Goal: Information Seeking & Learning: Learn about a topic

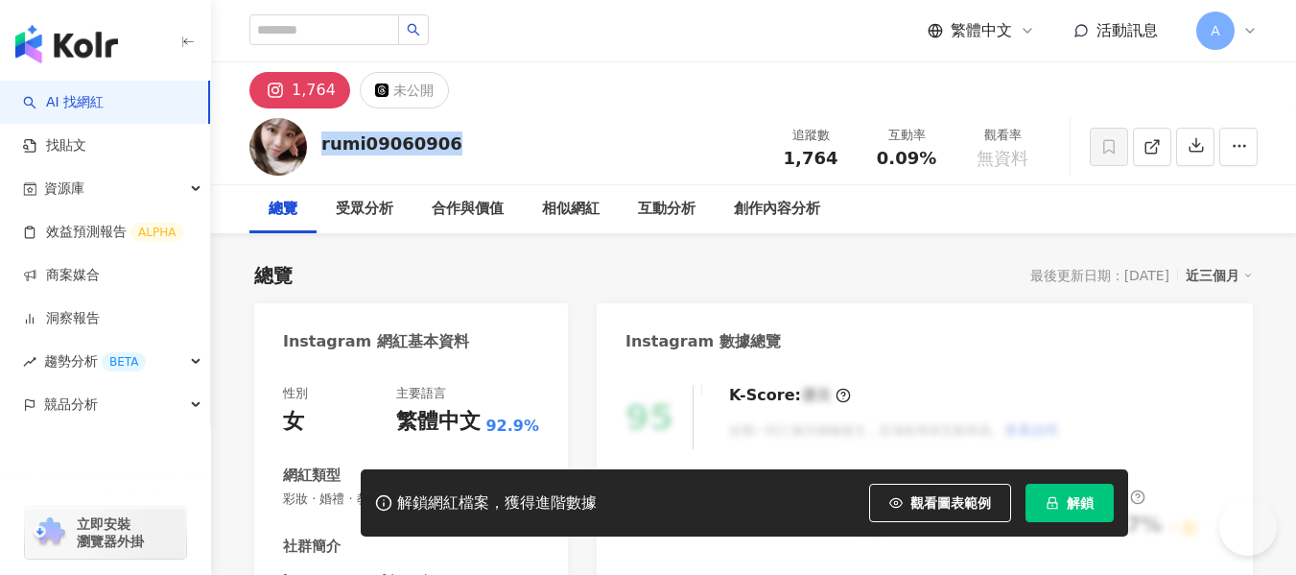
click at [480, 159] on div "rumi09060906 追蹤數 1,764 互動率 0.09% 觀看率 無資料" at bounding box center [753, 146] width 1085 height 76
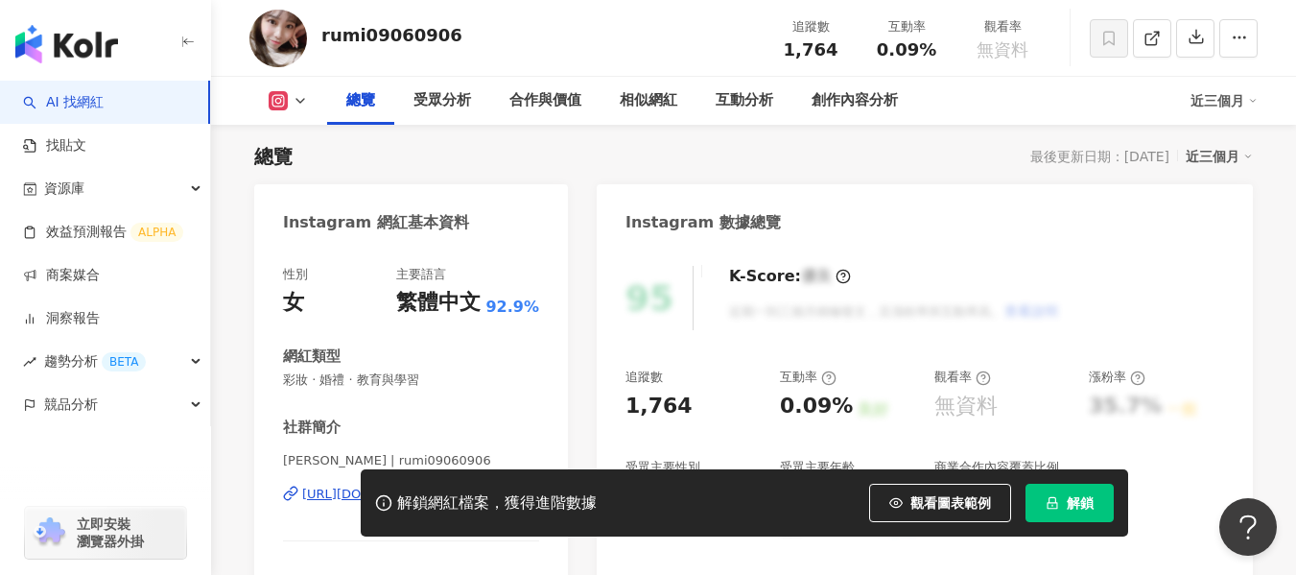
scroll to position [288, 0]
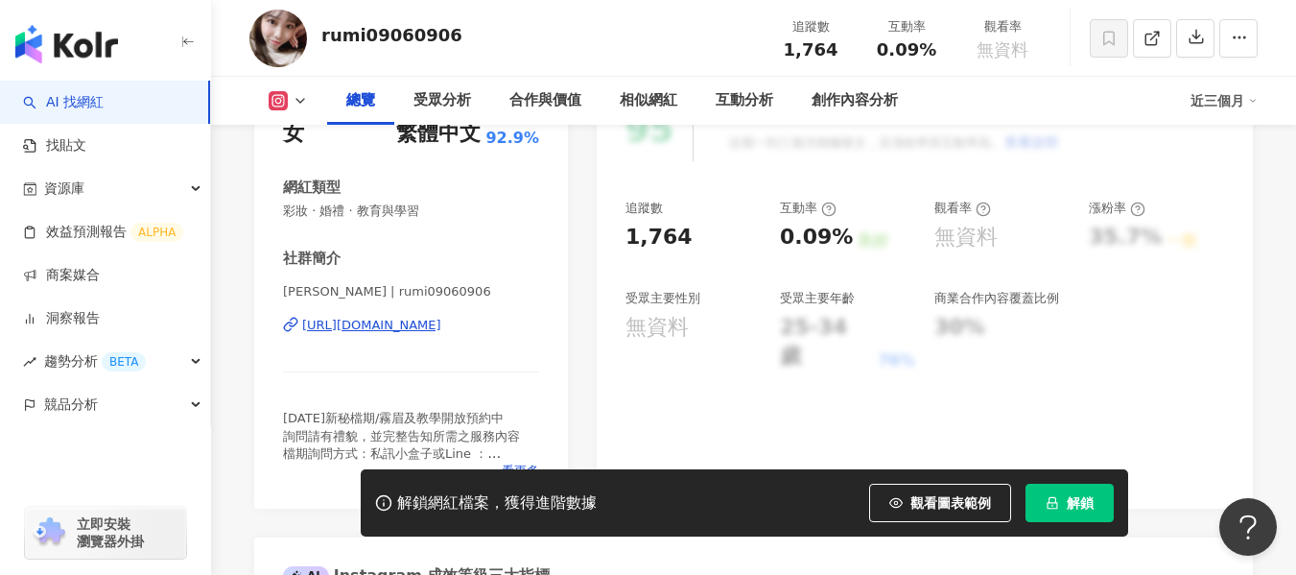
click at [396, 324] on div "https://www.instagram.com/rumi09060906/" at bounding box center [371, 325] width 139 height 17
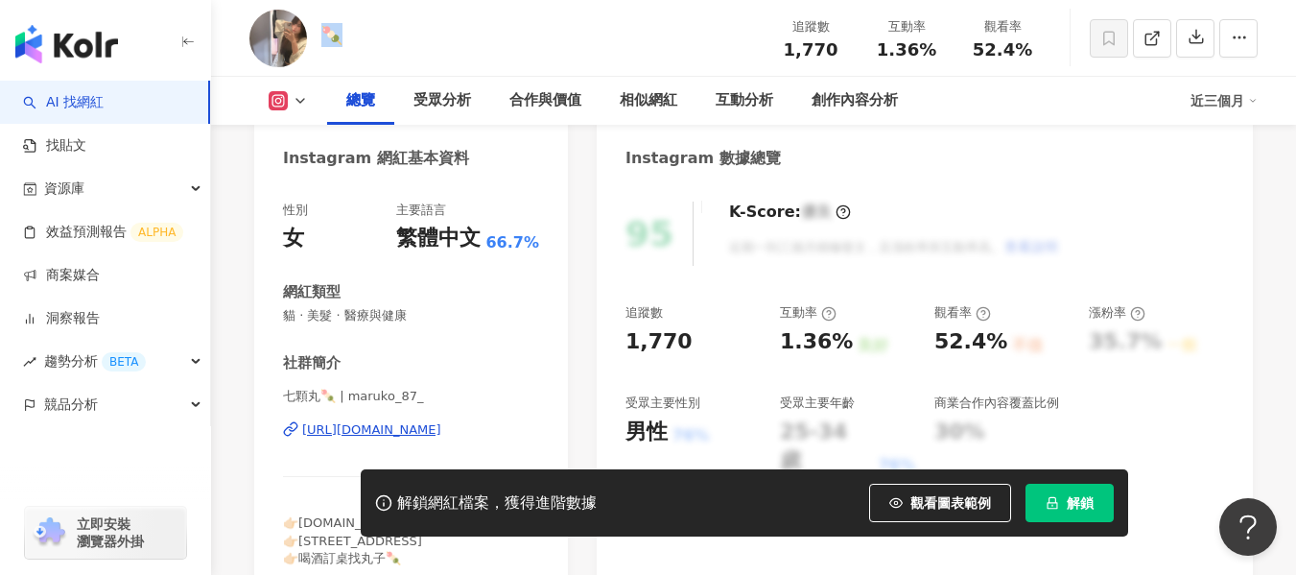
scroll to position [288, 0]
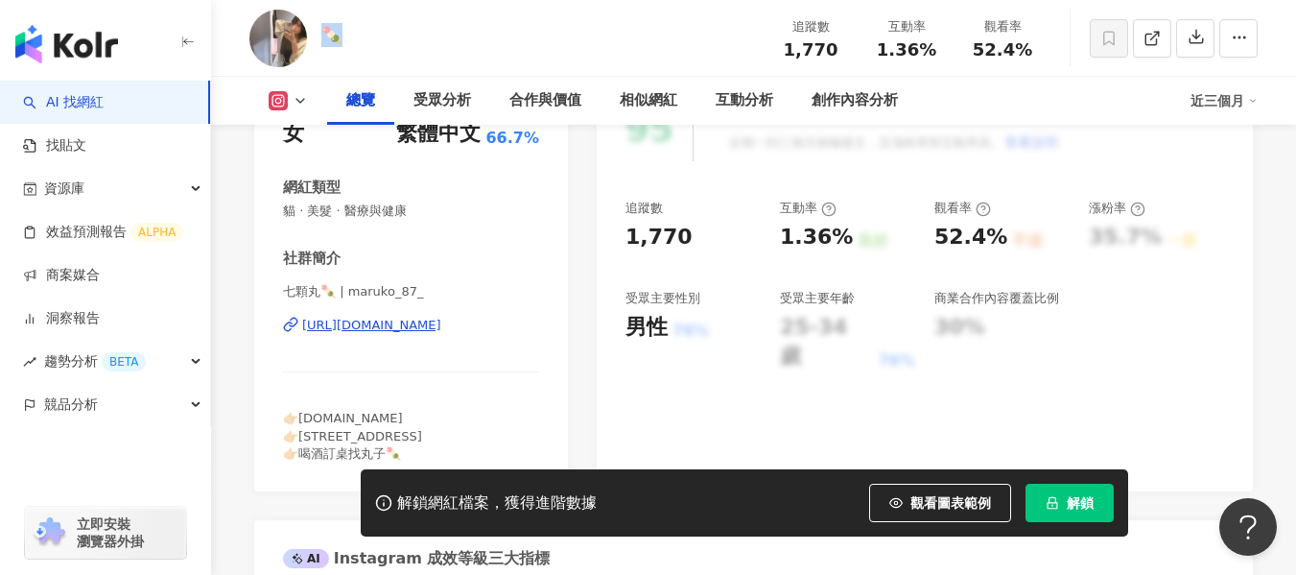
click at [441, 322] on div "https://www.instagram.com/maruko_87_/" at bounding box center [371, 325] width 139 height 17
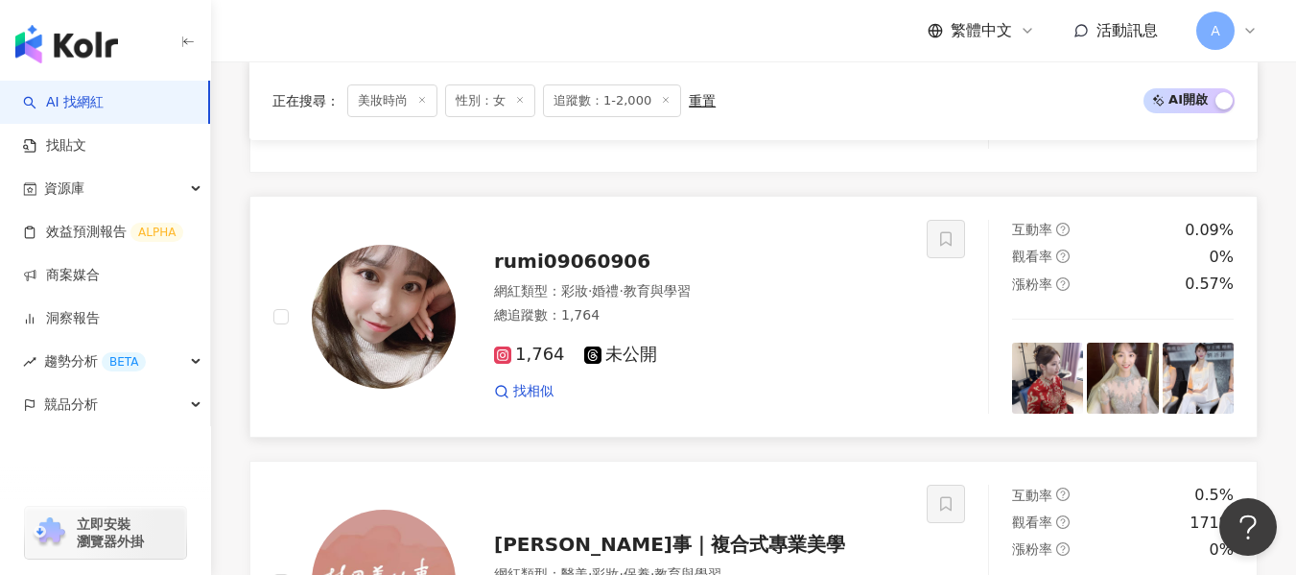
click at [530, 357] on span "1,764" at bounding box center [529, 354] width 71 height 20
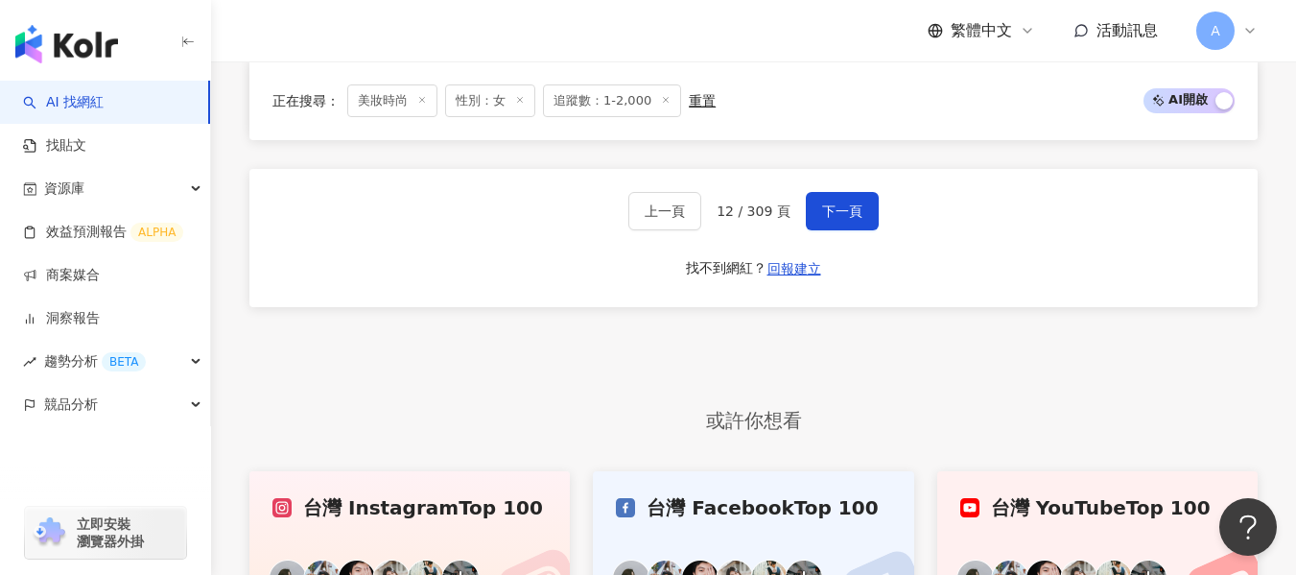
scroll to position [3453, 0]
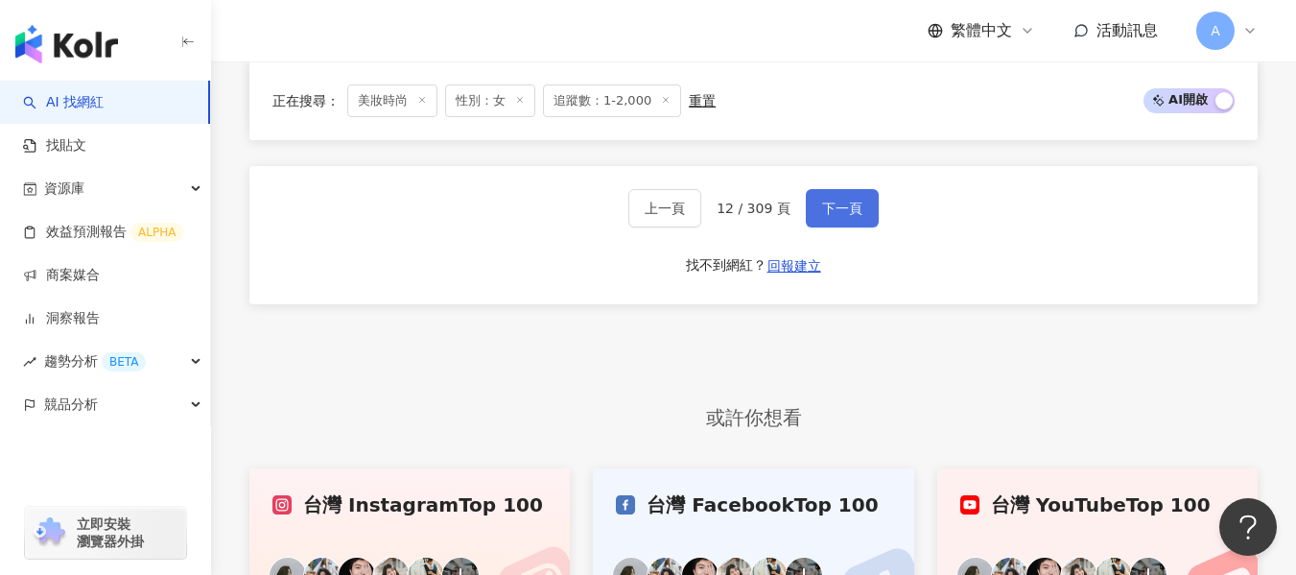
click at [850, 200] on span "下一頁" at bounding box center [842, 207] width 40 height 15
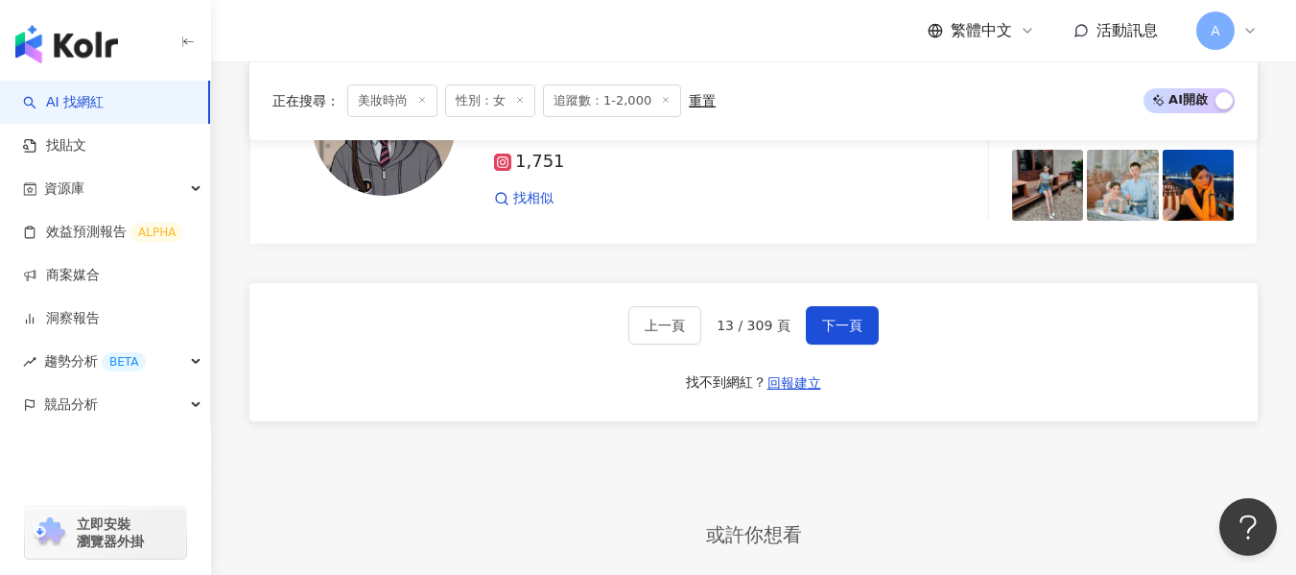
scroll to position [3070, 0]
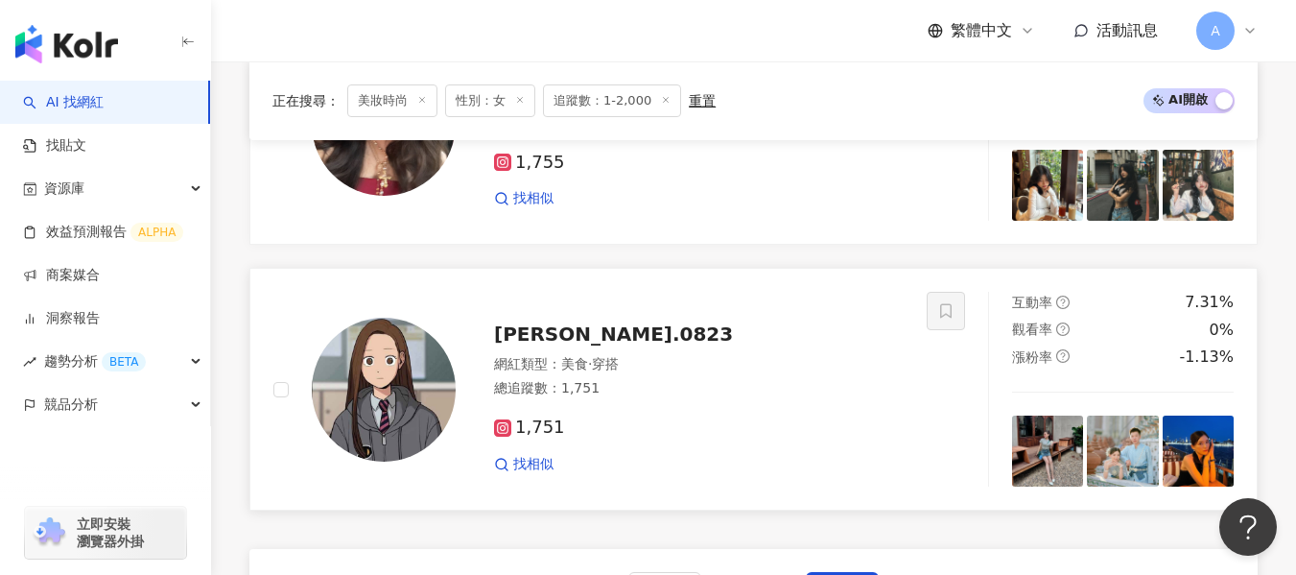
click at [667, 399] on div "網紅類型 ： 美食 · 穿搭 總追蹤數 ： 1,751" at bounding box center [699, 378] width 410 height 47
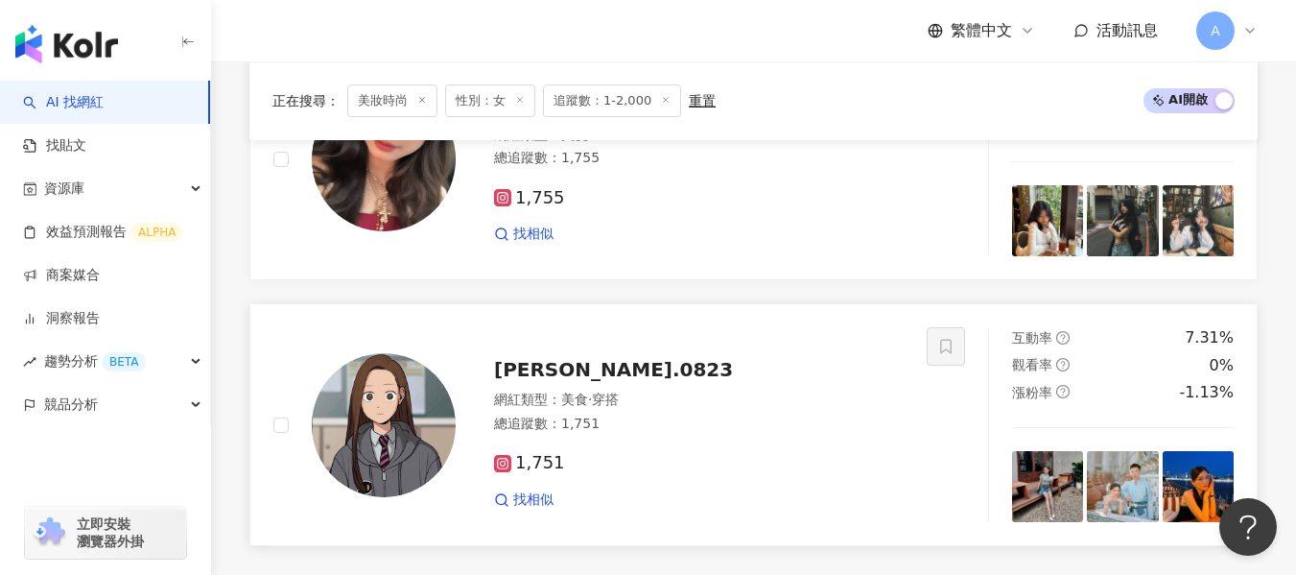
scroll to position [2974, 0]
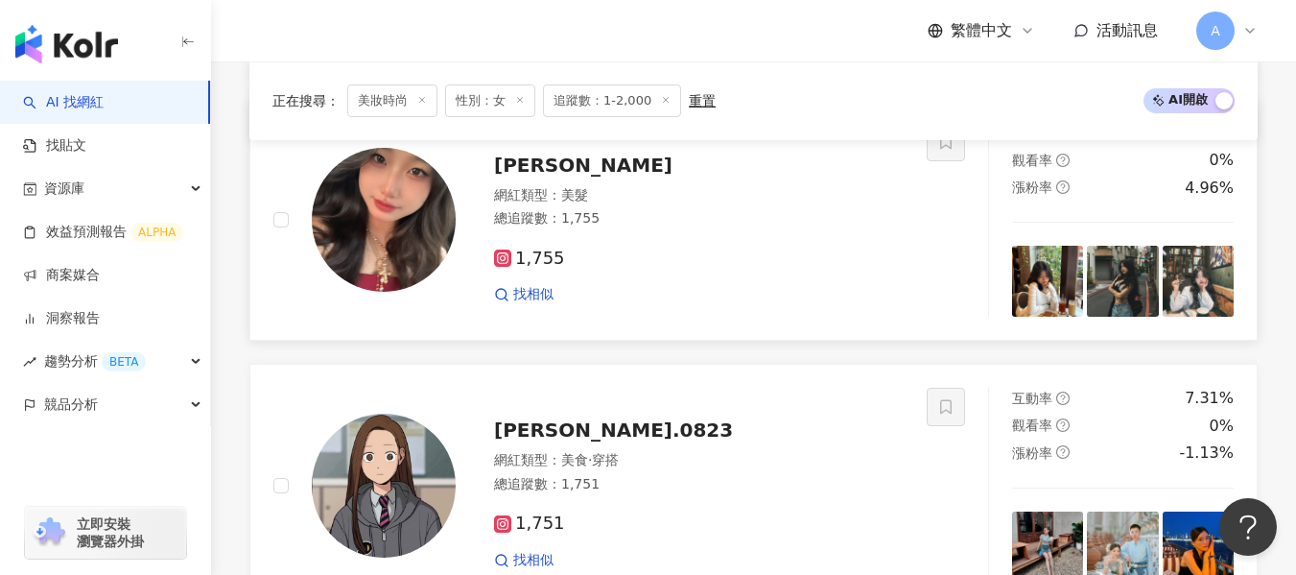
click at [739, 205] on div "網紅類型 ： 美髮" at bounding box center [699, 195] width 410 height 19
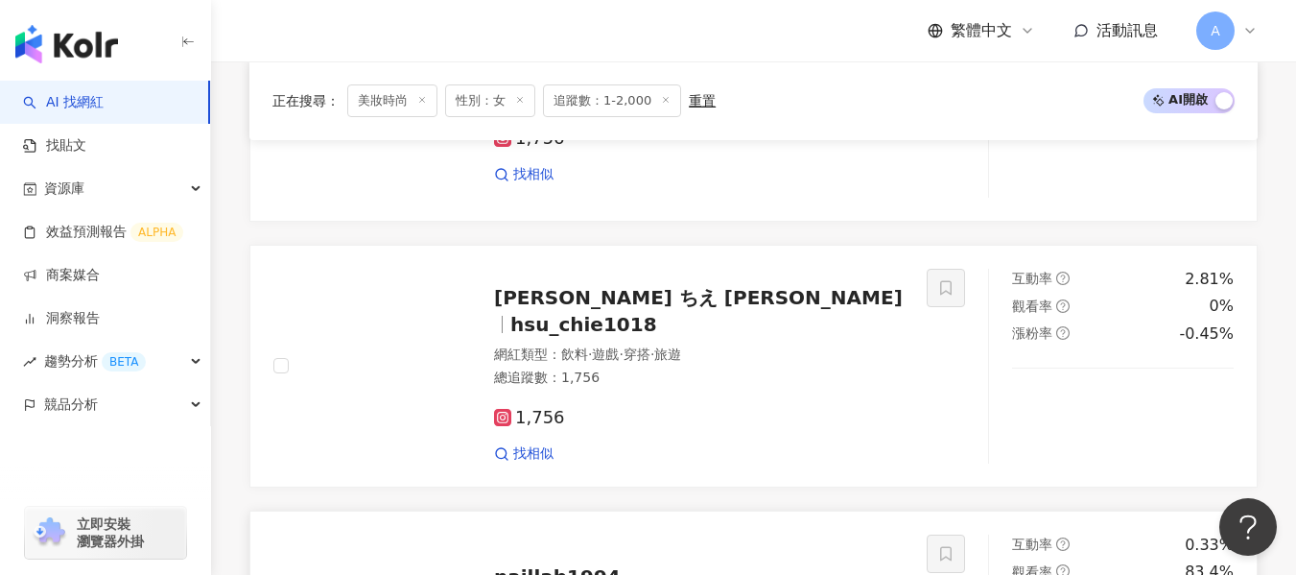
scroll to position [2015, 0]
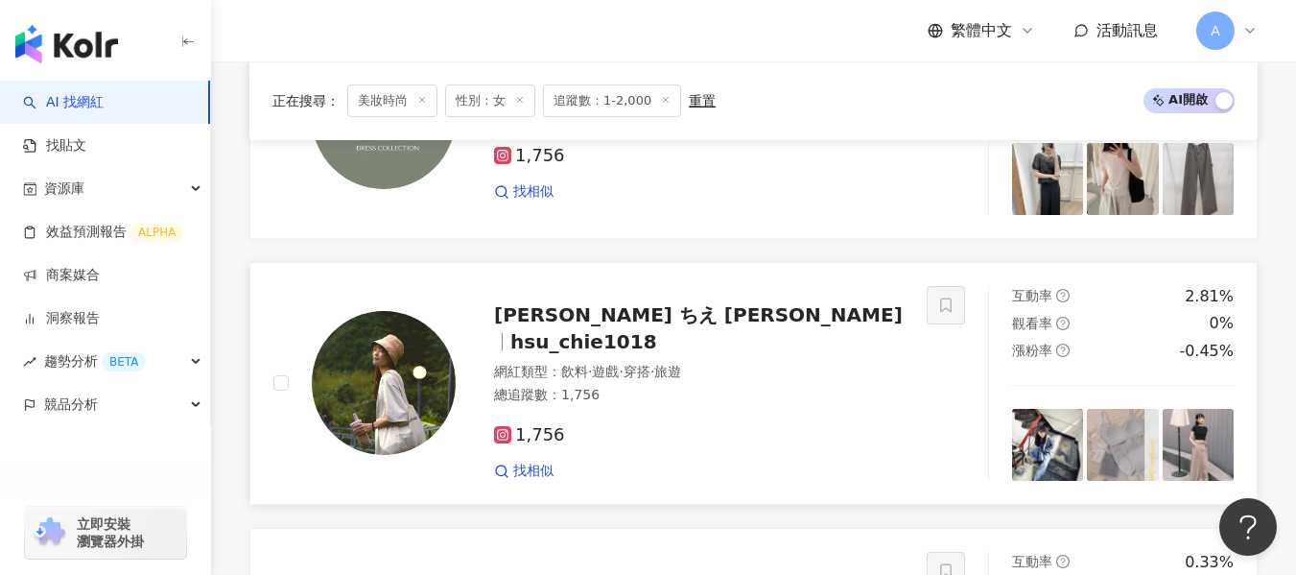
click at [786, 386] on div "總追蹤數 ： 1,756" at bounding box center [699, 395] width 410 height 19
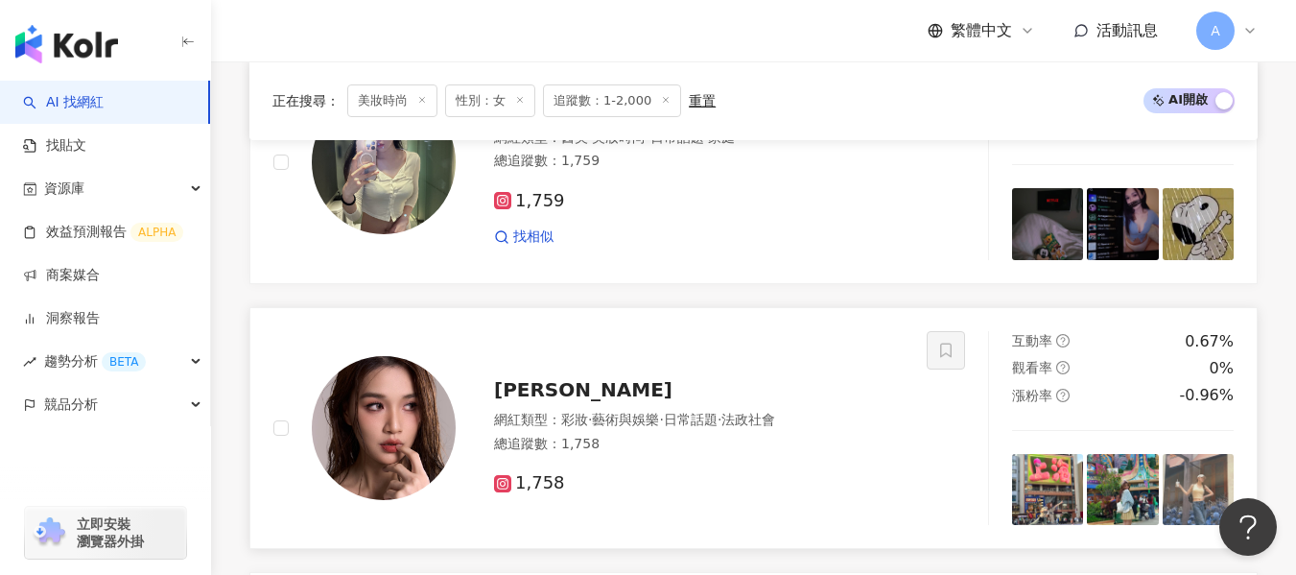
click at [798, 467] on div "1,758" at bounding box center [699, 476] width 410 height 36
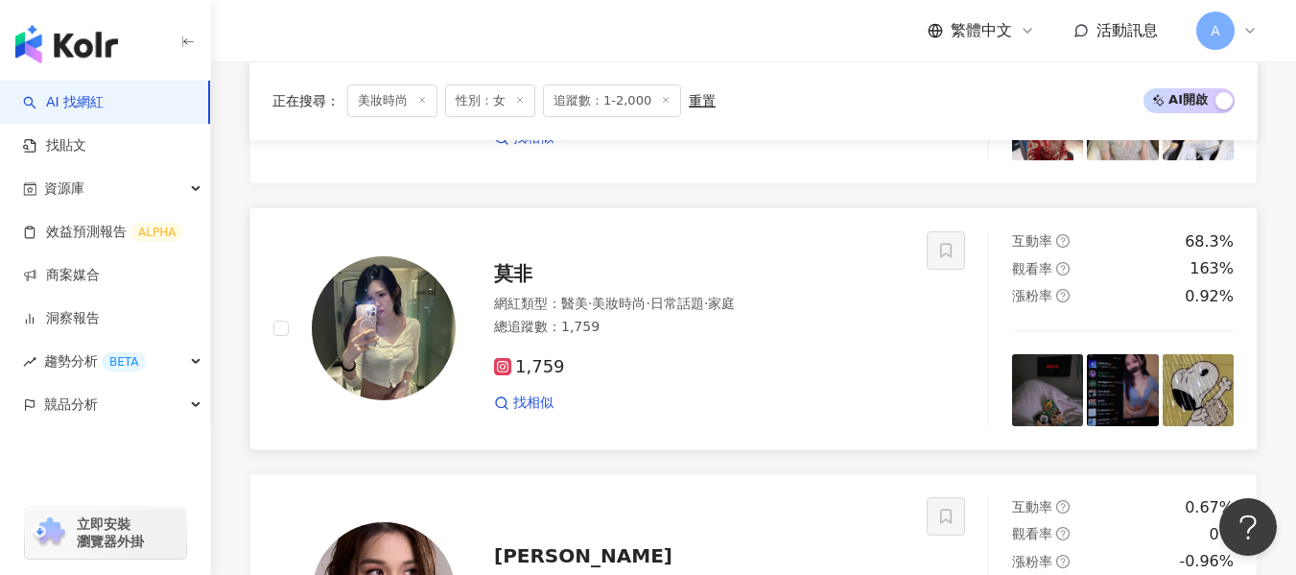
scroll to position [1247, 0]
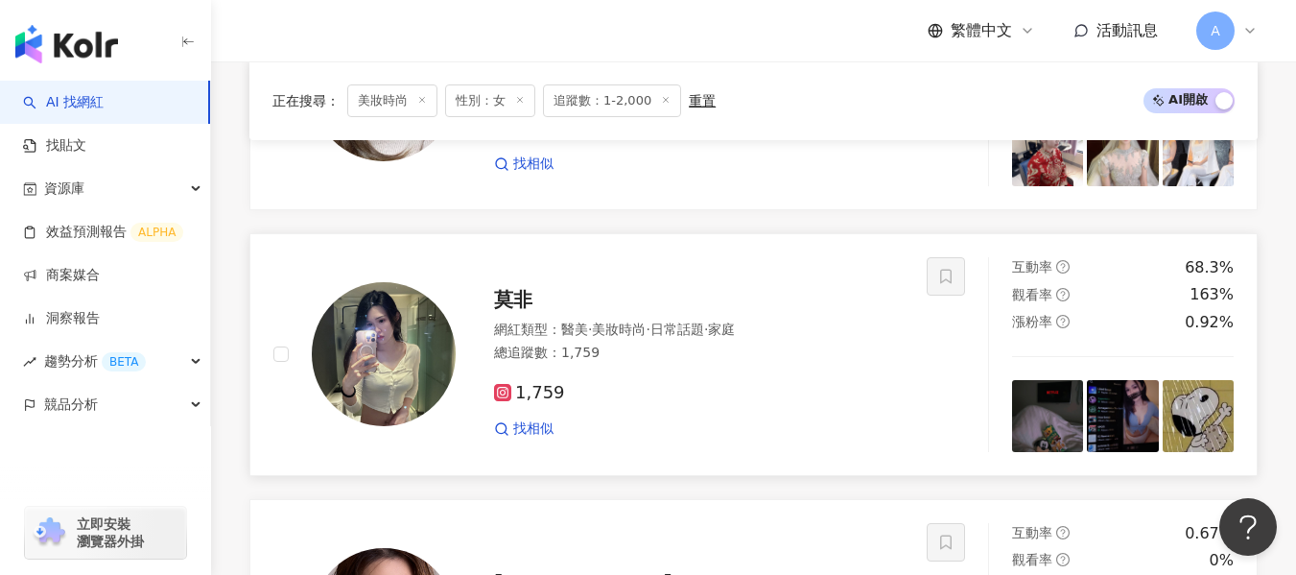
click at [738, 378] on div "1,759 找相似" at bounding box center [699, 402] width 410 height 71
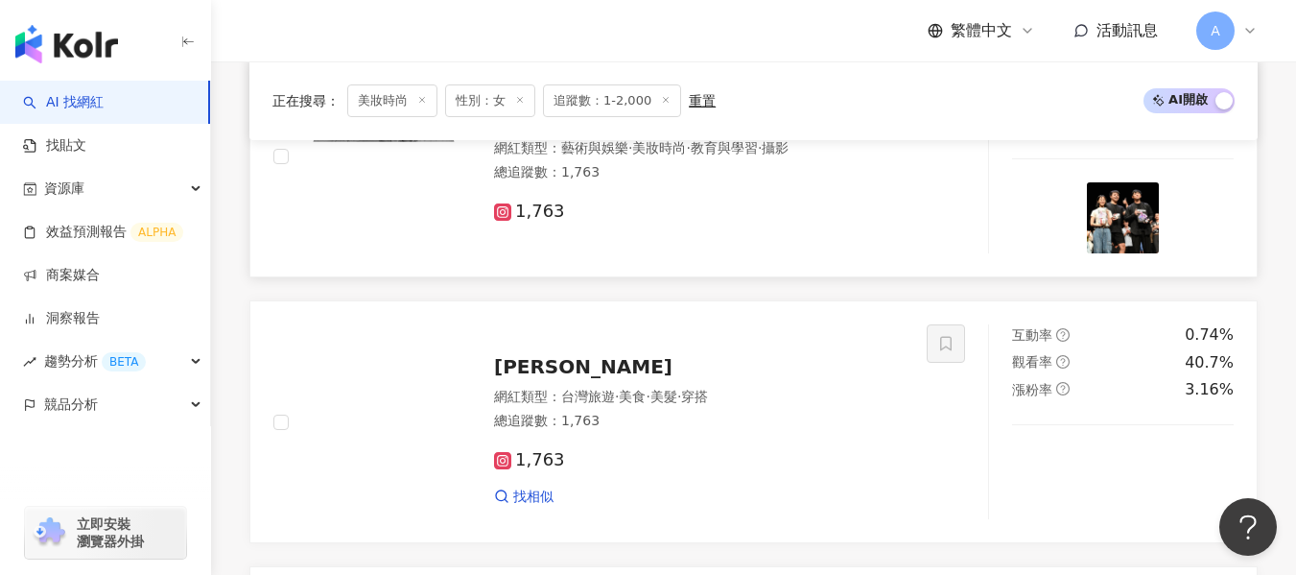
scroll to position [192, 0]
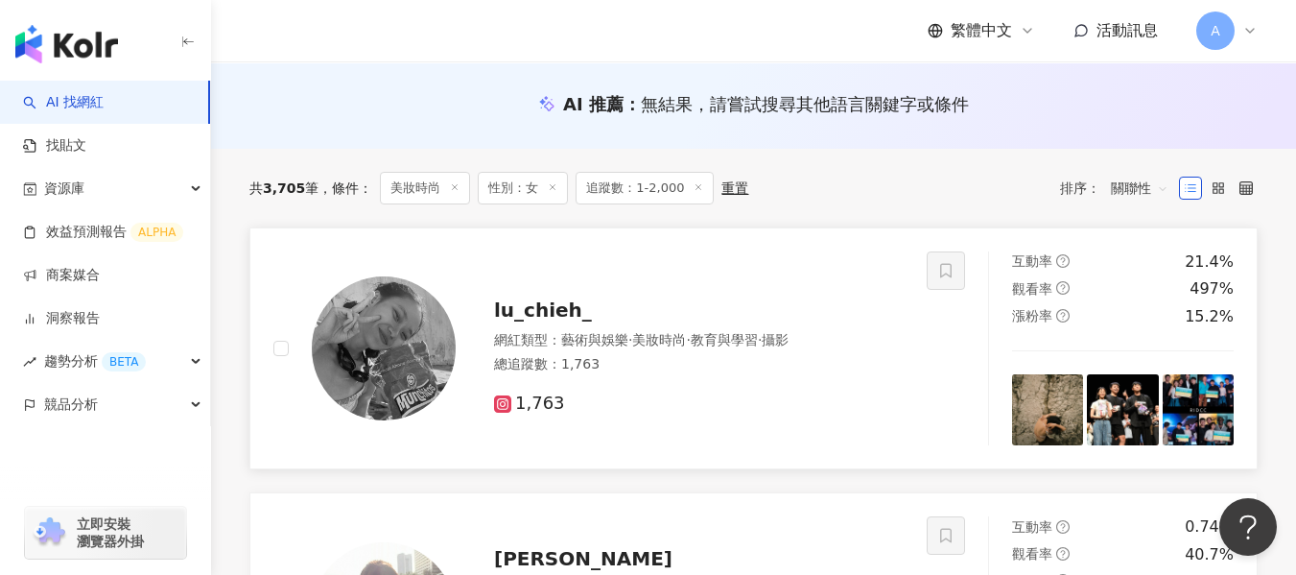
click at [720, 318] on div "lu_chieh_" at bounding box center [699, 309] width 410 height 27
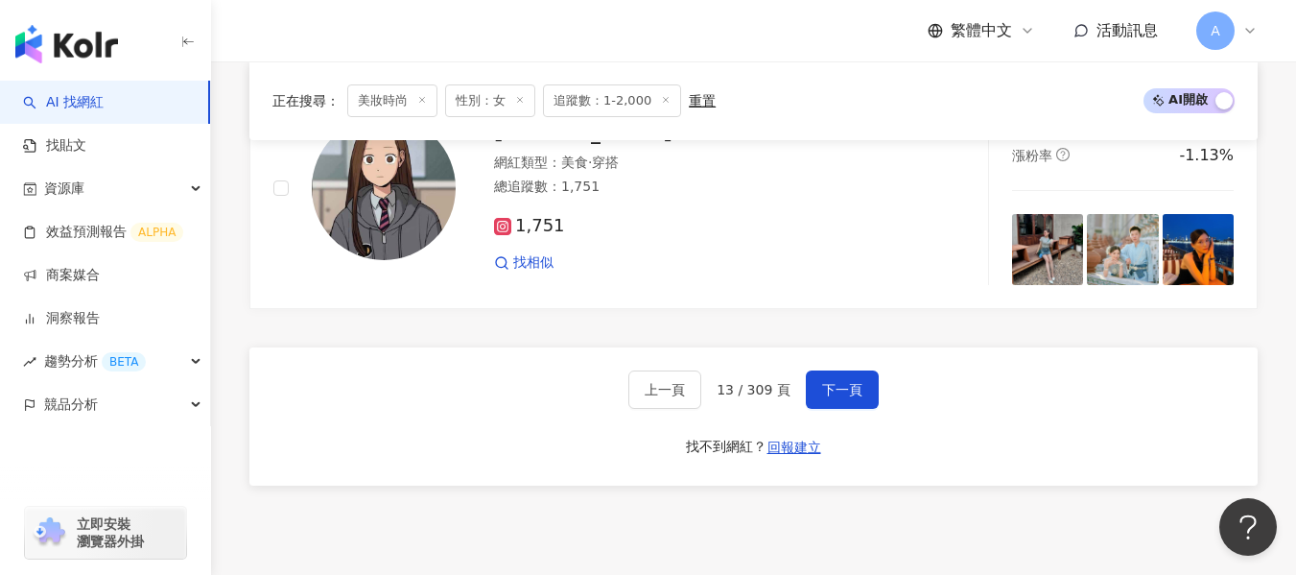
scroll to position [3264, 0]
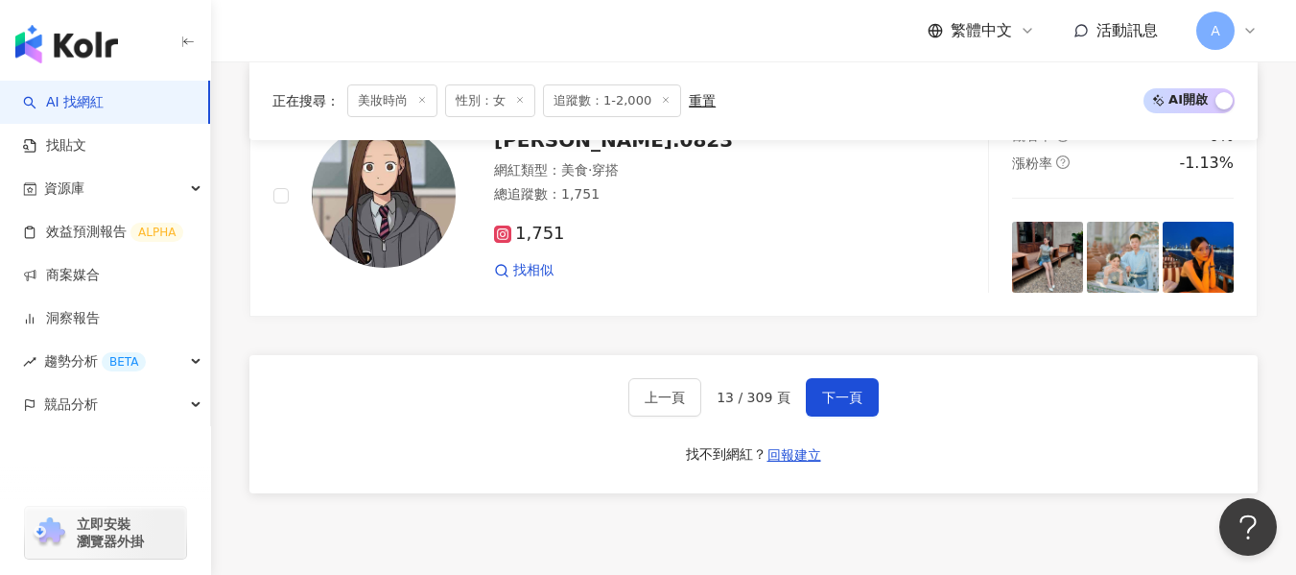
click at [788, 391] on div "上一頁 13 / 309 頁 下一頁" at bounding box center [753, 397] width 250 height 38
click at [835, 396] on span "下一頁" at bounding box center [842, 396] width 40 height 15
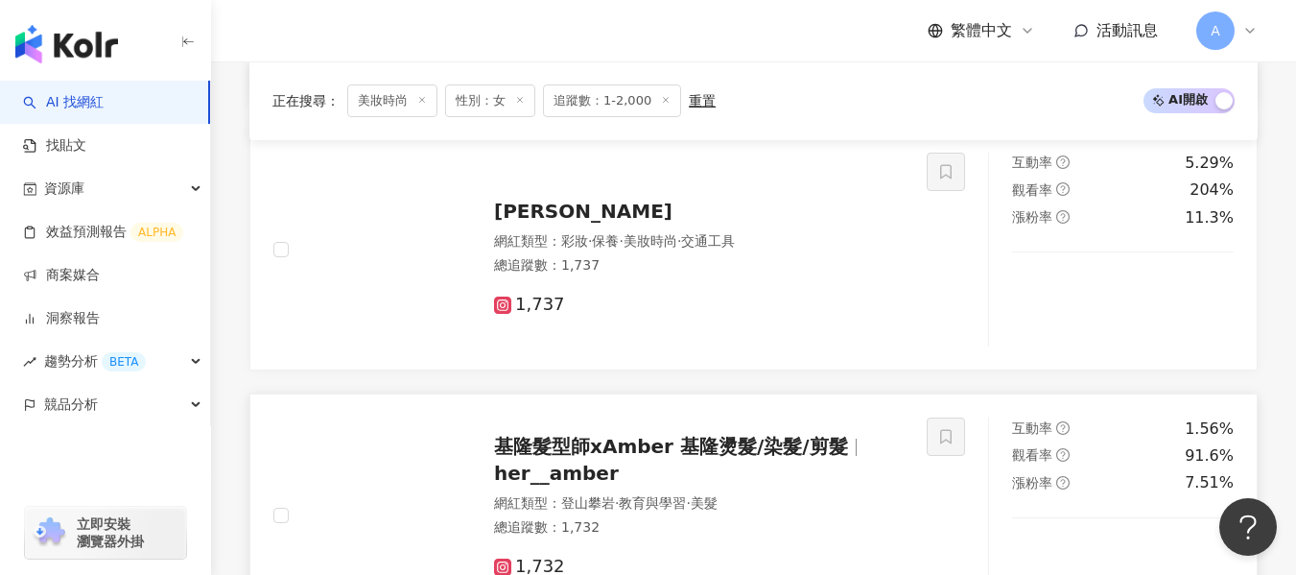
scroll to position [2615, 0]
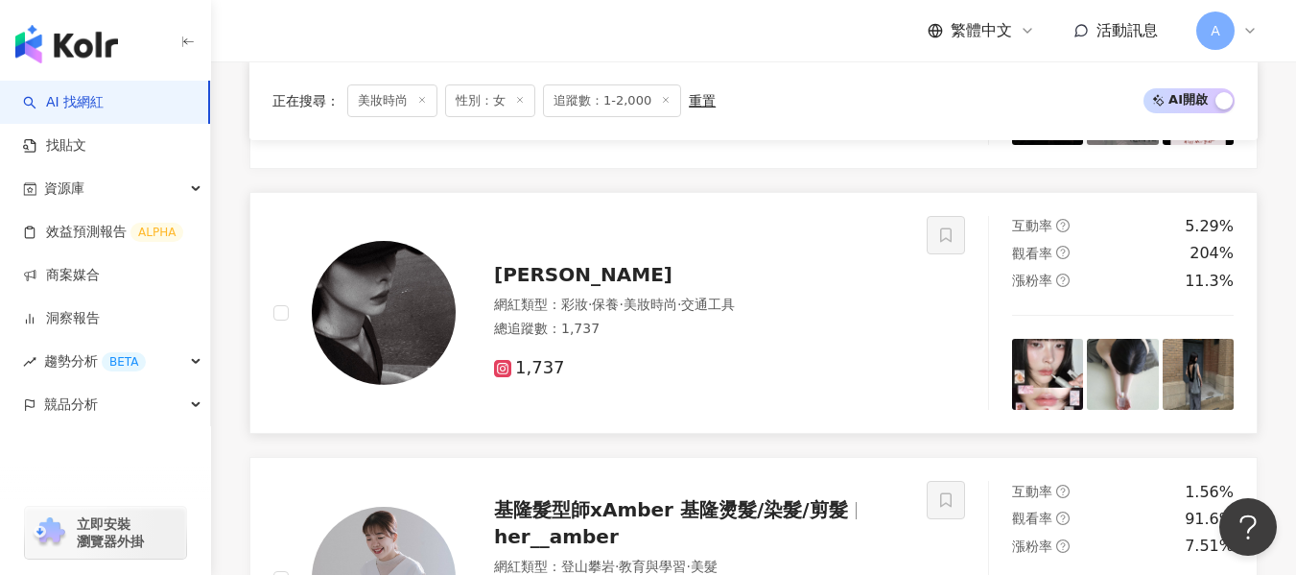
click at [715, 384] on div "Ash 許如 網紅類型 ： 彩妝 · 保養 · 美妝時尚 · 交通工具 總追蹤數 ： 1,737 1,737" at bounding box center [599, 313] width 653 height 195
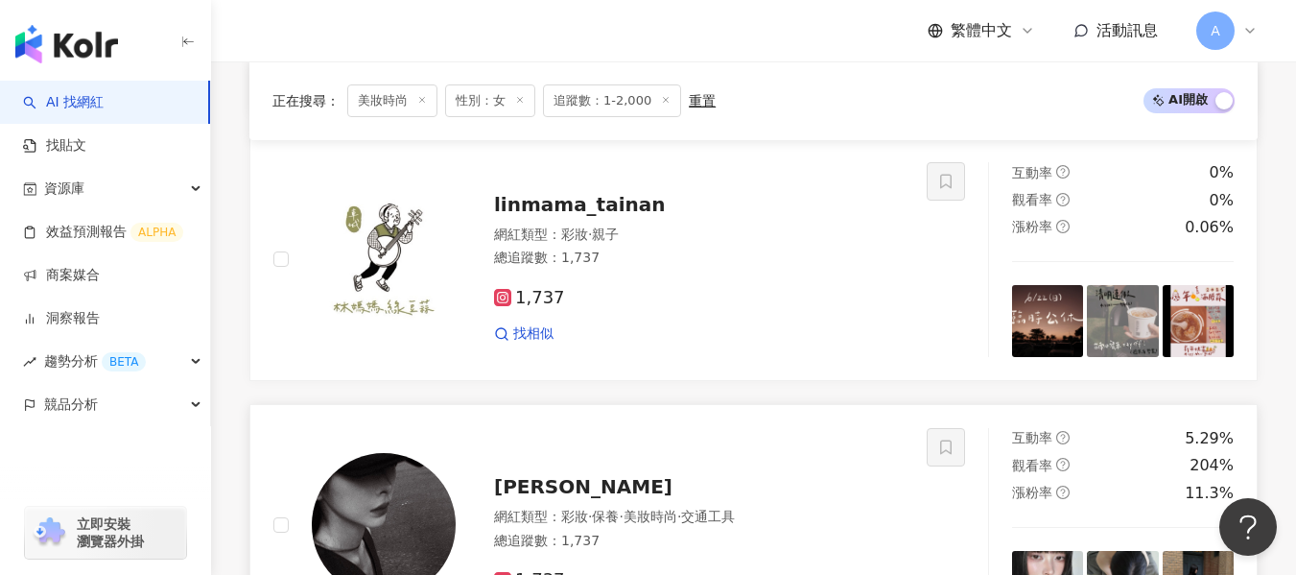
scroll to position [2327, 0]
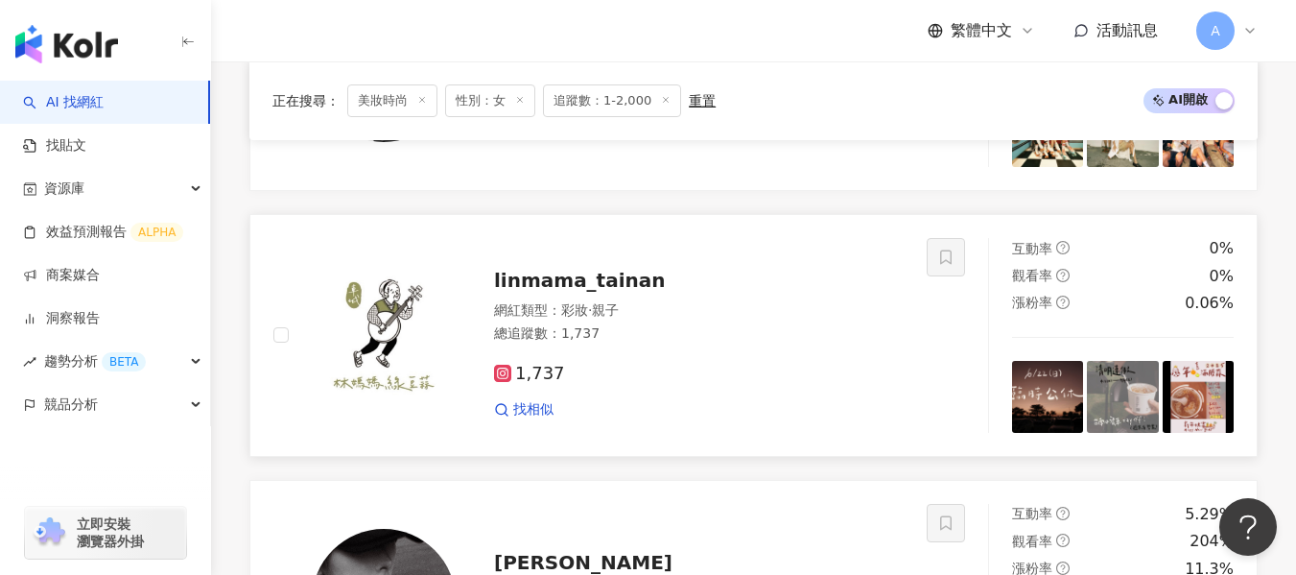
click at [704, 396] on div "1,737 找相似" at bounding box center [699, 383] width 410 height 71
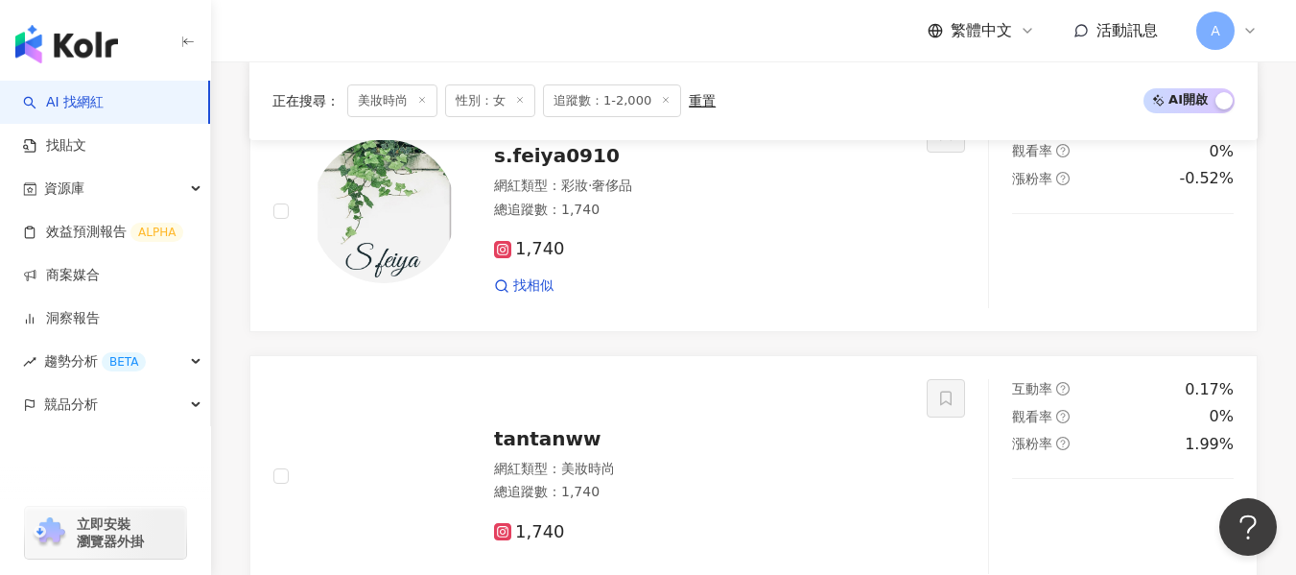
scroll to position [1752, 0]
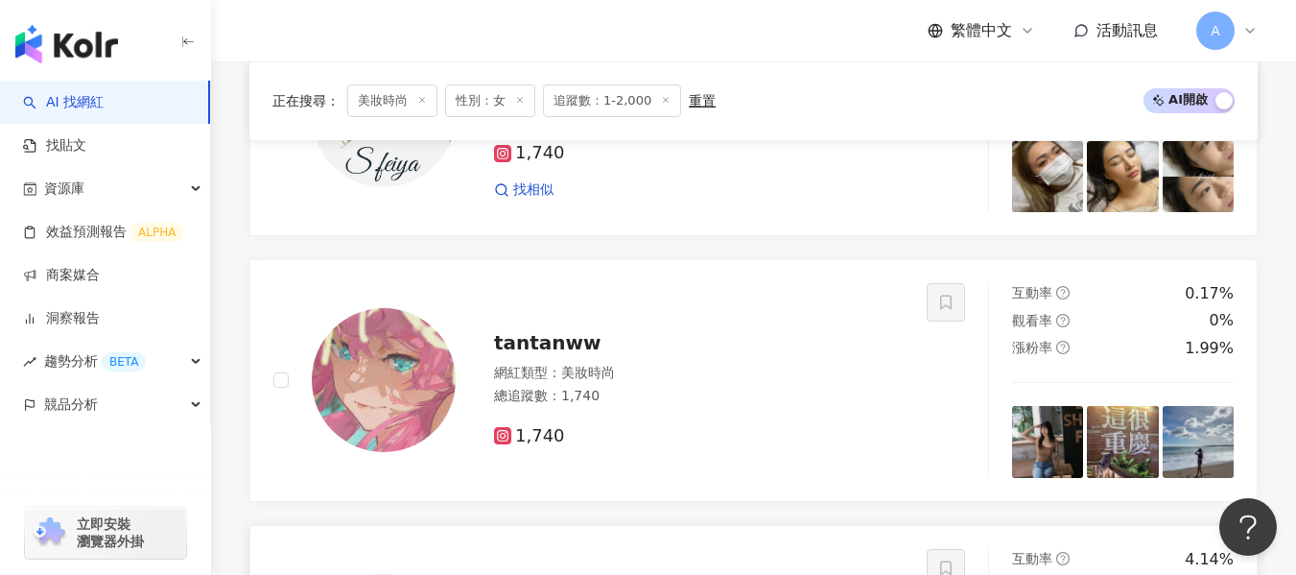
click at [734, 440] on div "1,740" at bounding box center [699, 436] width 410 height 21
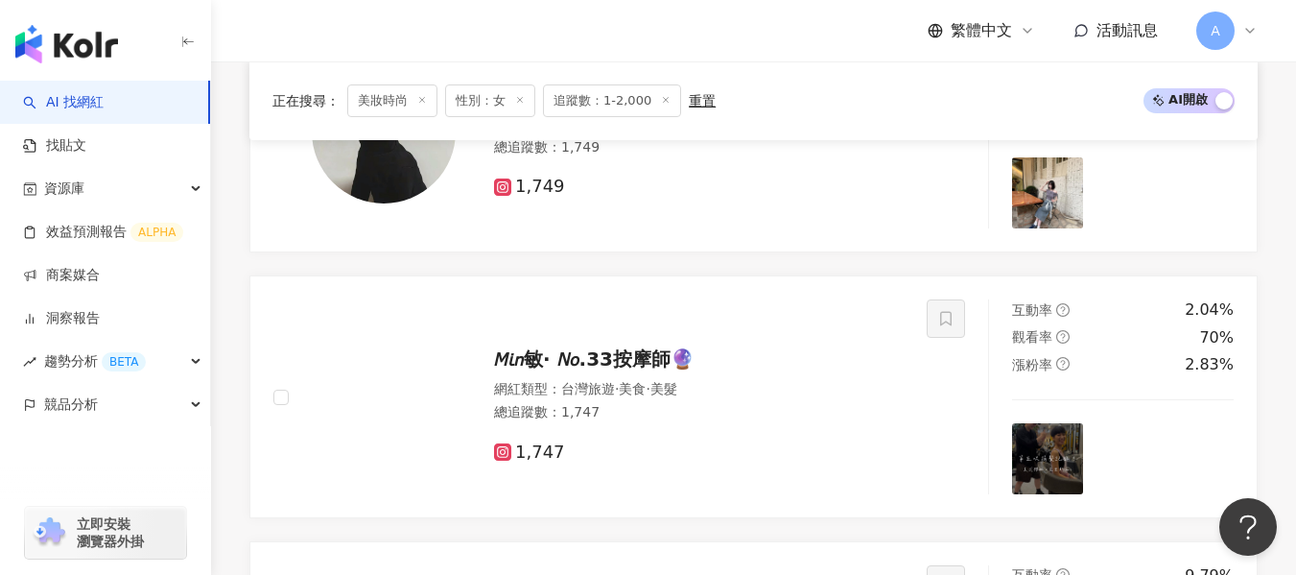
scroll to position [121, 0]
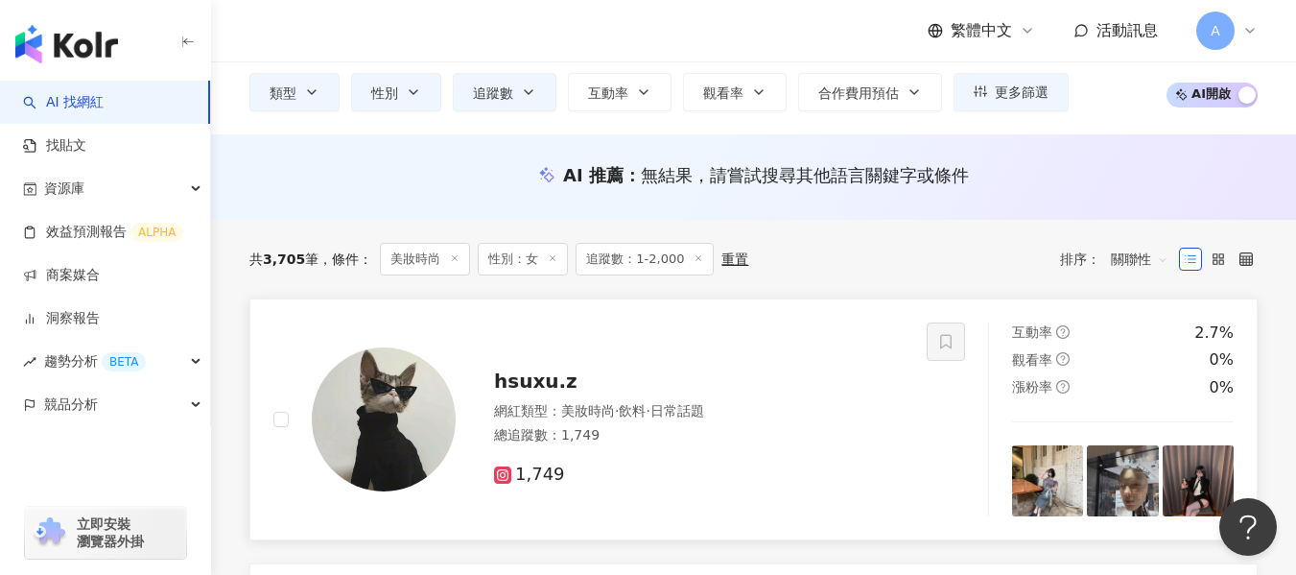
click at [704, 439] on div "總追蹤數 ： 1,749" at bounding box center [699, 435] width 410 height 19
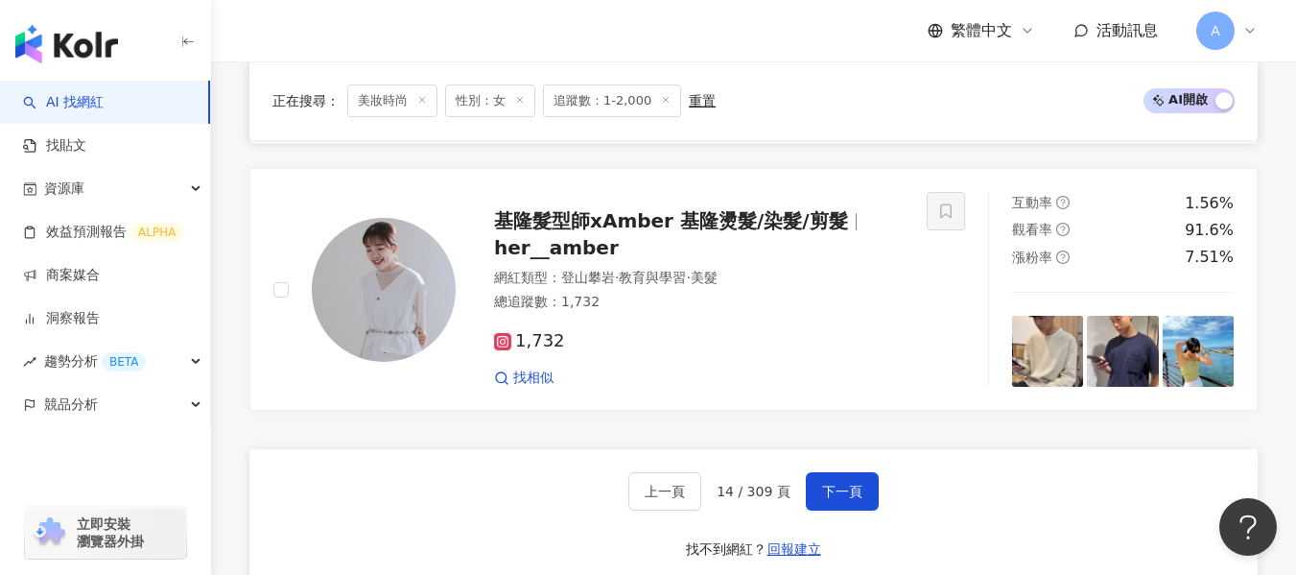
scroll to position [2903, 0]
click at [852, 485] on span "下一頁" at bounding box center [842, 491] width 40 height 15
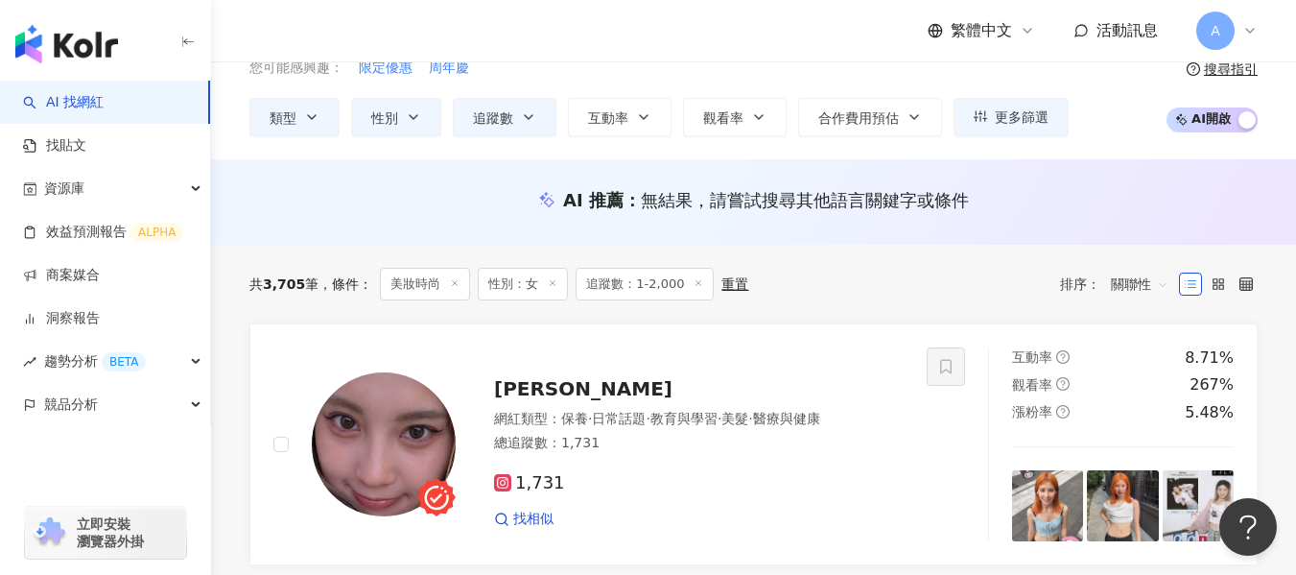
scroll to position [192, 0]
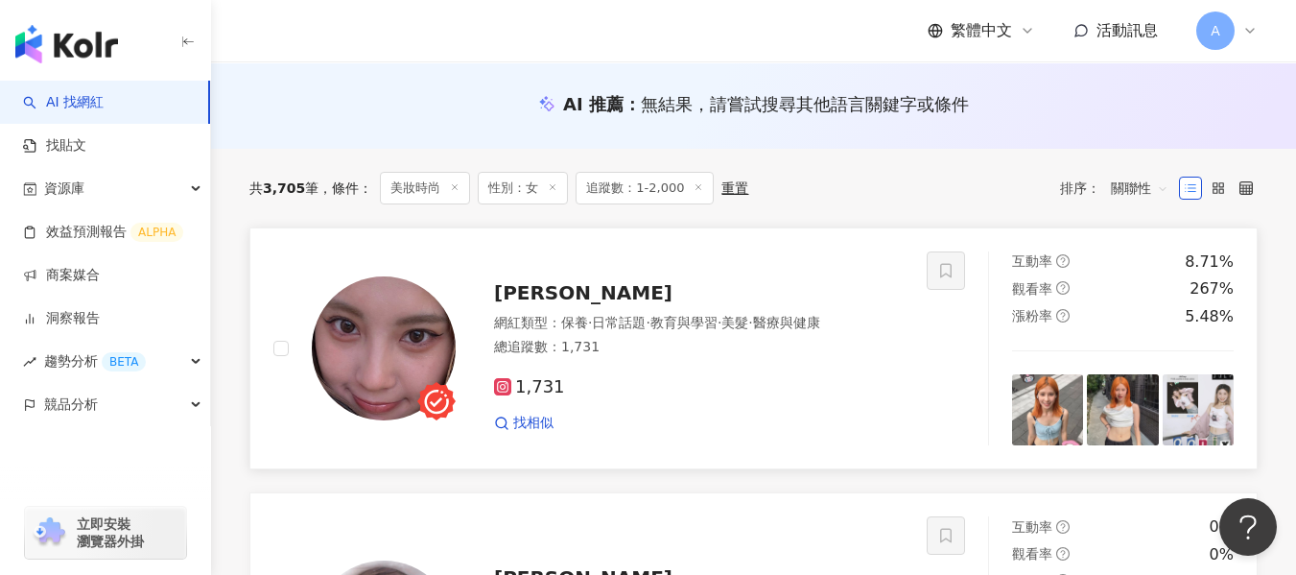
click at [750, 347] on div "總追蹤數 ： 1,731" at bounding box center [699, 347] width 410 height 19
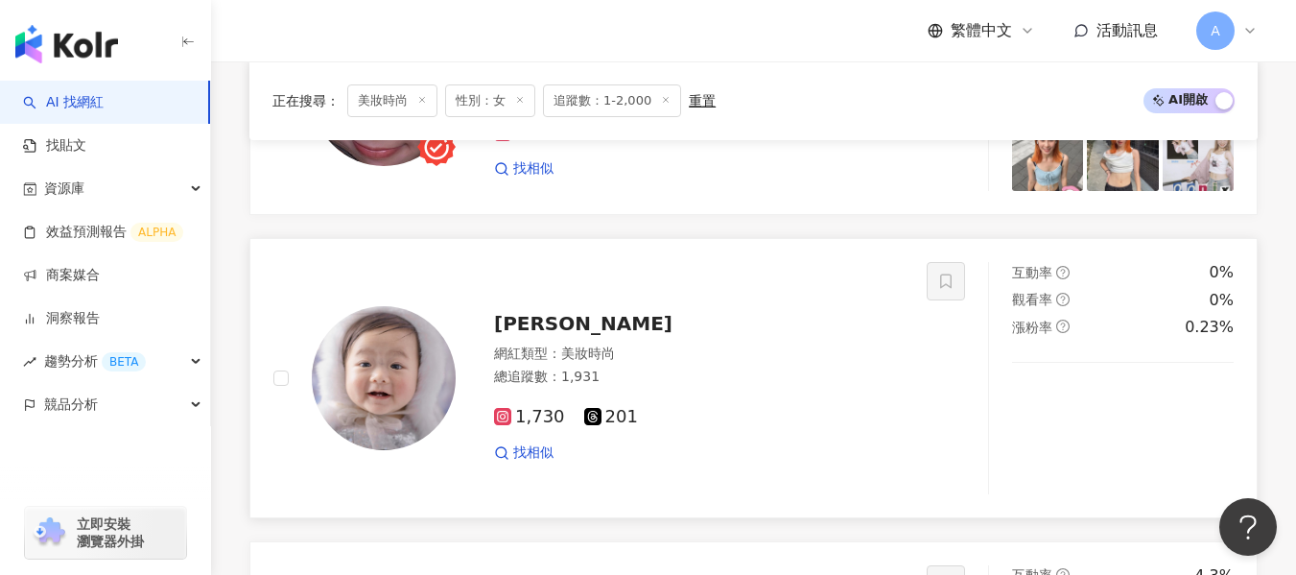
scroll to position [480, 0]
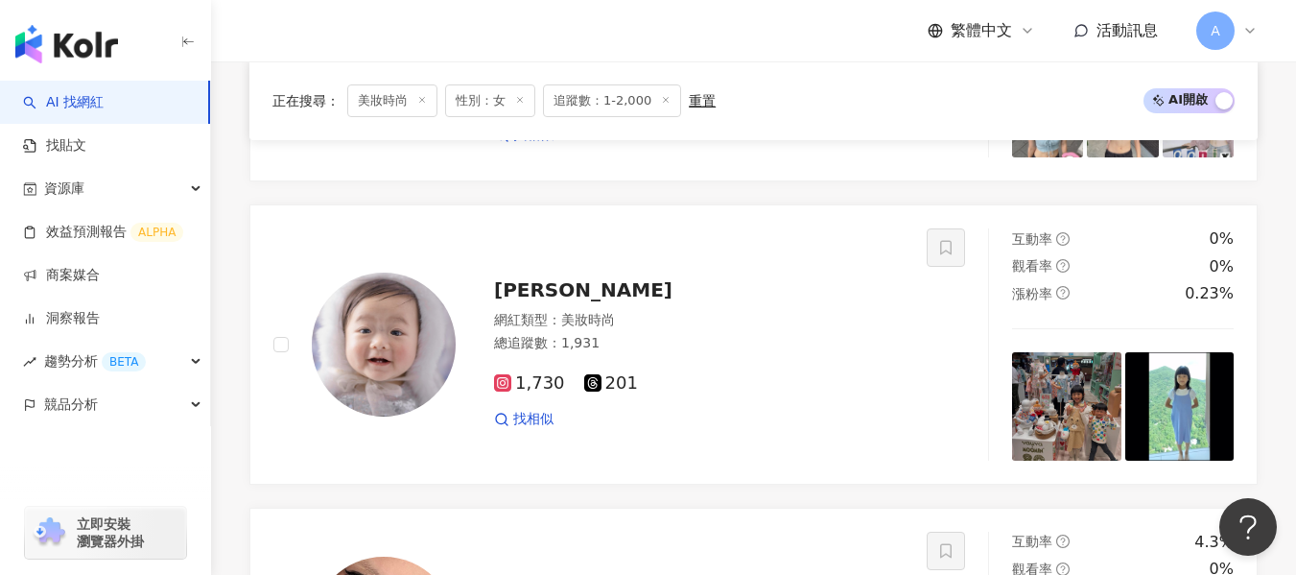
click at [727, 369] on div "1,730 201 找相似" at bounding box center [699, 393] width 410 height 71
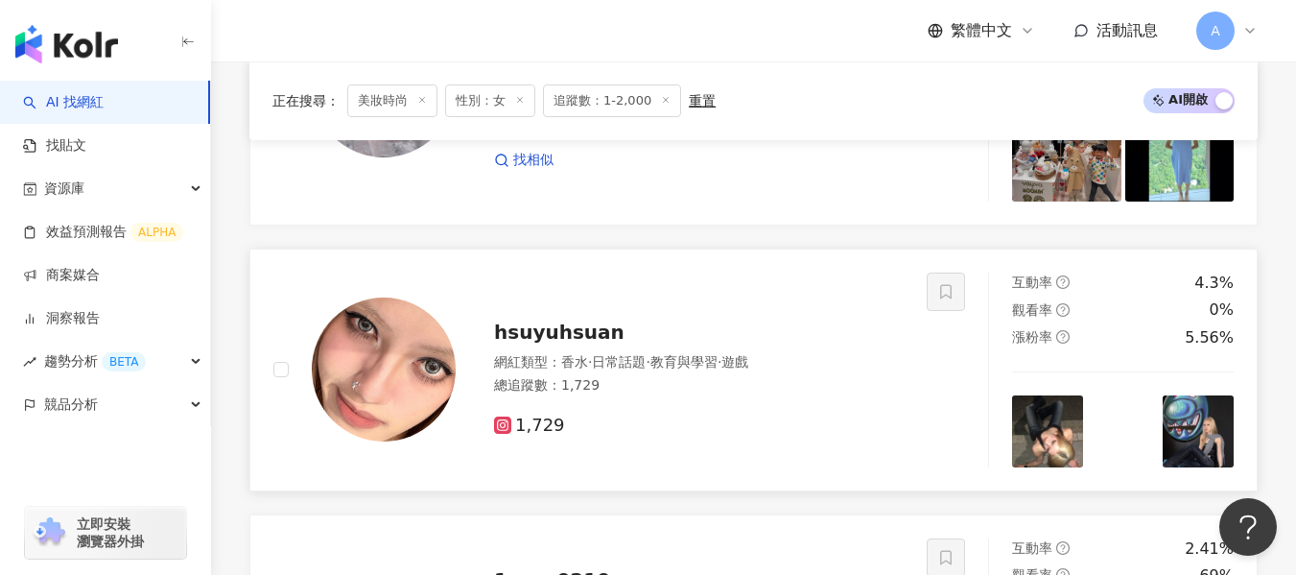
scroll to position [863, 0]
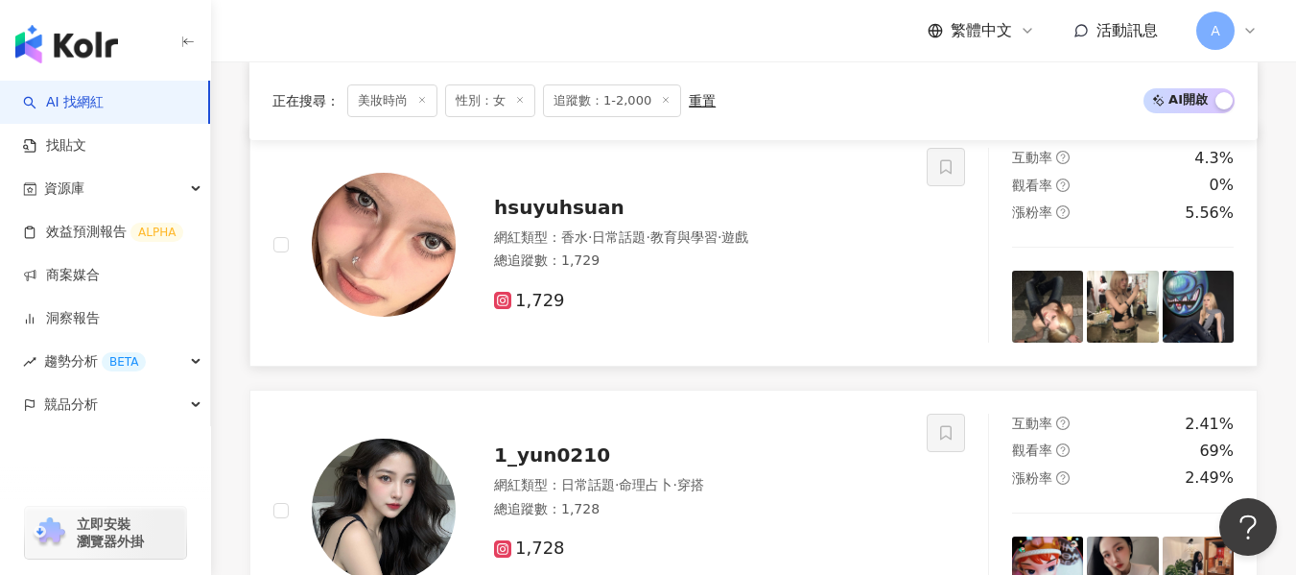
click at [727, 287] on div "1,729" at bounding box center [699, 293] width 410 height 36
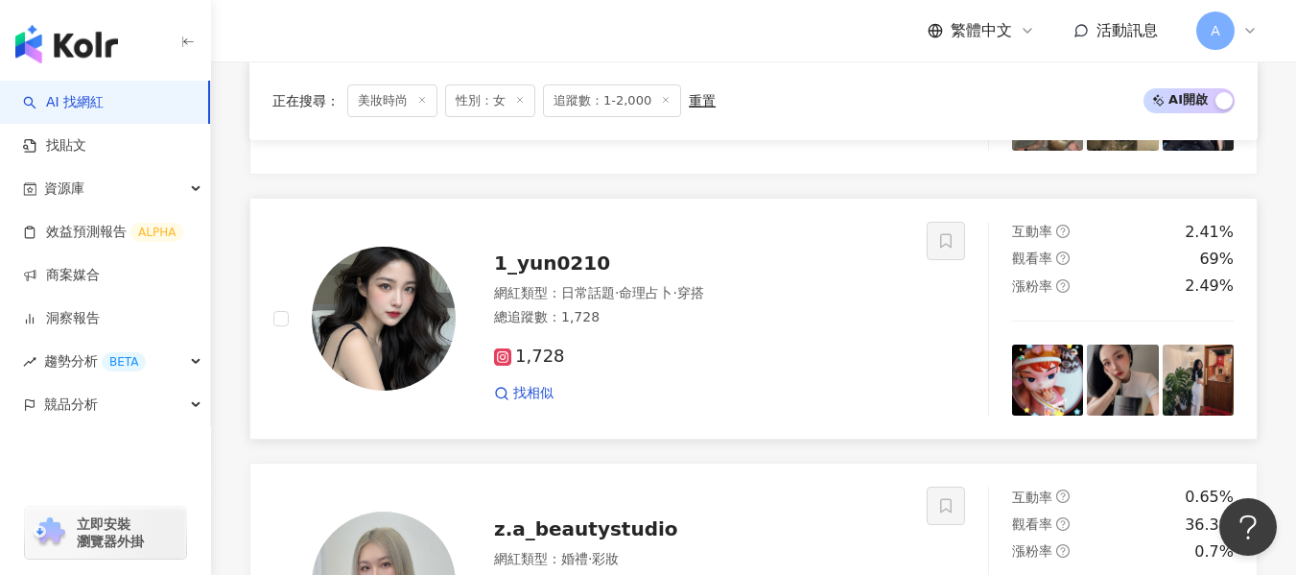
drag, startPoint x: 694, startPoint y: 358, endPoint x: 607, endPoint y: 252, distance: 136.3
click at [694, 358] on div "1,728" at bounding box center [699, 356] width 410 height 21
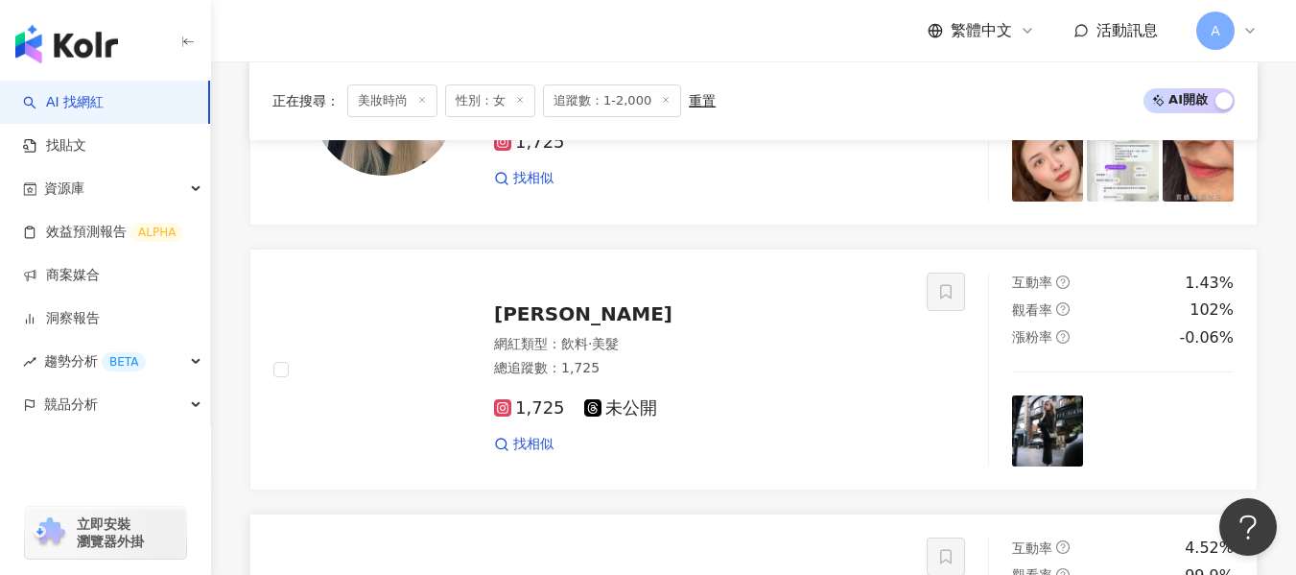
scroll to position [1823, 0]
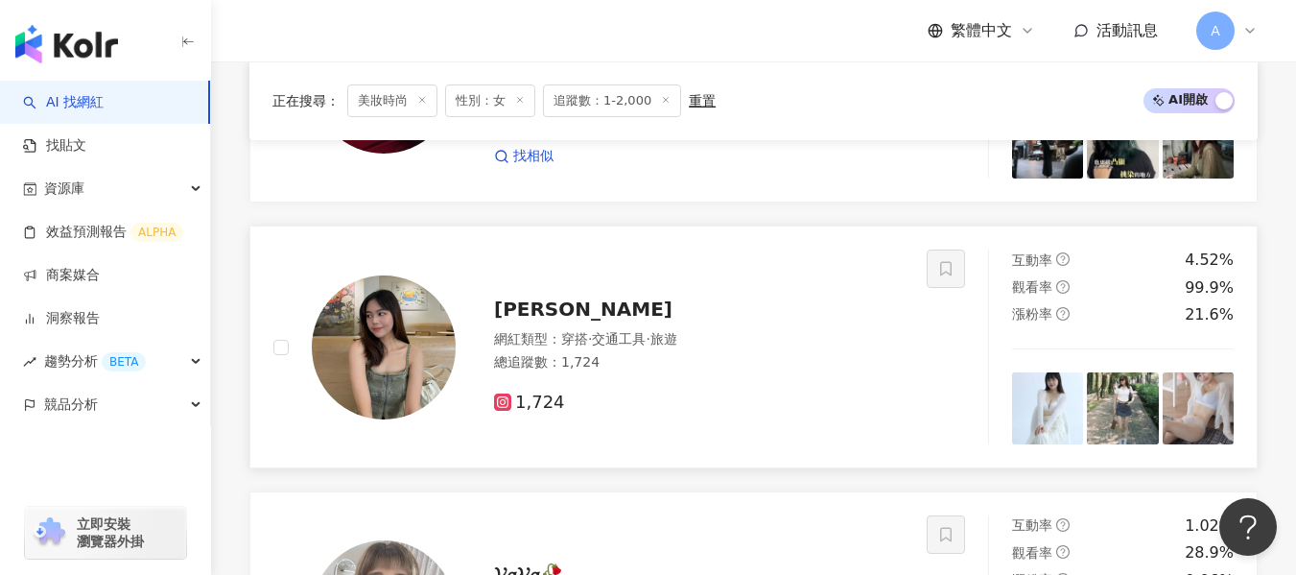
click at [719, 369] on div "總追蹤數 ： 1,724" at bounding box center [699, 362] width 410 height 19
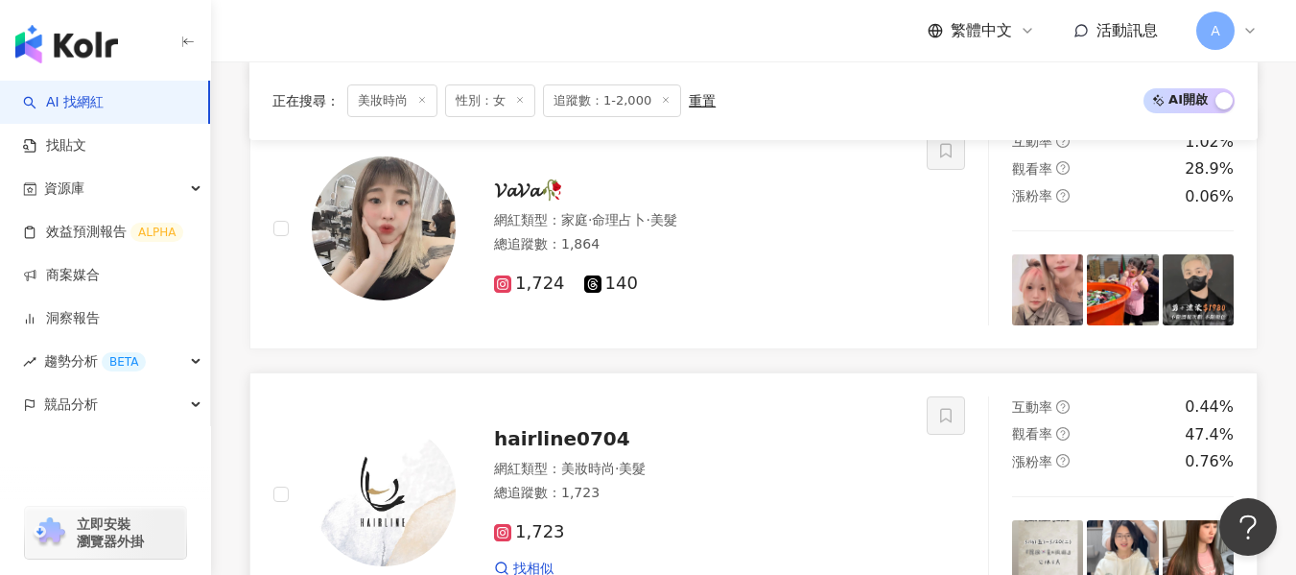
scroll to position [2110, 0]
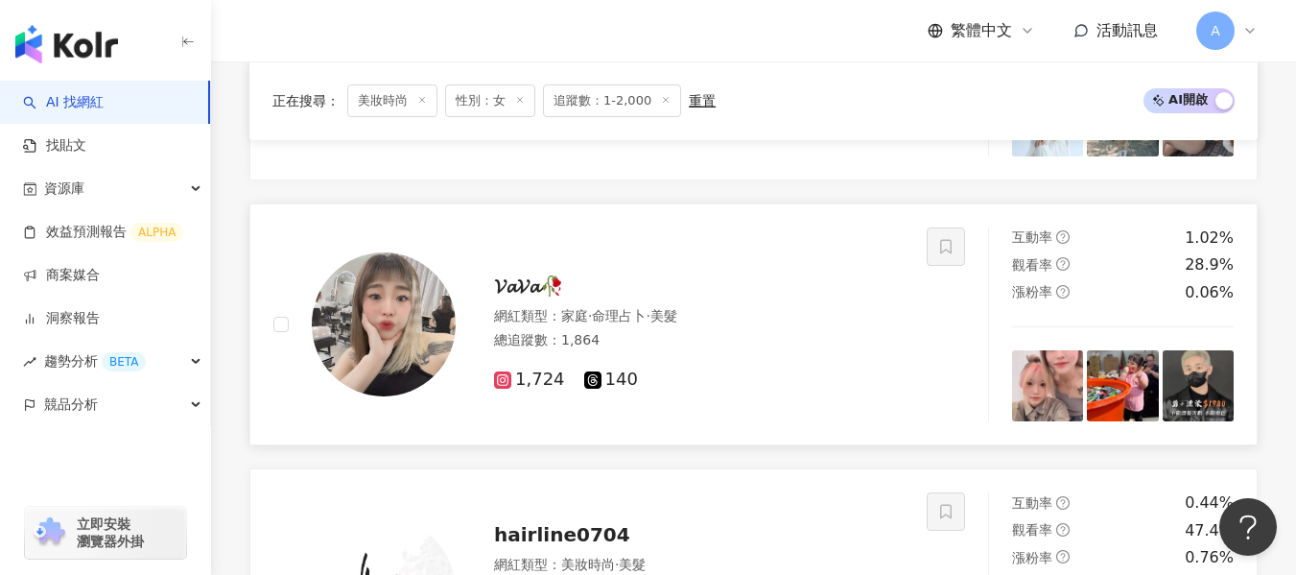
click at [737, 340] on div "總追蹤數 ： 1,864" at bounding box center [699, 340] width 410 height 19
click at [826, 354] on div "1,724 140" at bounding box center [699, 372] width 410 height 36
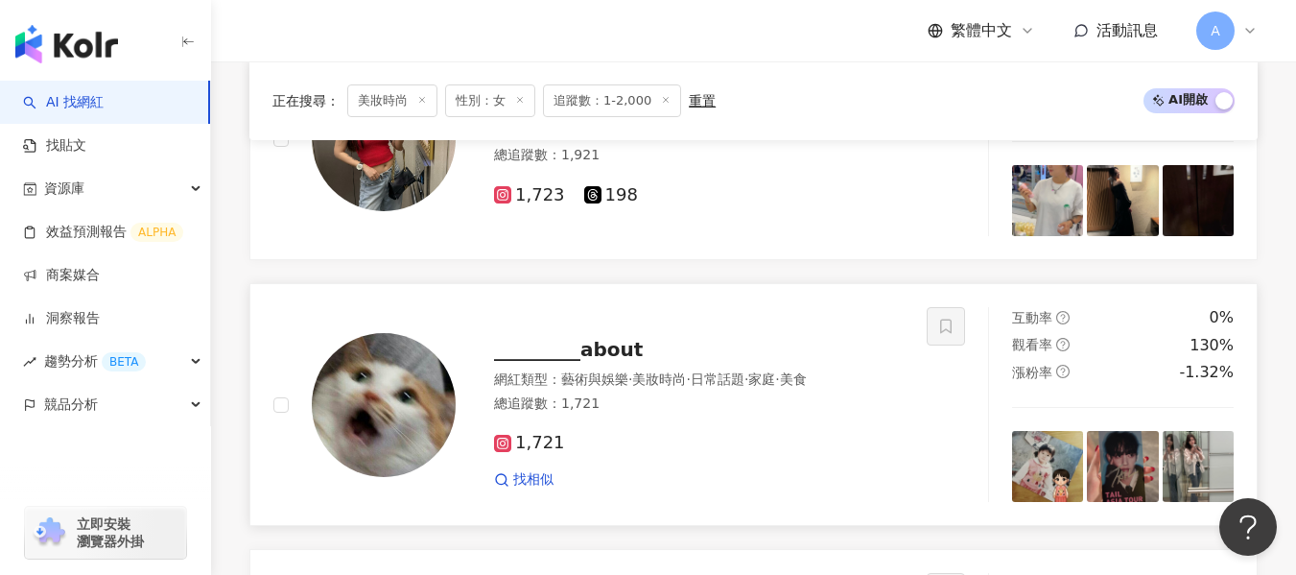
scroll to position [2782, 0]
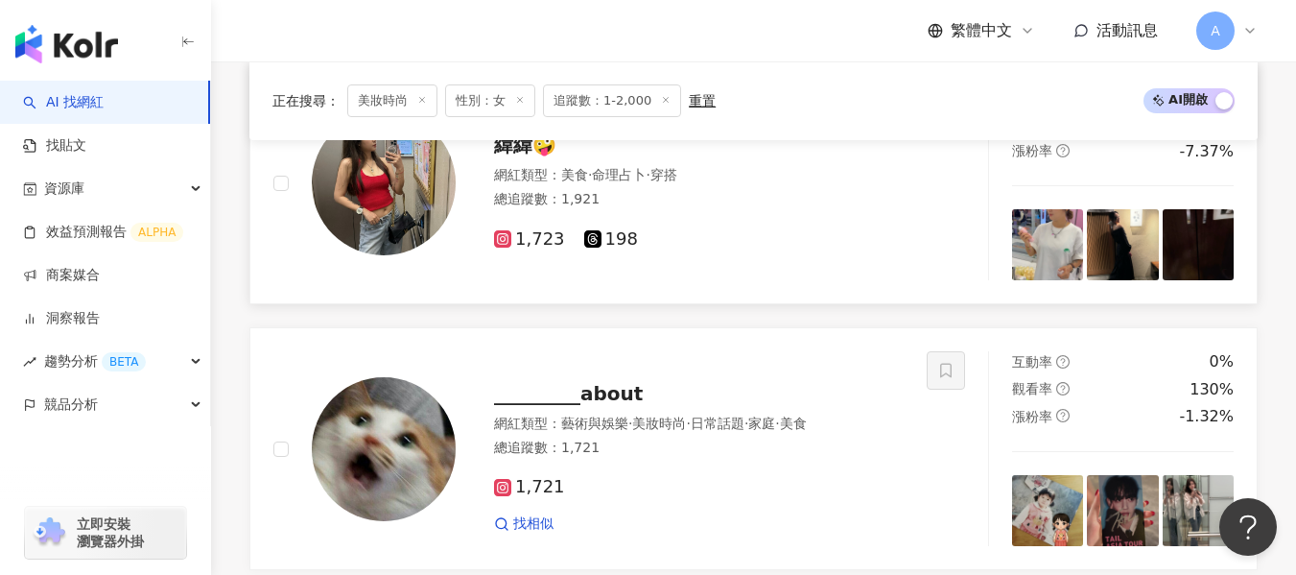
click at [774, 270] on div "緯緯🤪 網紅類型 ： 美食 · 命理占卜 · 穿搭 總追蹤數 ： 1,921 1,723 198" at bounding box center [599, 183] width 653 height 195
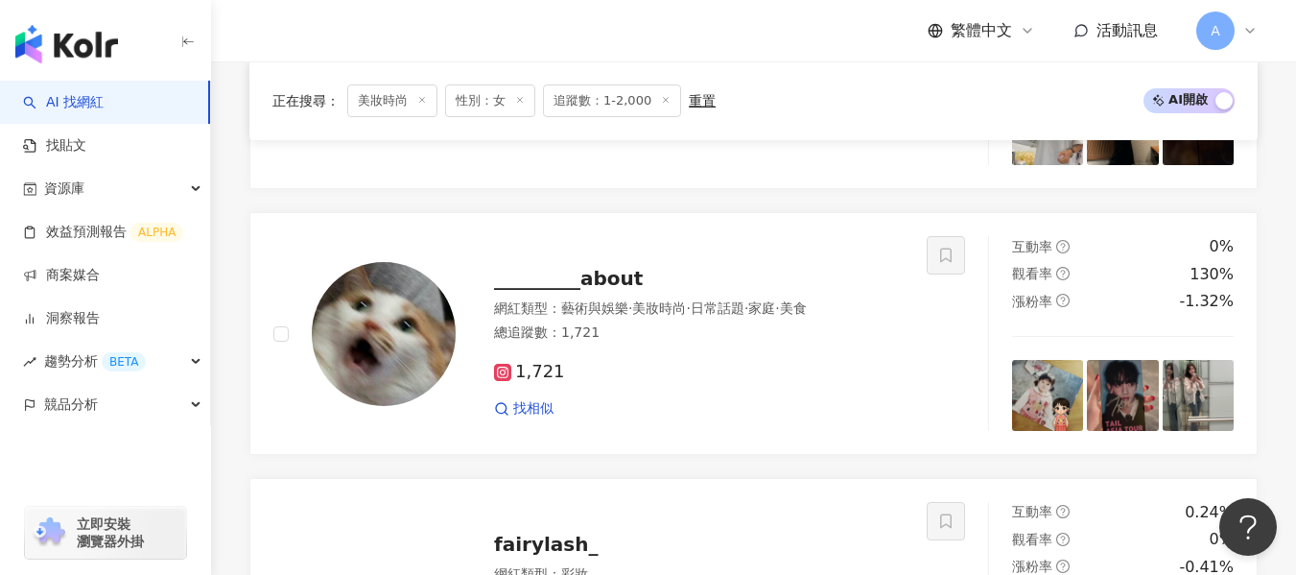
scroll to position [2974, 0]
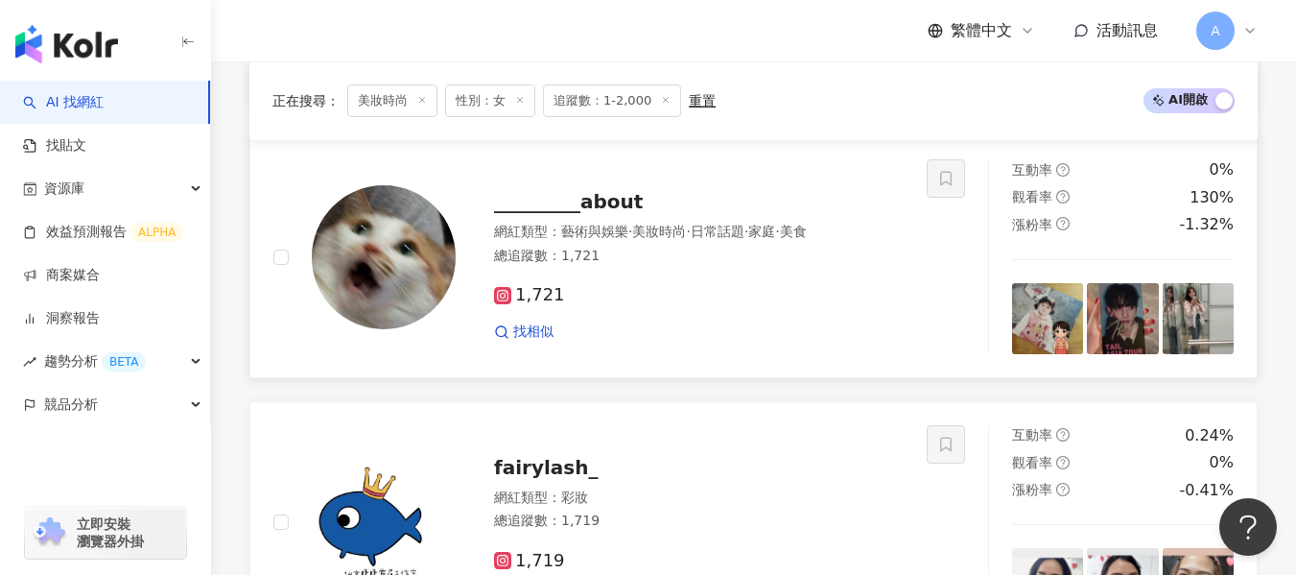
click at [1051, 326] on img at bounding box center [1047, 318] width 71 height 71
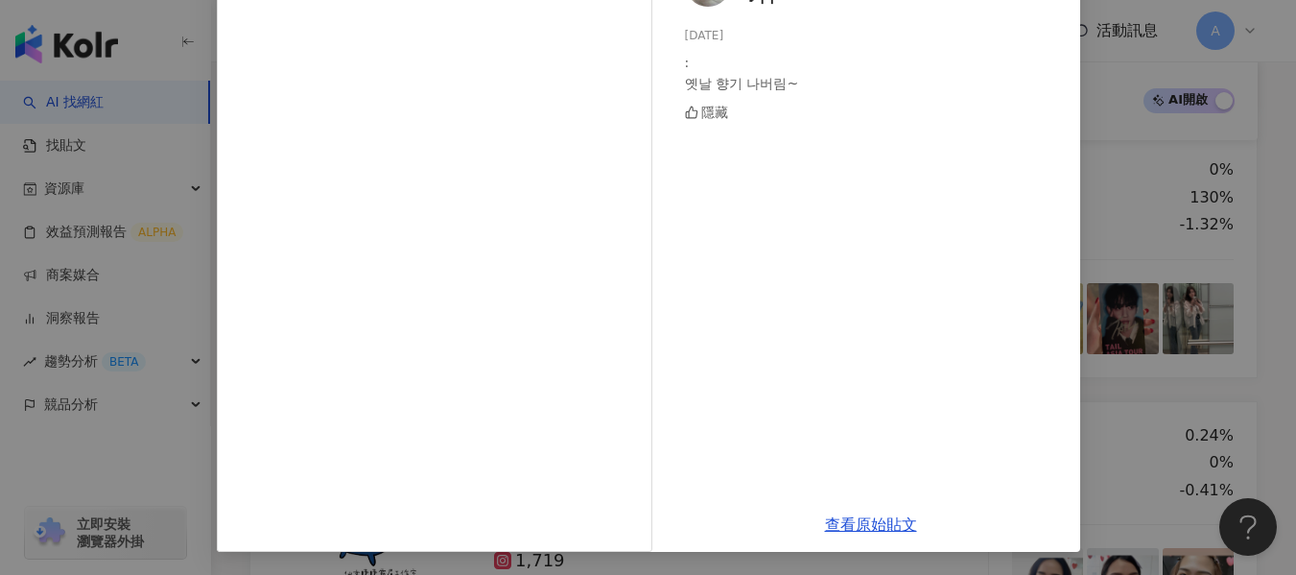
scroll to position [0, 0]
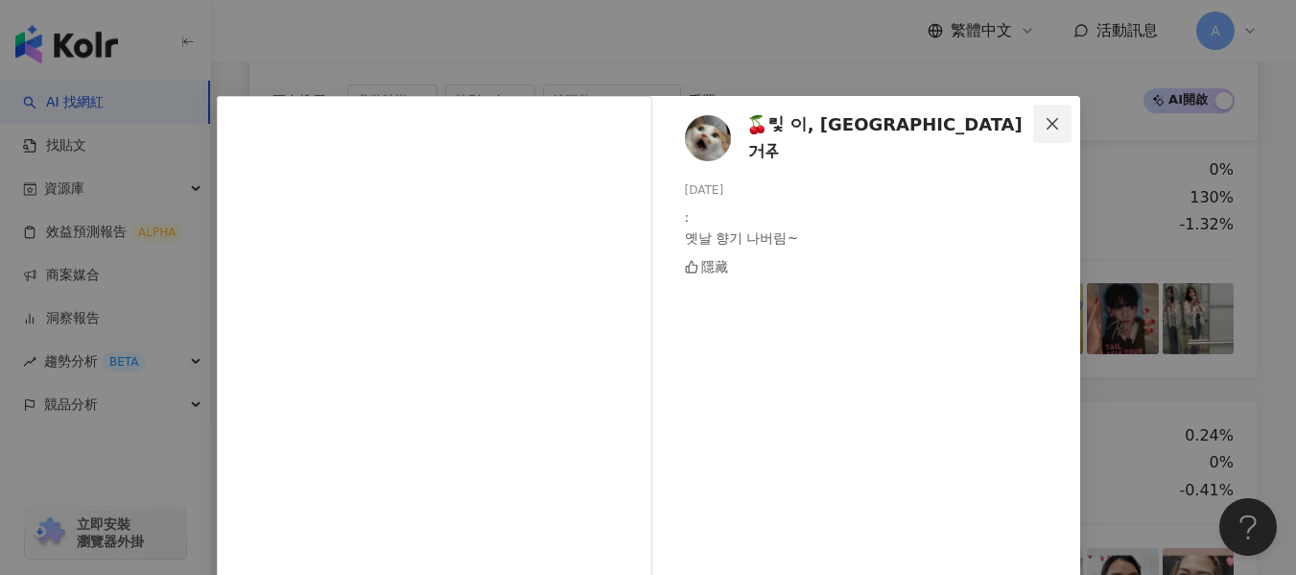
click at [1048, 116] on icon "close" at bounding box center [1052, 123] width 15 height 15
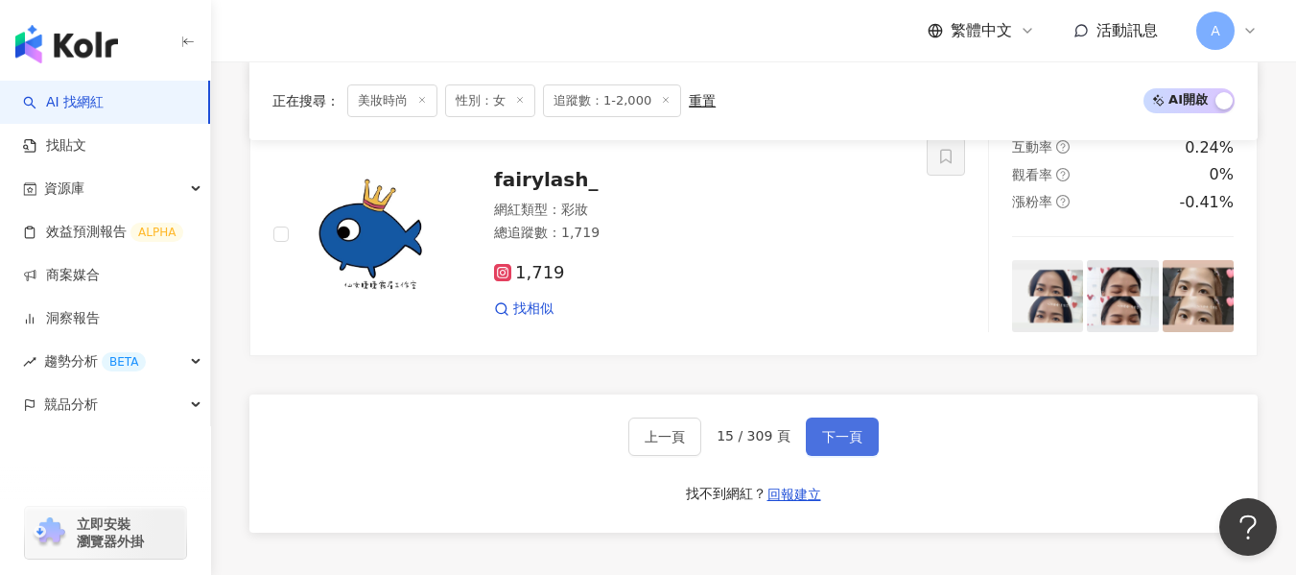
click at [847, 429] on span "下一頁" at bounding box center [842, 436] width 40 height 15
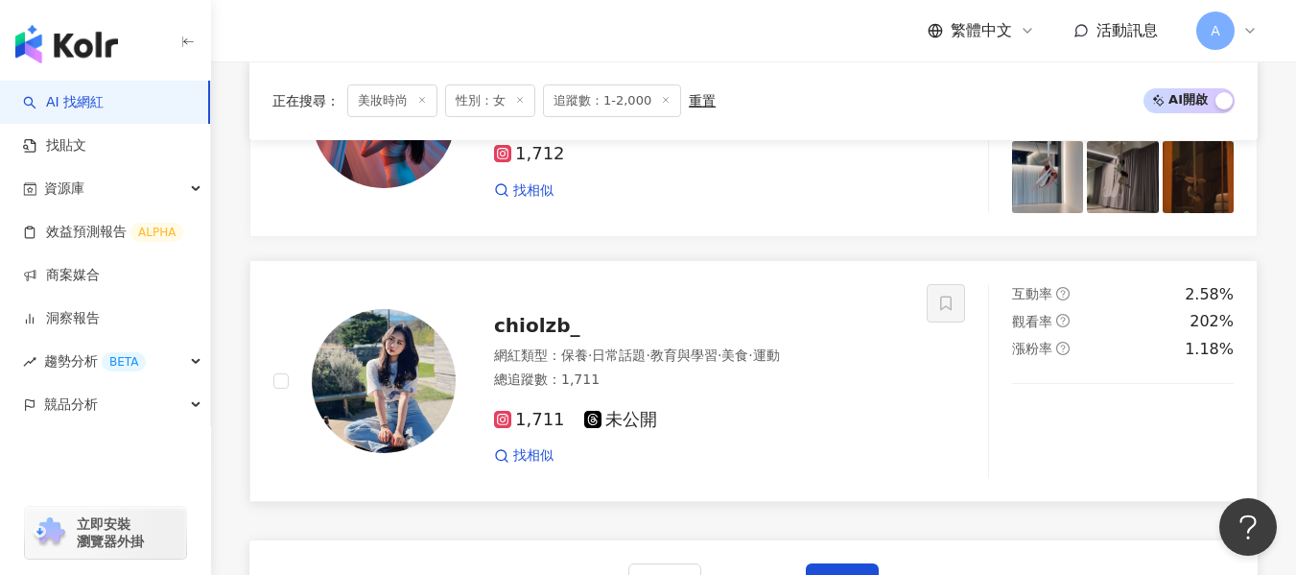
scroll to position [3031, 0]
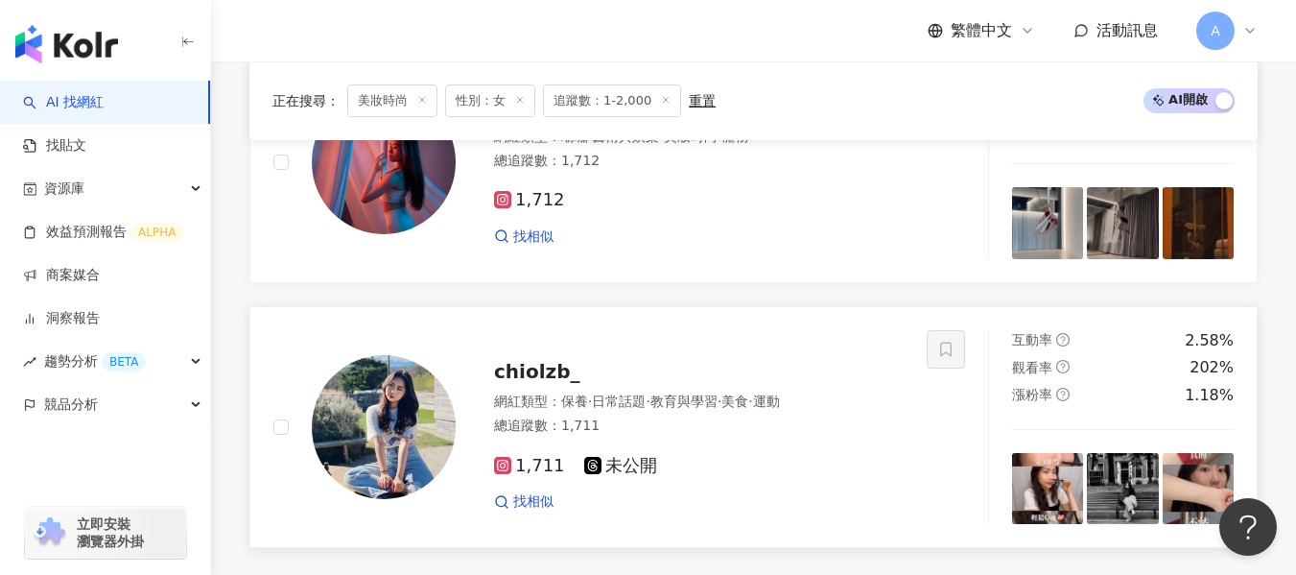
click at [818, 464] on div "1,711 未公開" at bounding box center [699, 466] width 410 height 21
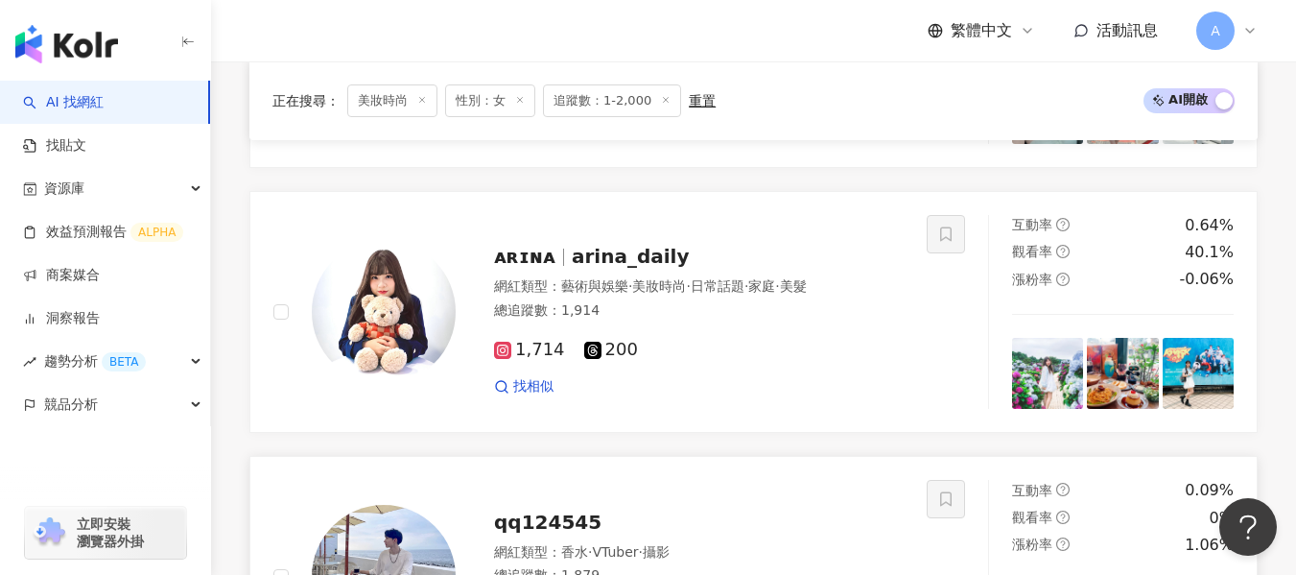
scroll to position [2072, 0]
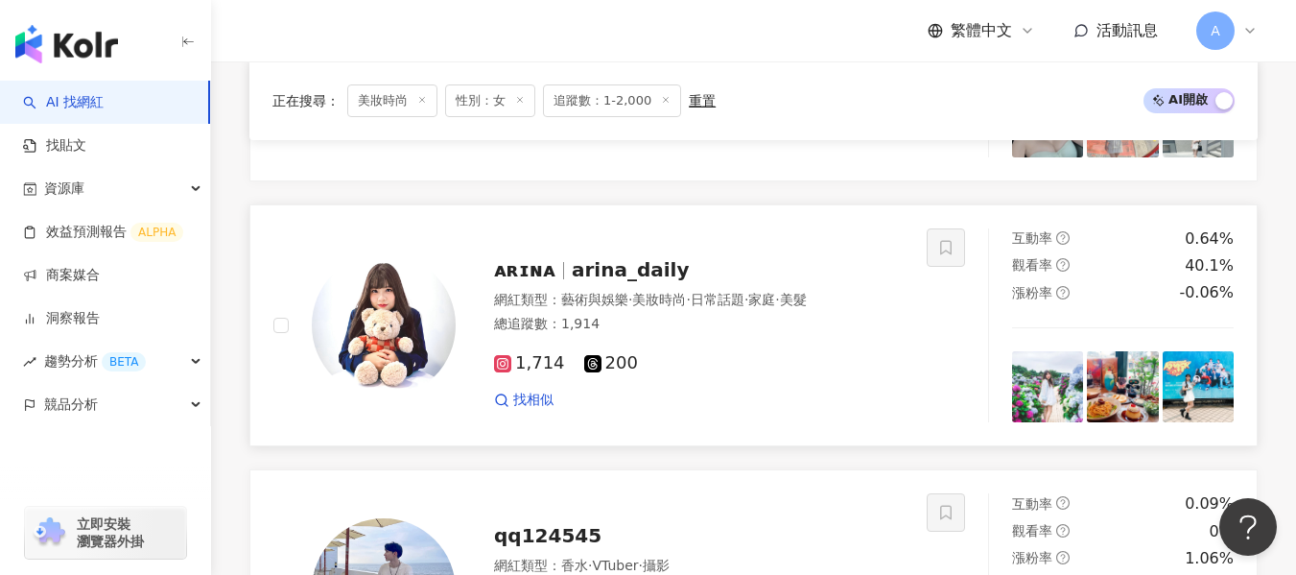
click at [719, 267] on div "ᴀʀɪɴᴀ arina_daily" at bounding box center [699, 269] width 410 height 27
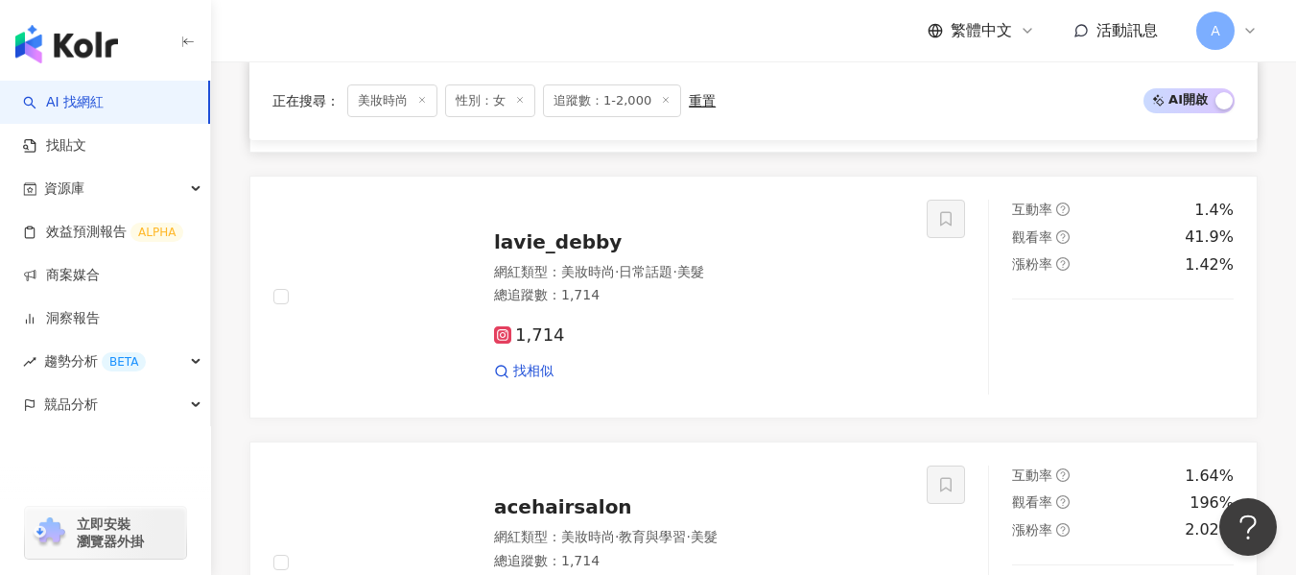
scroll to position [921, 0]
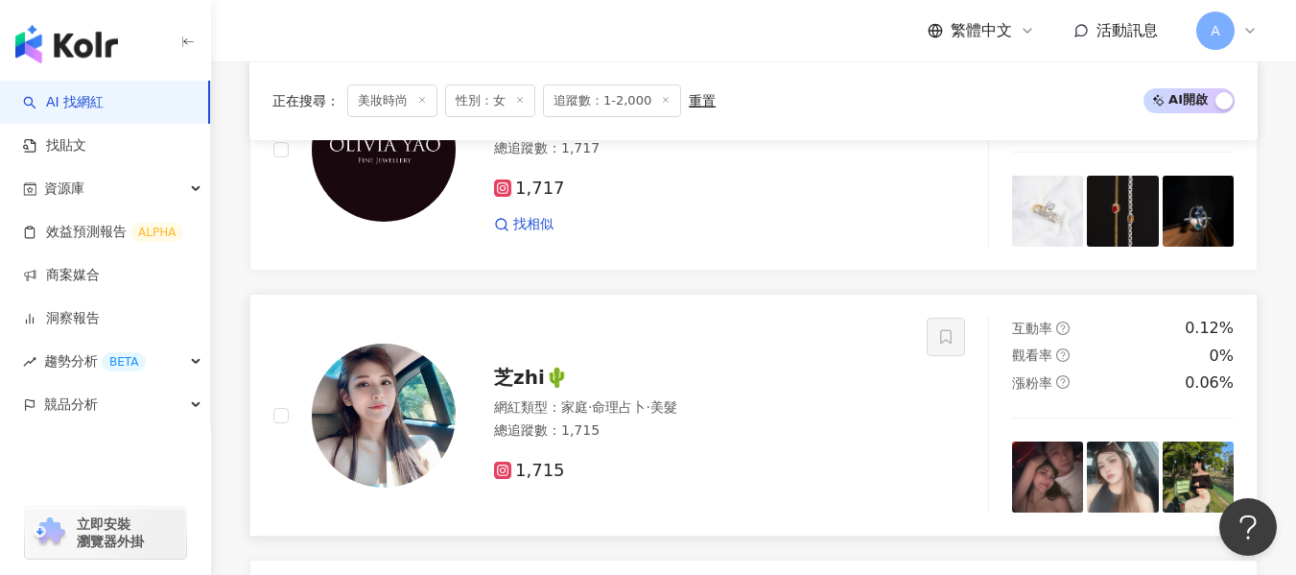
click at [816, 450] on div "1,715" at bounding box center [699, 463] width 410 height 36
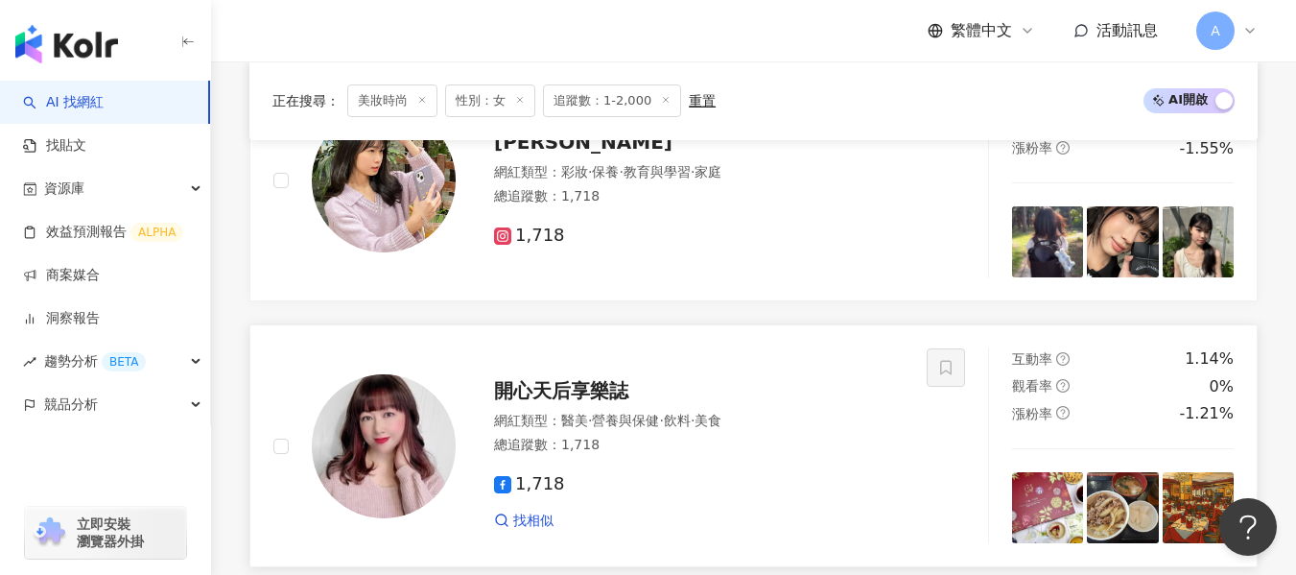
scroll to position [249, 0]
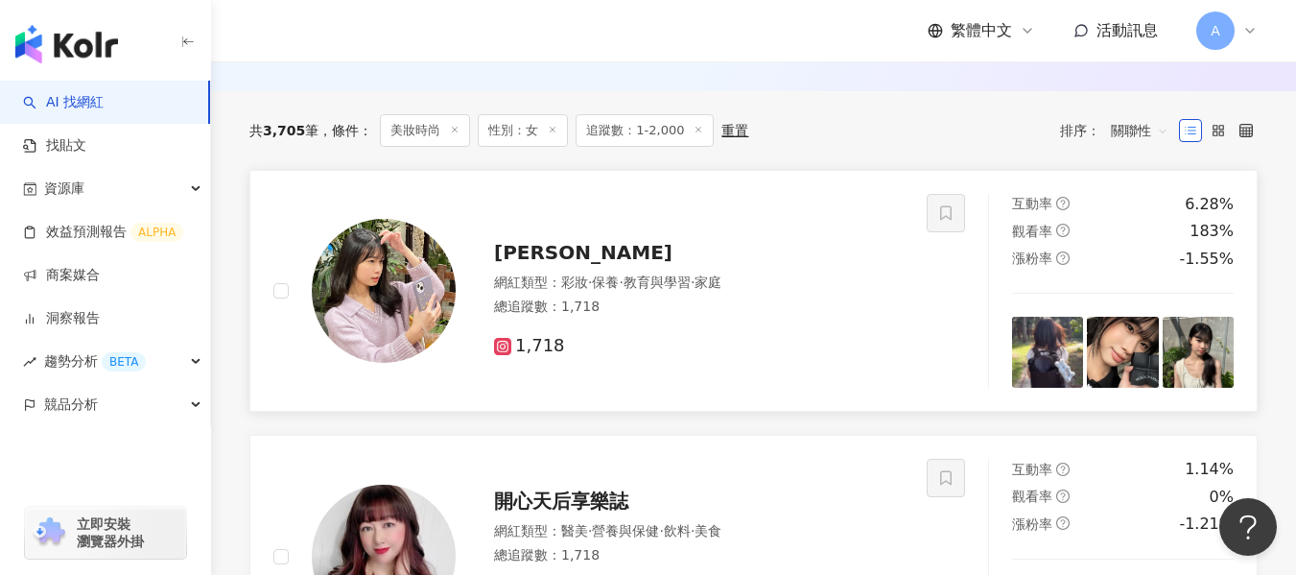
click at [789, 345] on div "1,718" at bounding box center [699, 346] width 410 height 21
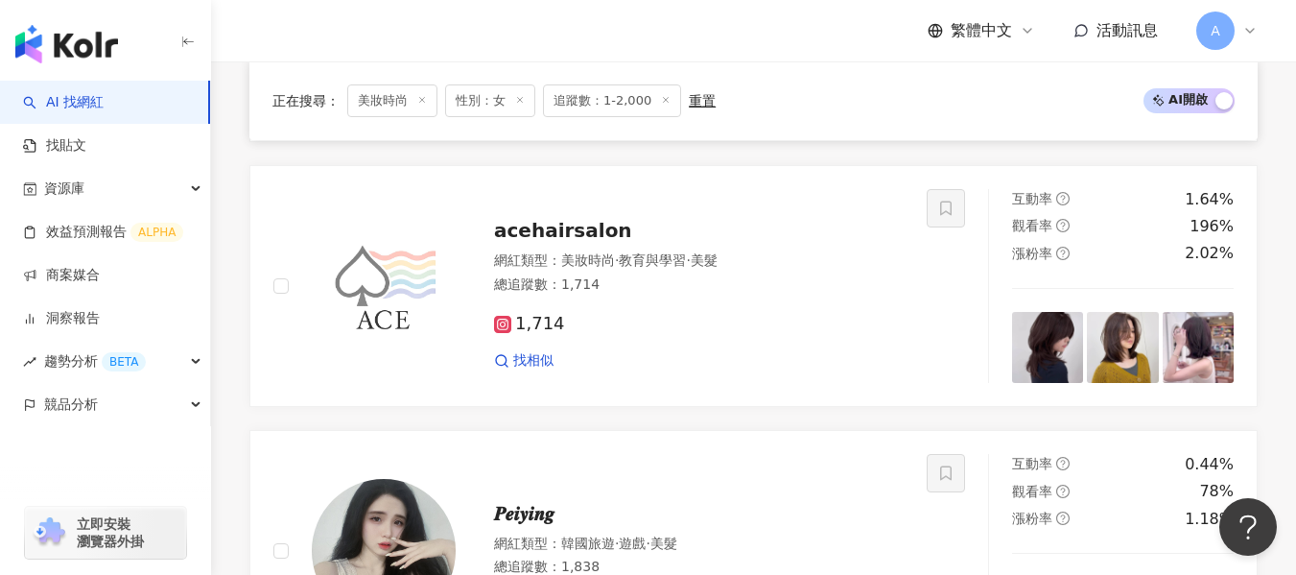
scroll to position [1880, 0]
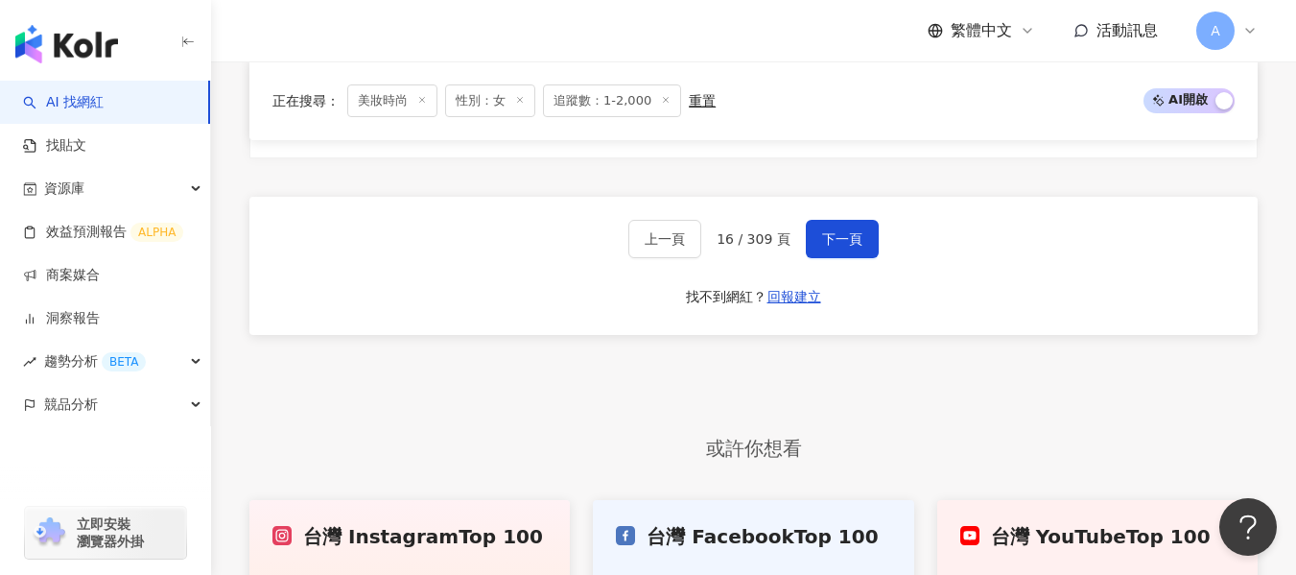
click at [835, 241] on span "下一頁" at bounding box center [842, 238] width 40 height 15
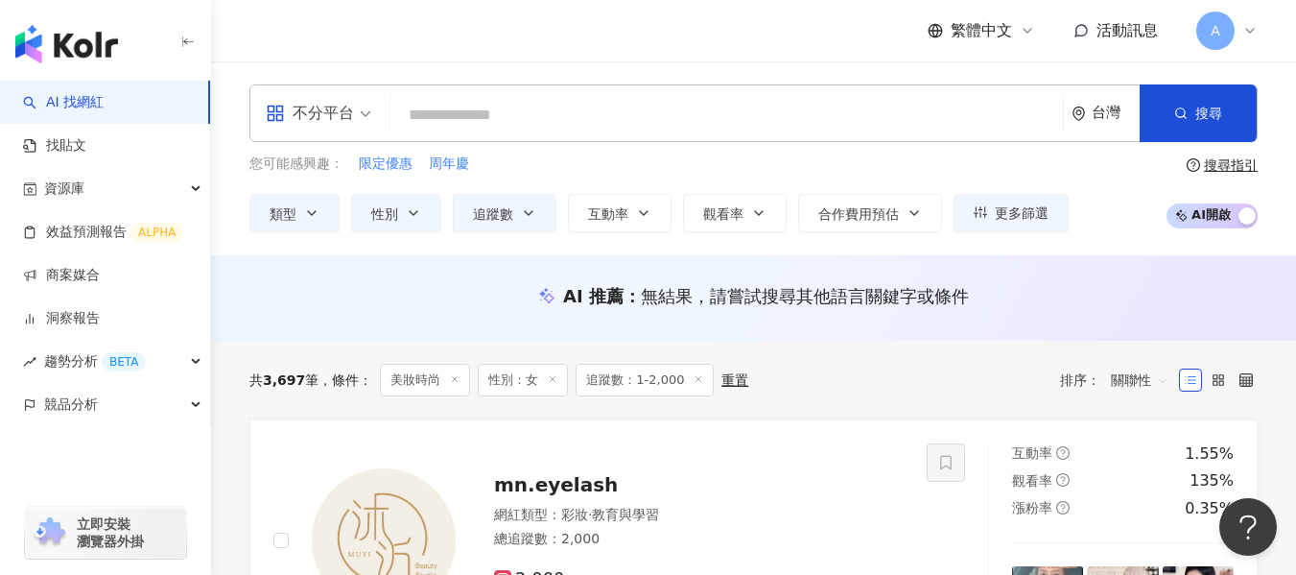
click at [630, 297] on div "AI 推薦 ： 無結果，請嘗試搜尋其他語言關鍵字或條件" at bounding box center [766, 296] width 406 height 24
click at [481, 212] on span "追蹤數" at bounding box center [493, 213] width 40 height 15
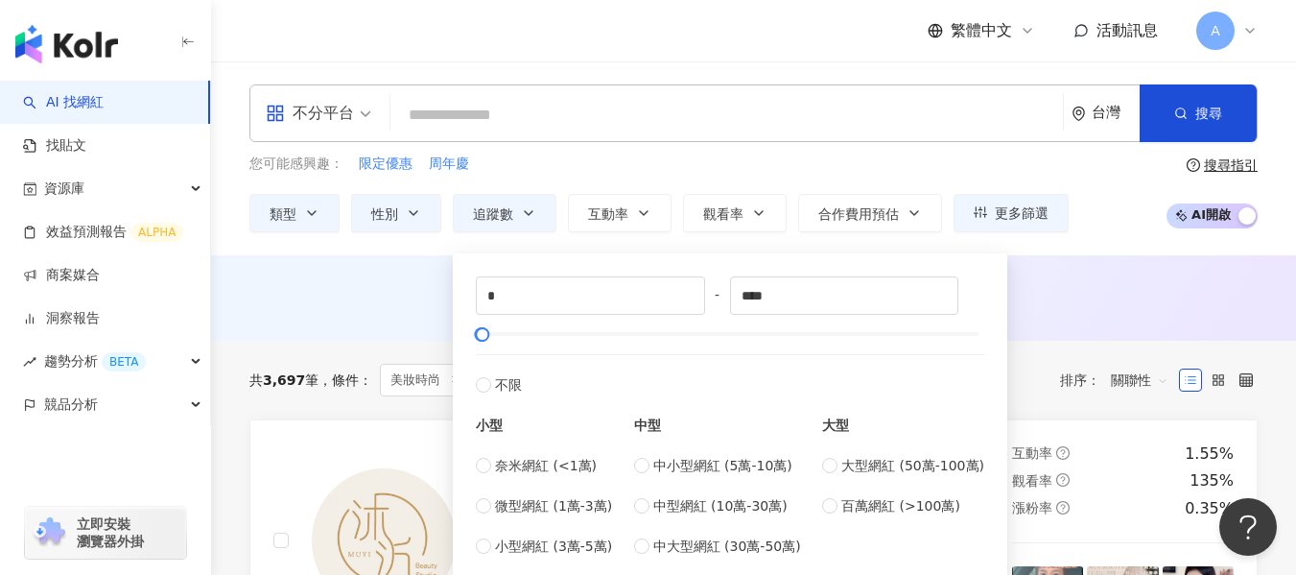
click at [707, 153] on div "您可能感興趣： 限定優惠 周年慶" at bounding box center [658, 163] width 819 height 21
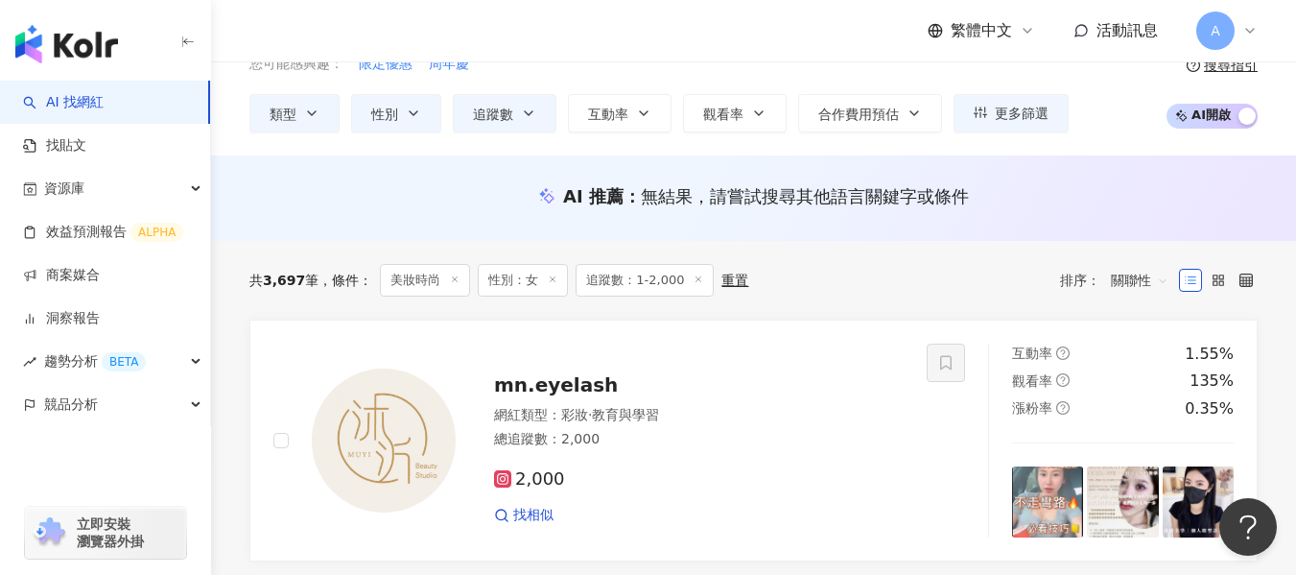
scroll to position [96, 0]
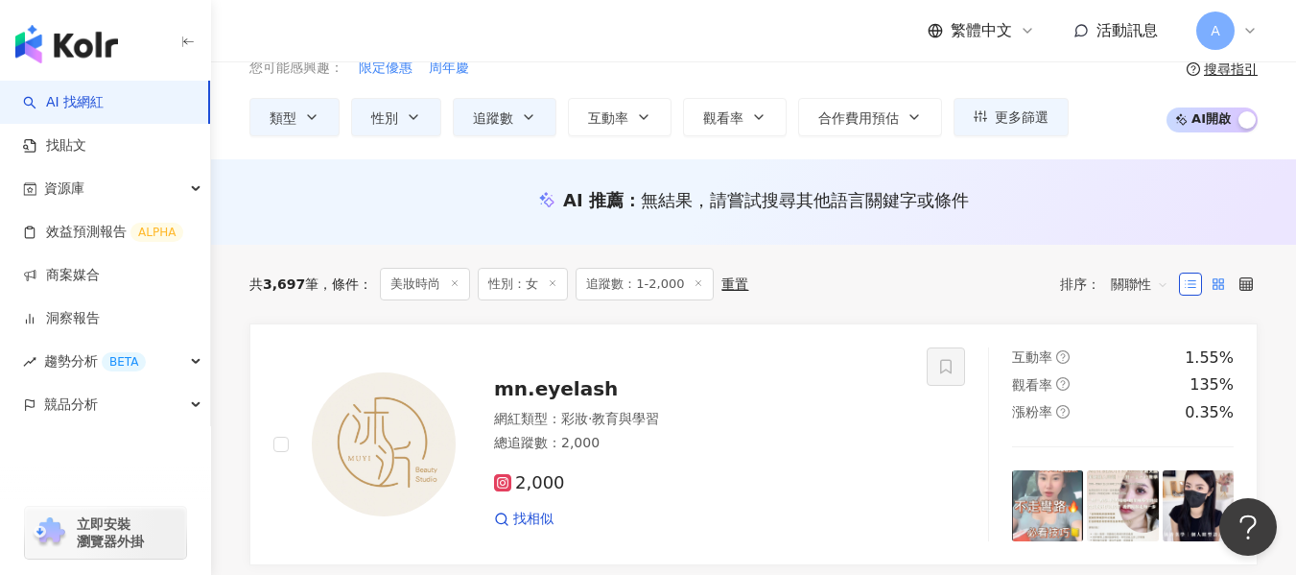
click at [1214, 279] on rect at bounding box center [1216, 281] width 4 height 4
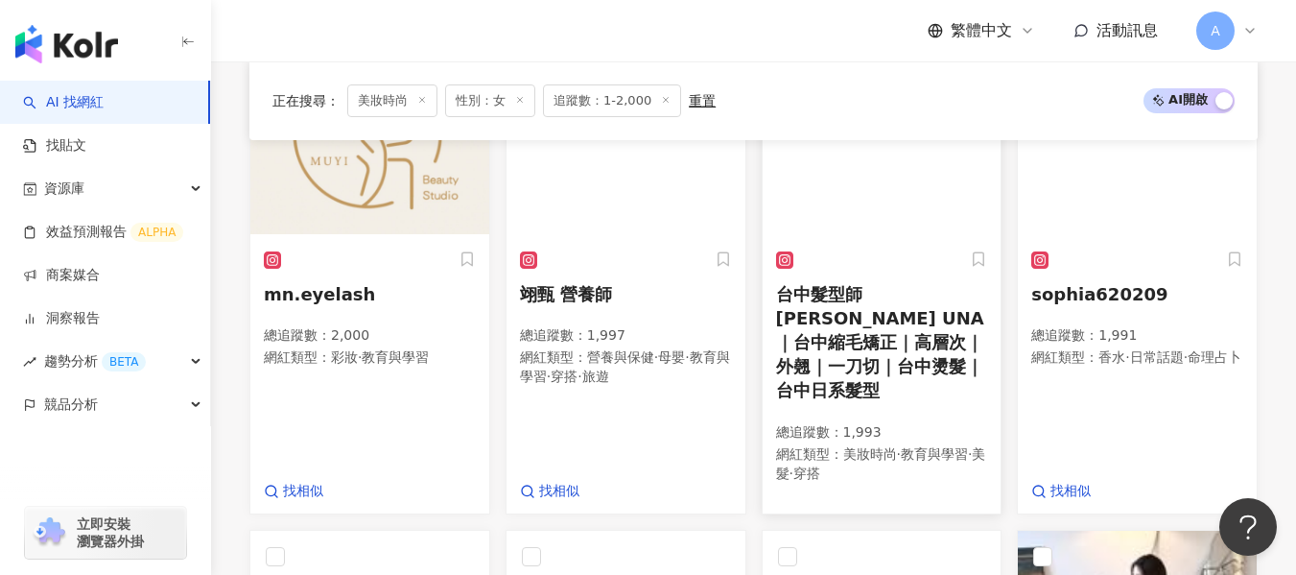
scroll to position [192, 0]
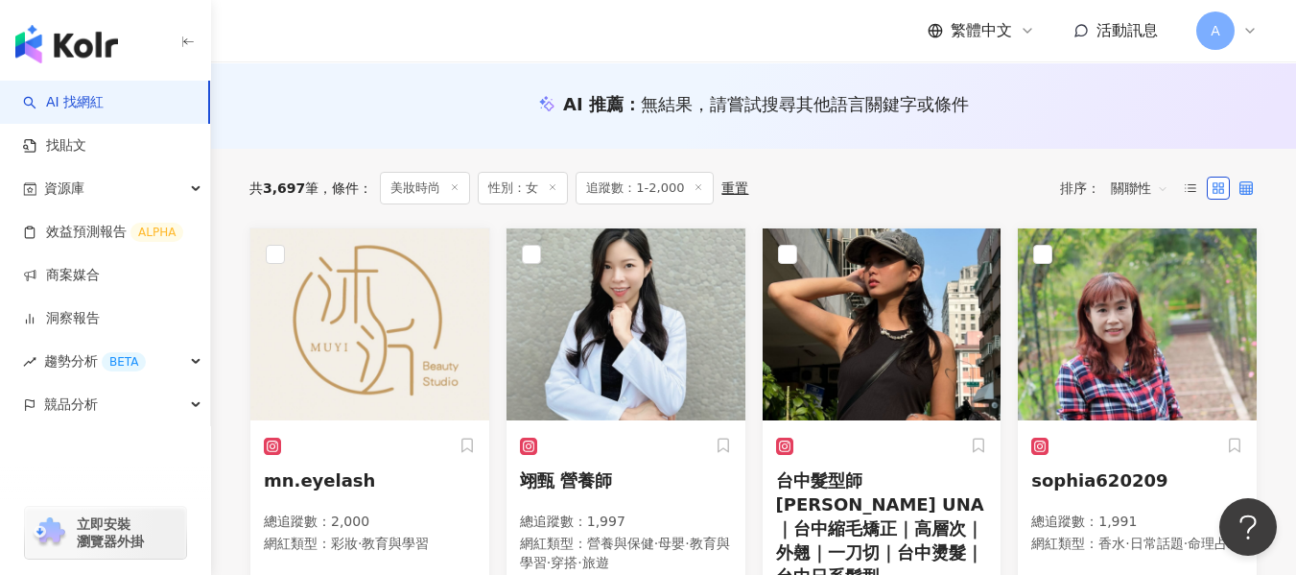
click at [1249, 193] on icon at bounding box center [1245, 187] width 13 height 13
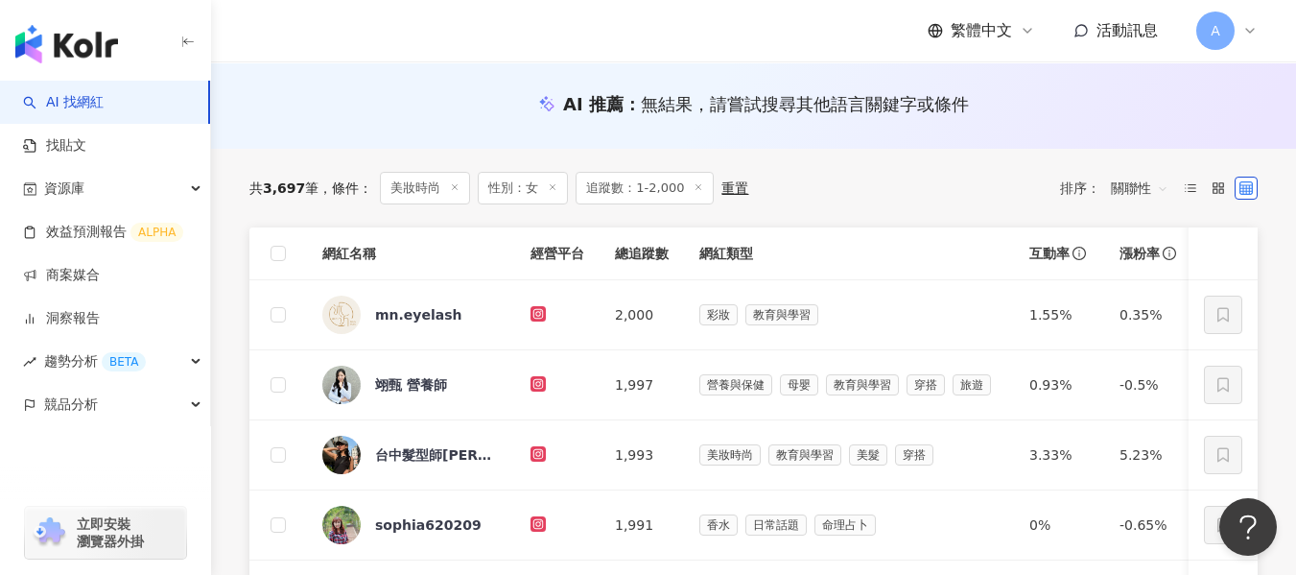
click at [1197, 189] on label at bounding box center [1190, 188] width 23 height 23
click at [1192, 189] on icon at bounding box center [1190, 187] width 13 height 13
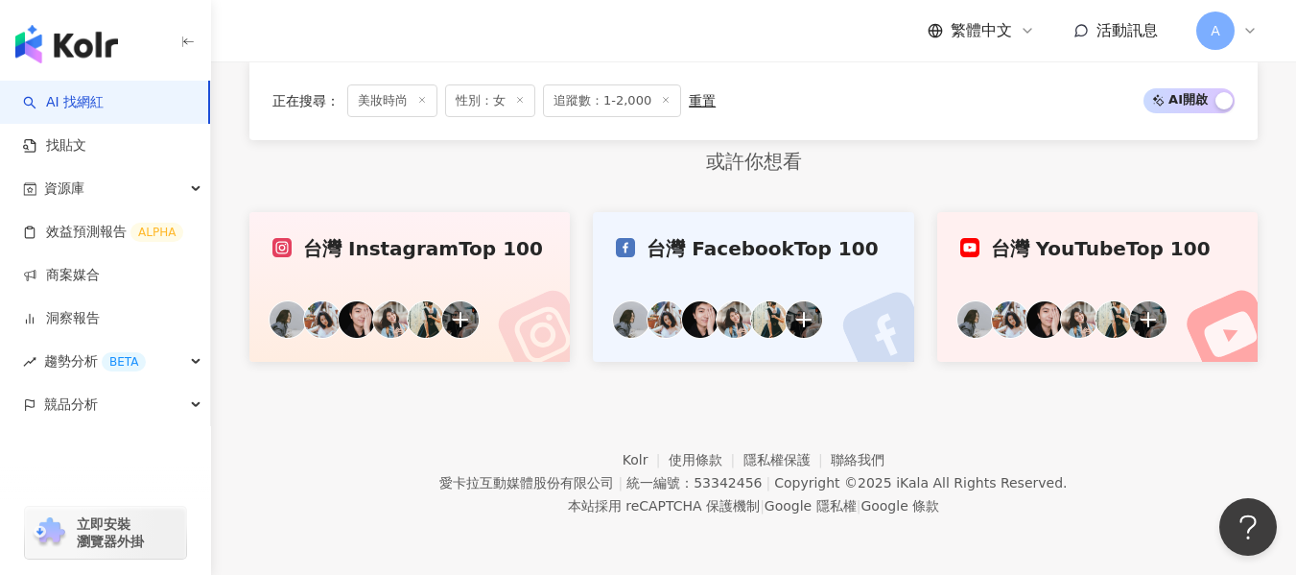
scroll to position [3458, 0]
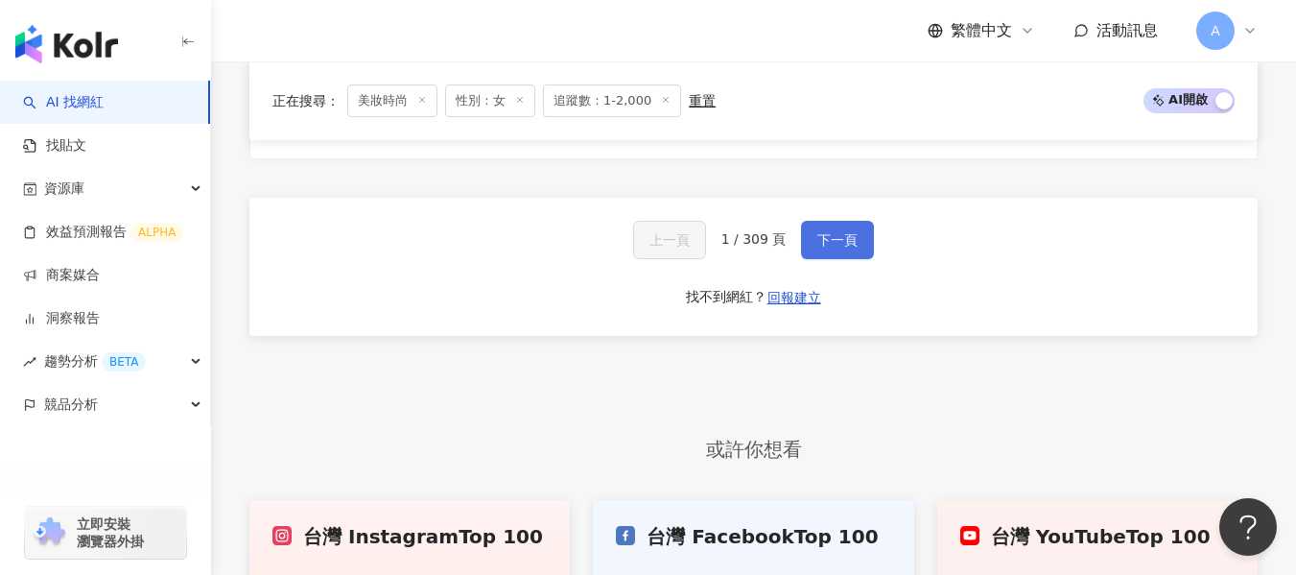
click at [813, 250] on button "下一頁" at bounding box center [837, 240] width 73 height 38
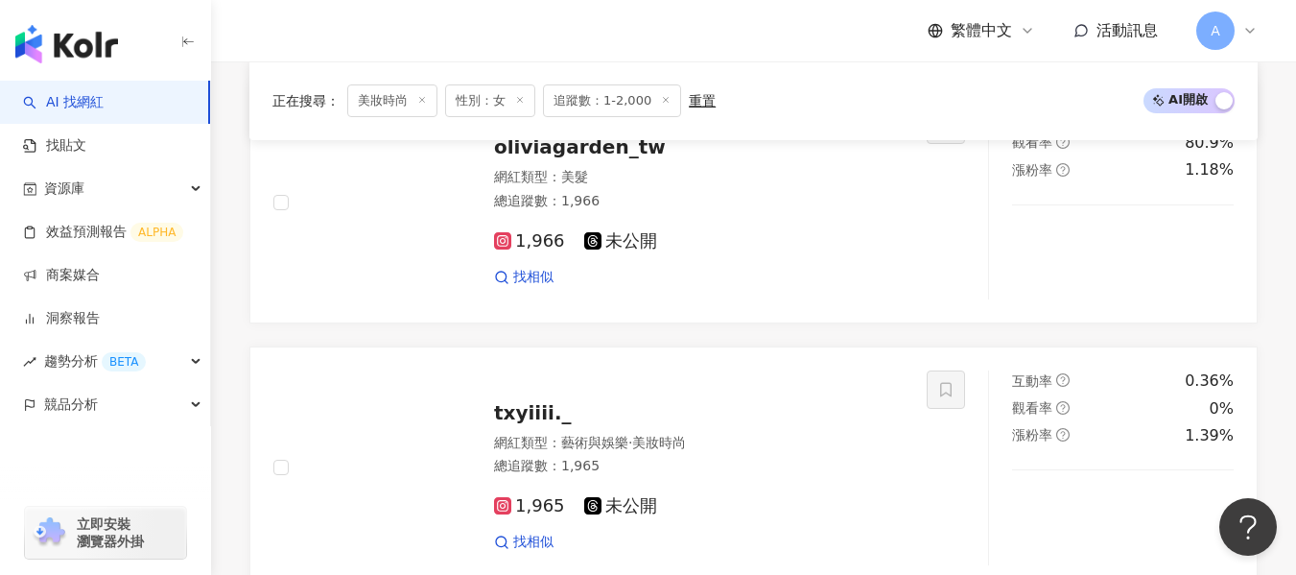
scroll to position [3420, 0]
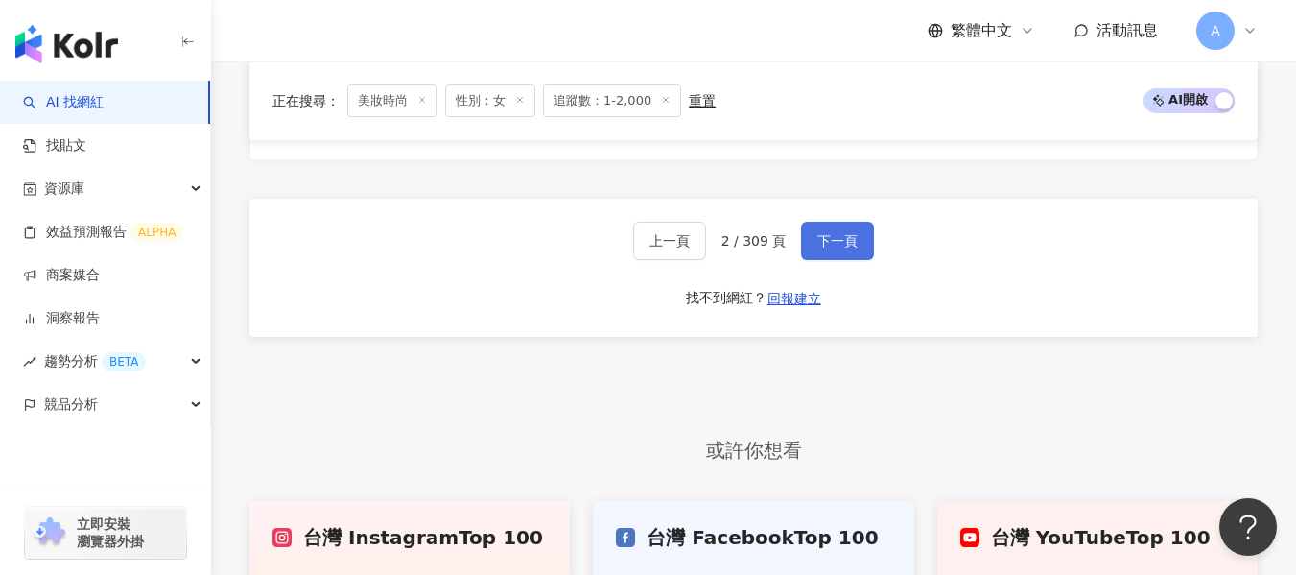
click at [813, 250] on button "下一頁" at bounding box center [837, 241] width 73 height 38
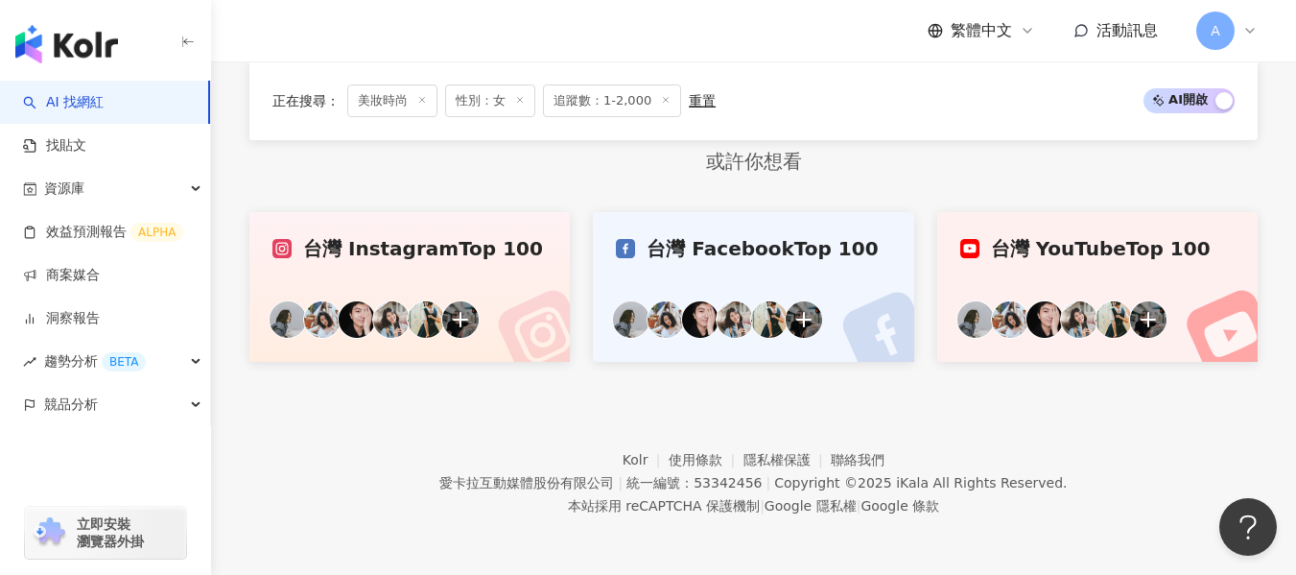
scroll to position [1400, 0]
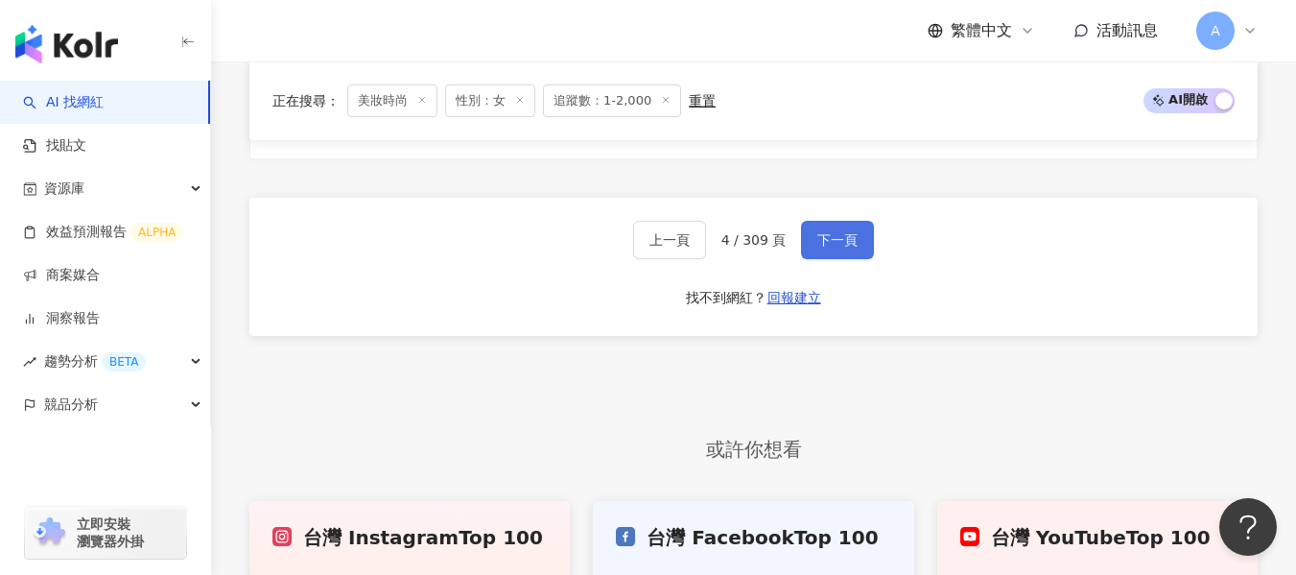
click at [813, 250] on button "下一頁" at bounding box center [837, 240] width 73 height 38
click at [813, 250] on button "下一頁" at bounding box center [837, 240] width 94 height 38
click at [813, 250] on button "下一頁" at bounding box center [837, 241] width 73 height 38
click at [813, 250] on button "下一頁" at bounding box center [837, 240] width 94 height 38
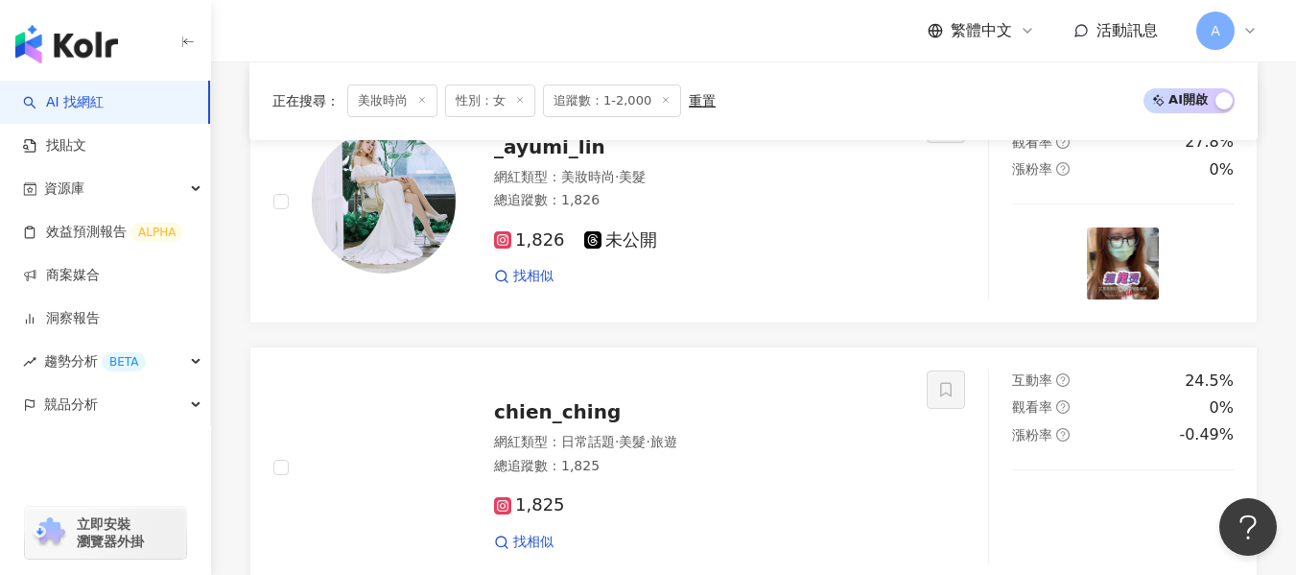
scroll to position [3420, 0]
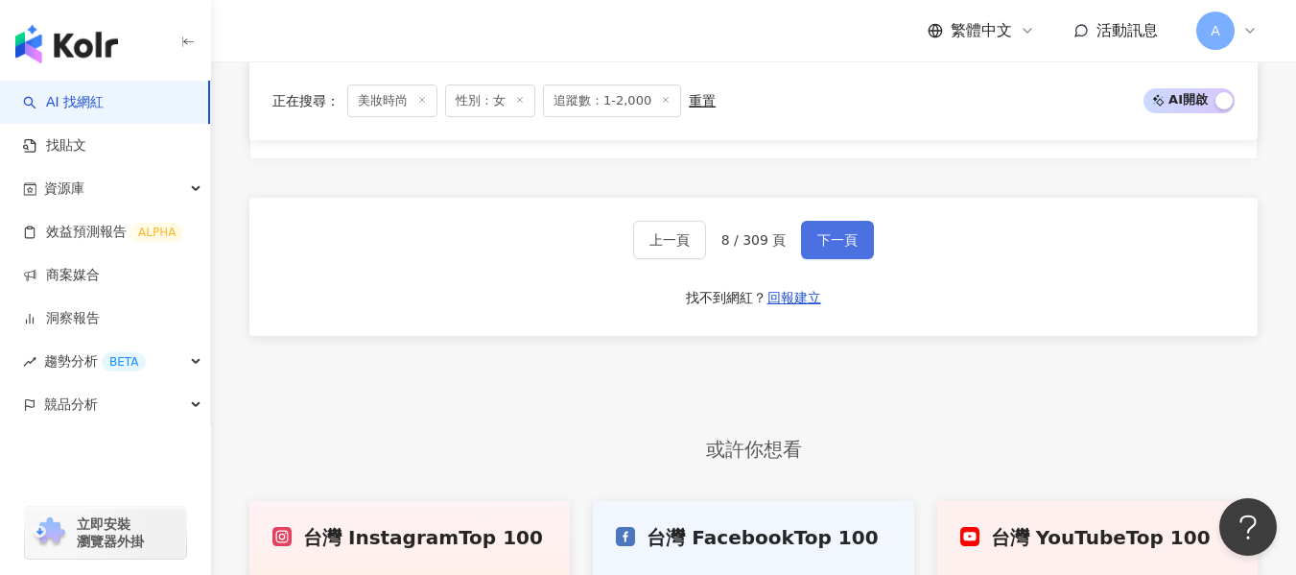
click at [813, 250] on button "下一頁" at bounding box center [837, 240] width 73 height 38
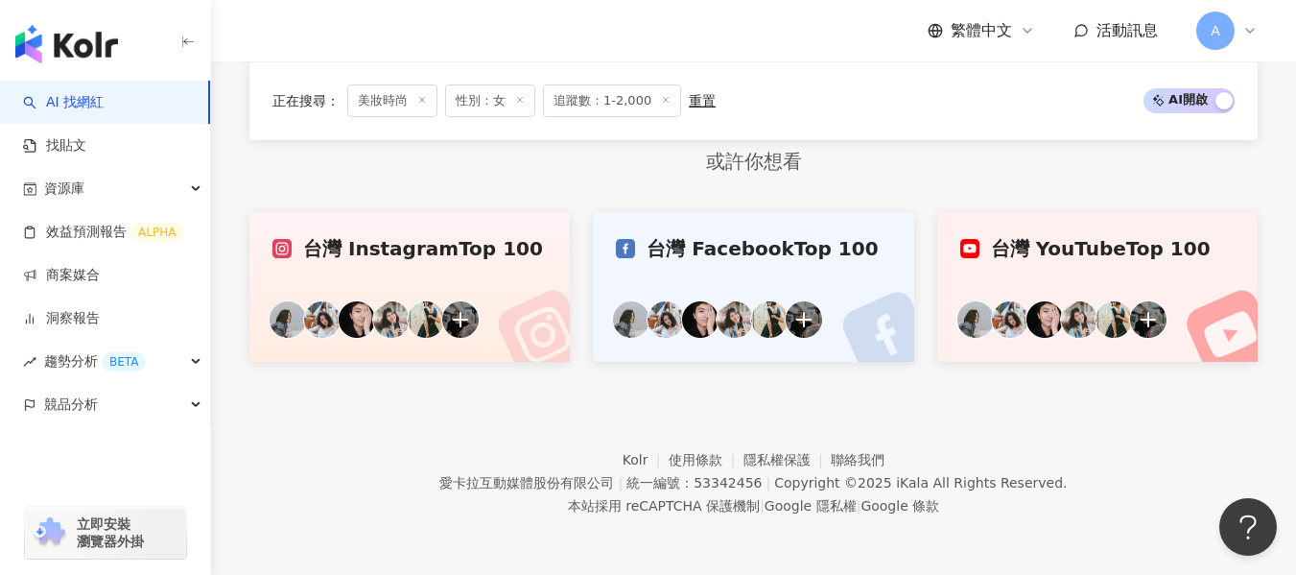
scroll to position [1400, 0]
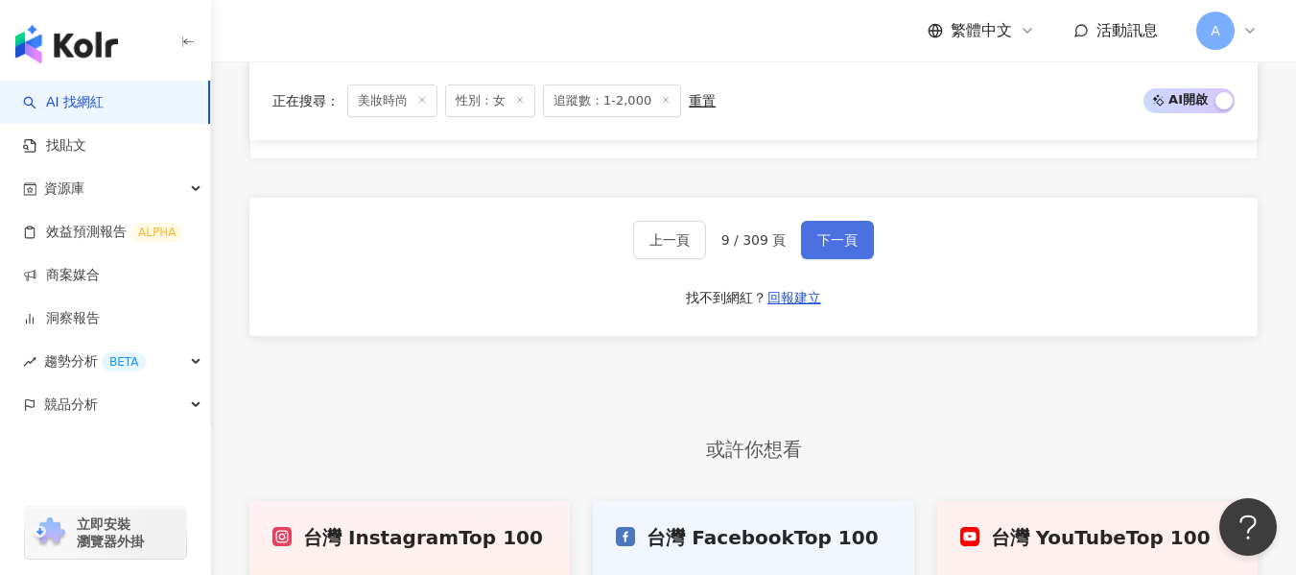
click at [813, 250] on button "下一頁" at bounding box center [837, 240] width 73 height 38
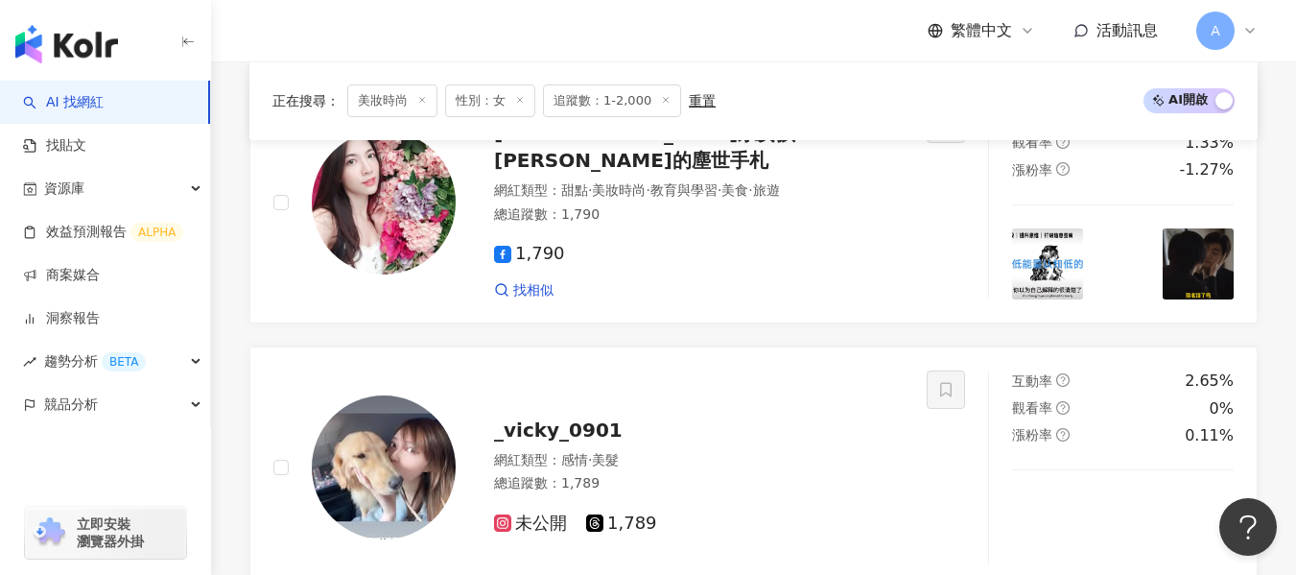
scroll to position [3420, 0]
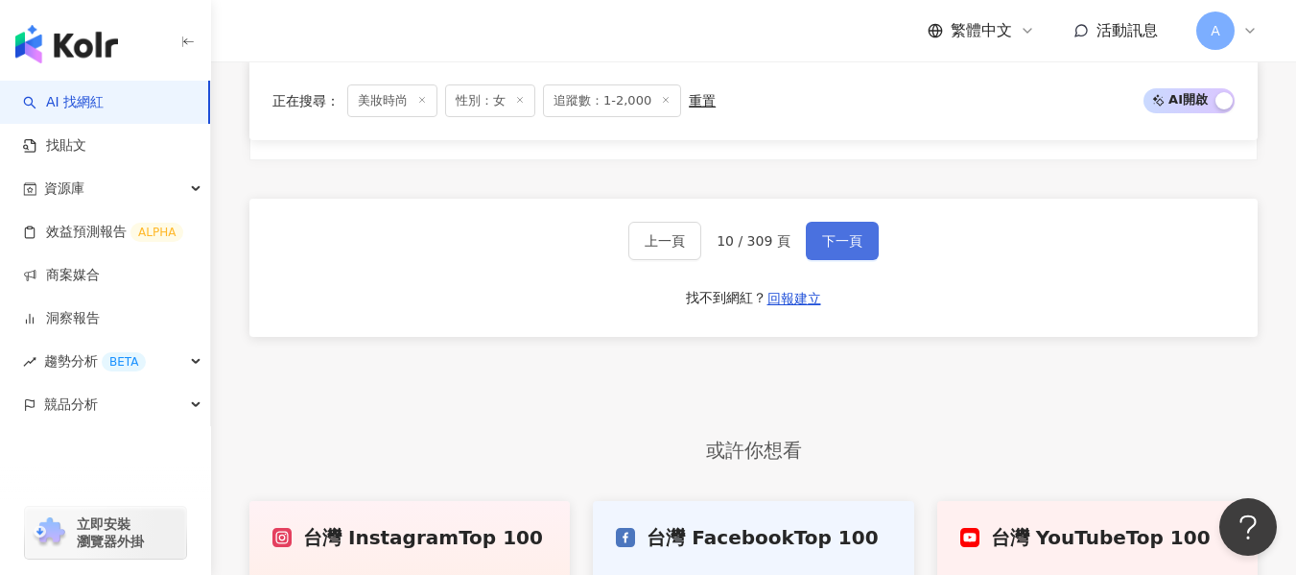
click at [813, 250] on button "下一頁" at bounding box center [842, 241] width 73 height 38
click at [813, 250] on button "下一頁" at bounding box center [842, 242] width 73 height 38
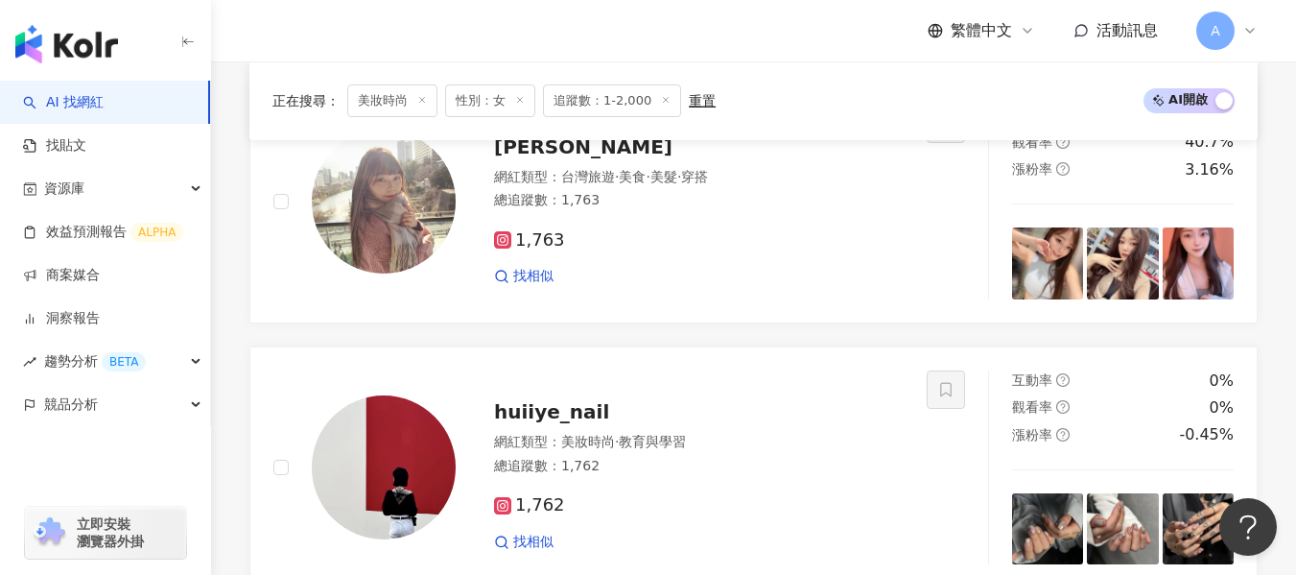
scroll to position [3420, 0]
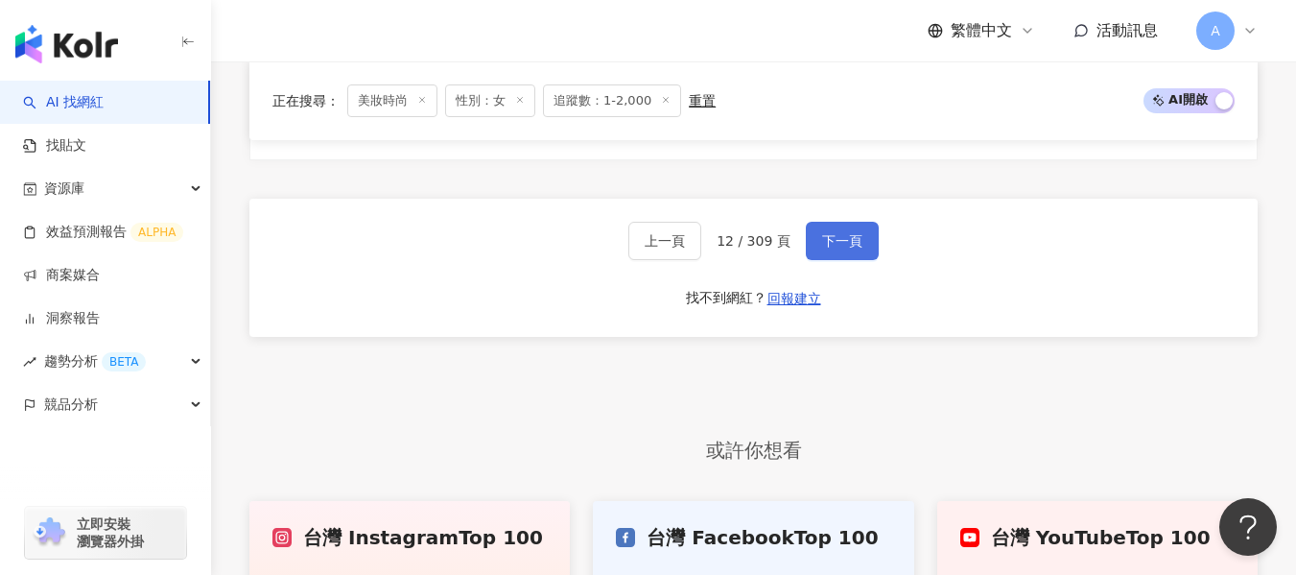
click at [813, 250] on button "下一頁" at bounding box center [842, 241] width 73 height 38
click at [833, 244] on span "下一頁" at bounding box center [842, 239] width 40 height 15
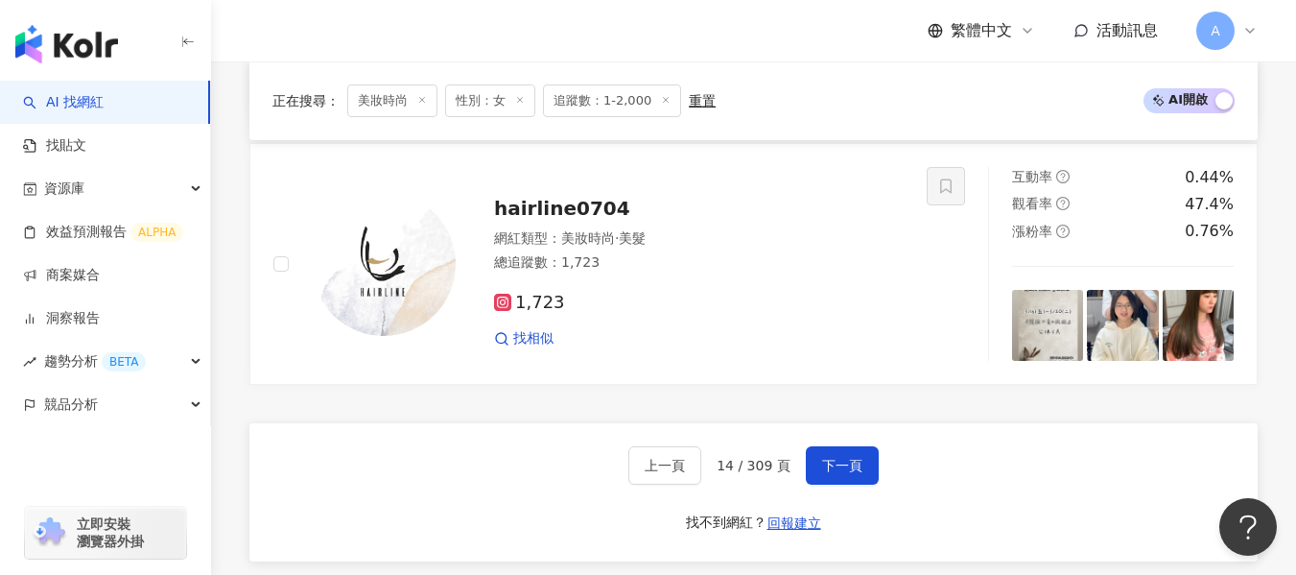
scroll to position [3414, 0]
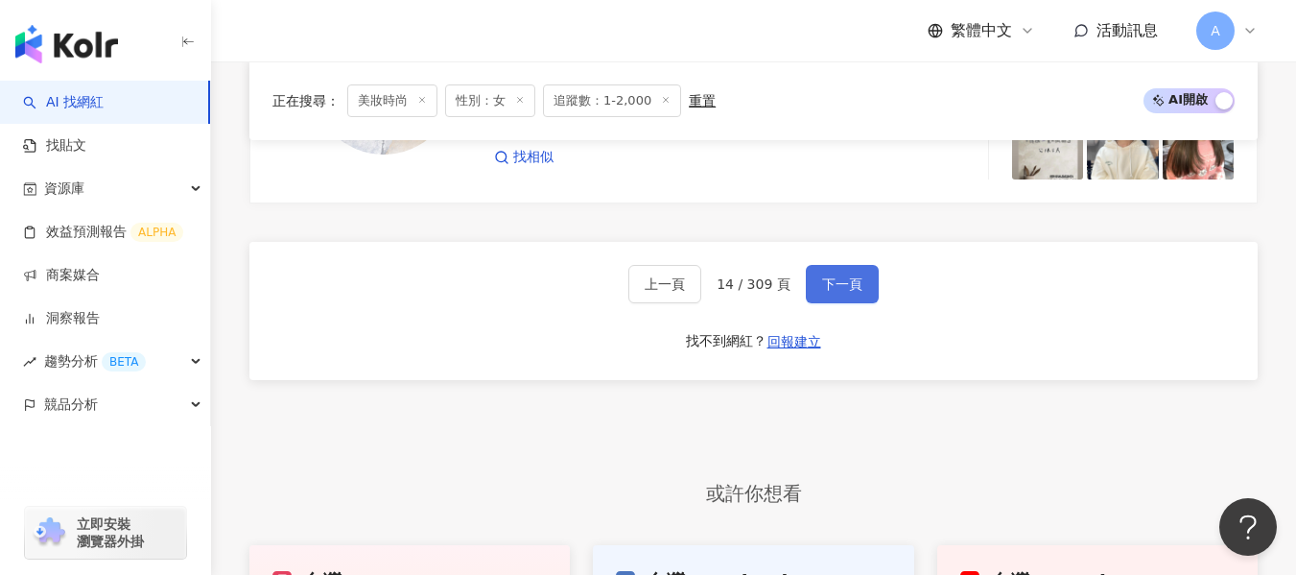
click at [870, 293] on button "下一頁" at bounding box center [842, 284] width 73 height 38
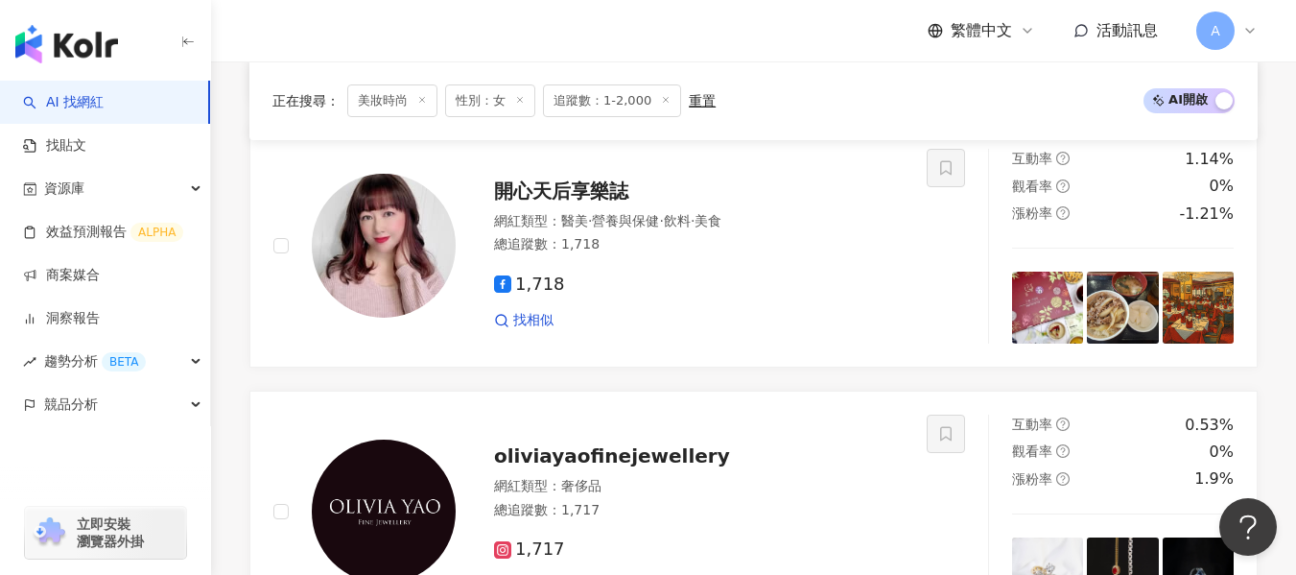
scroll to position [3376, 0]
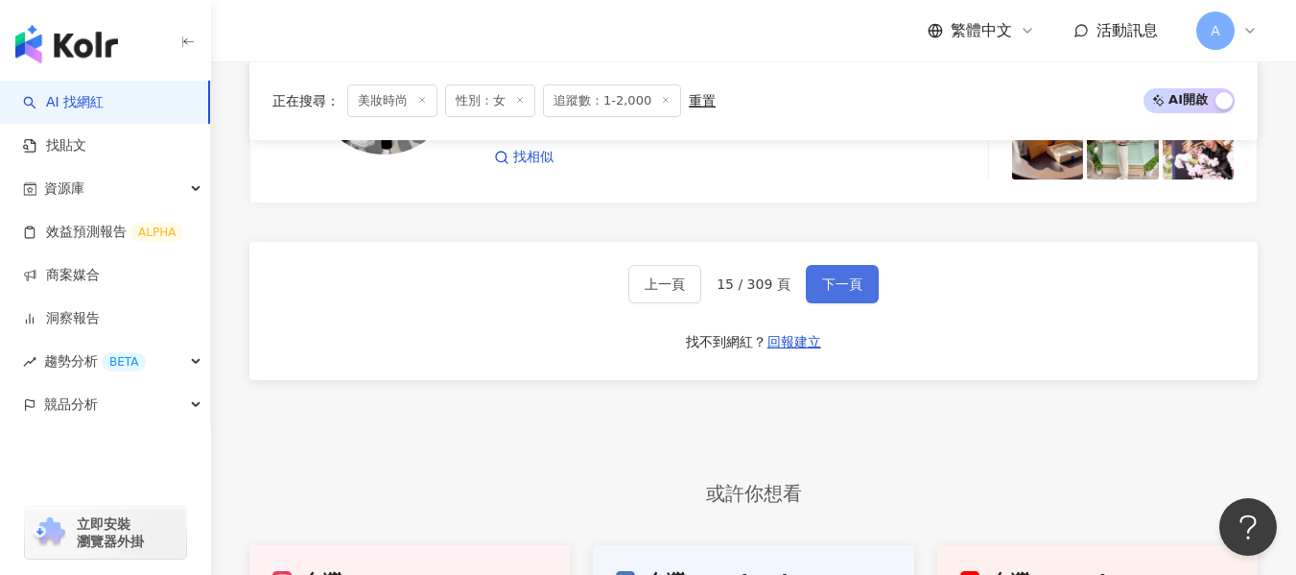
click at [856, 290] on span "下一頁" at bounding box center [842, 283] width 40 height 15
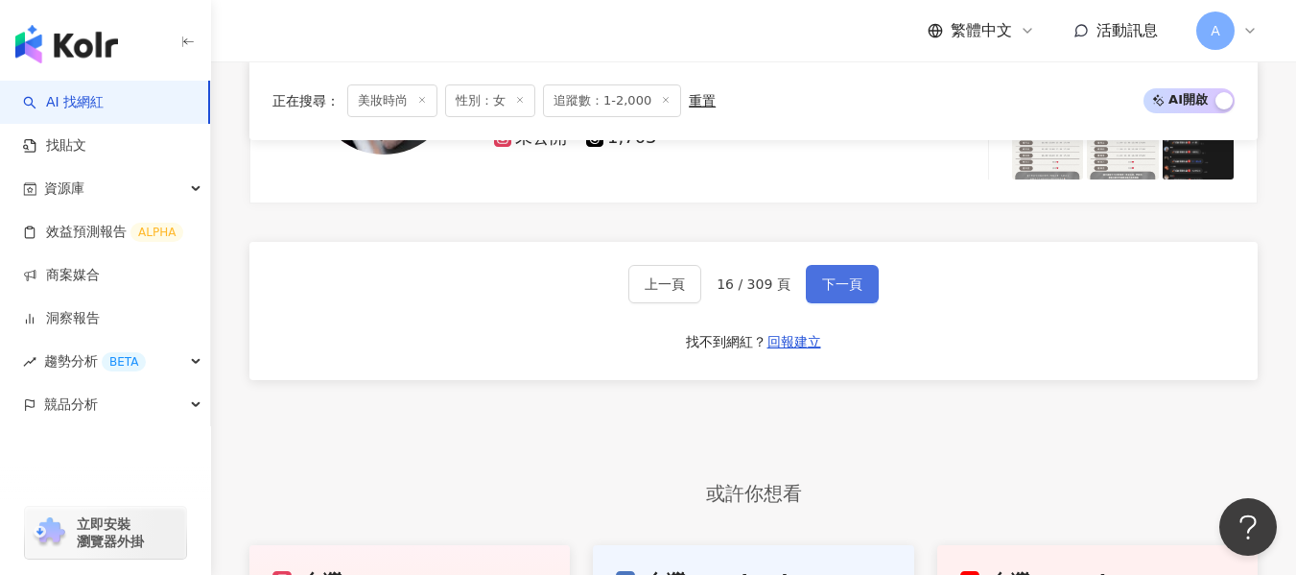
click at [856, 290] on span "下一頁" at bounding box center [842, 283] width 40 height 15
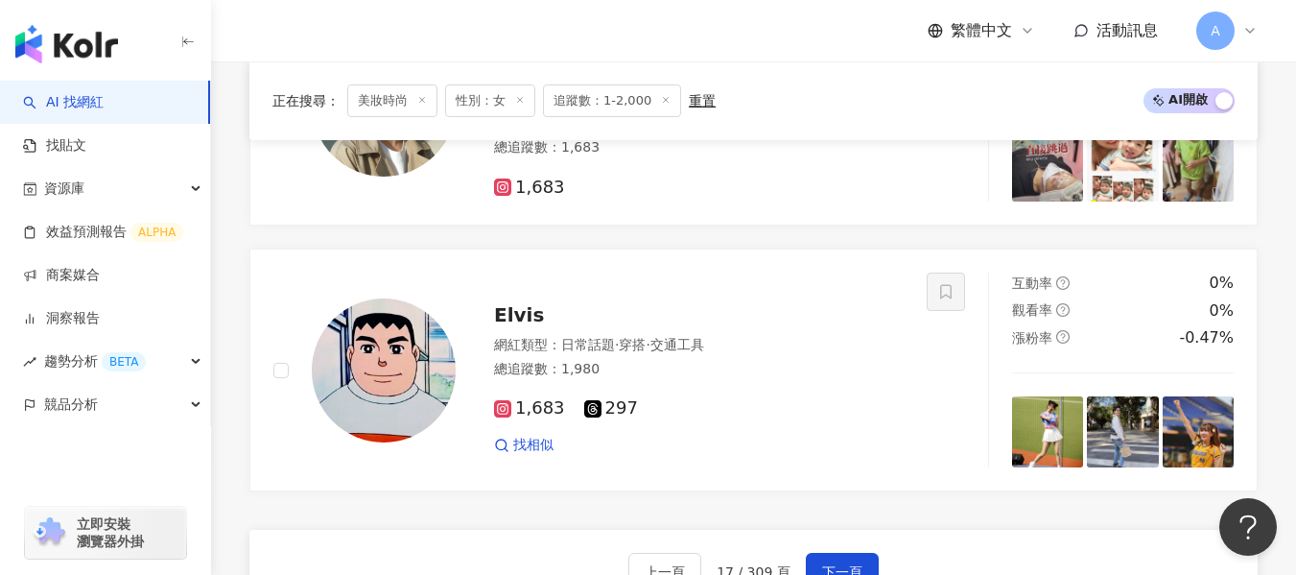
scroll to position [3246, 0]
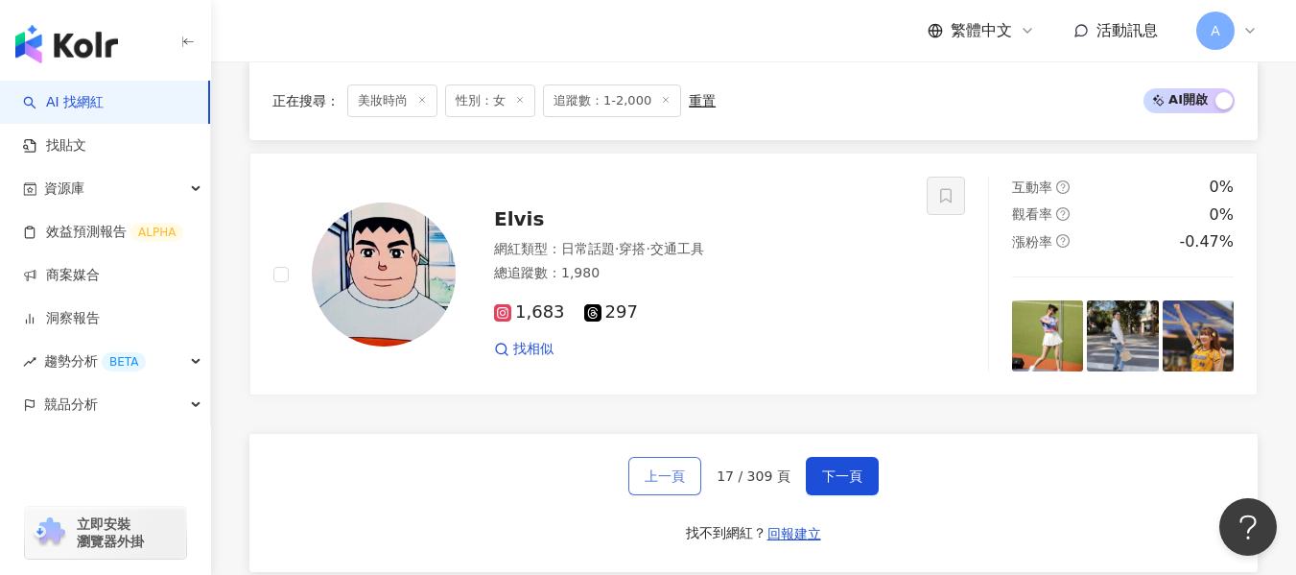
click at [664, 482] on span "上一頁" at bounding box center [665, 475] width 40 height 15
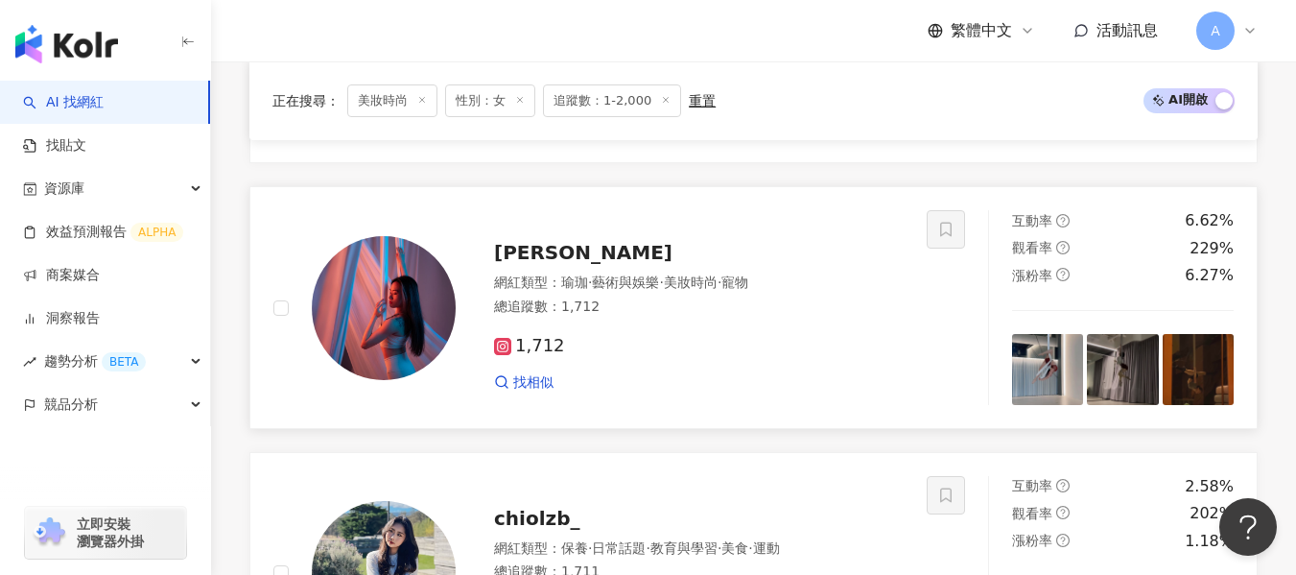
scroll to position [690, 0]
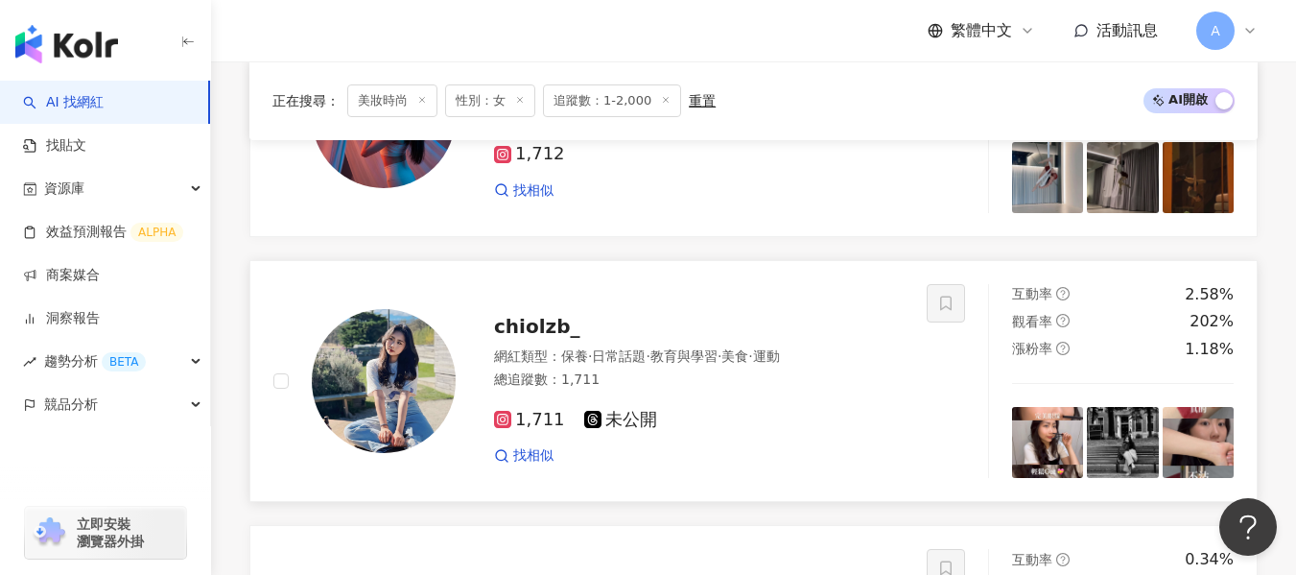
click at [836, 332] on div "chiolzb_" at bounding box center [699, 326] width 410 height 27
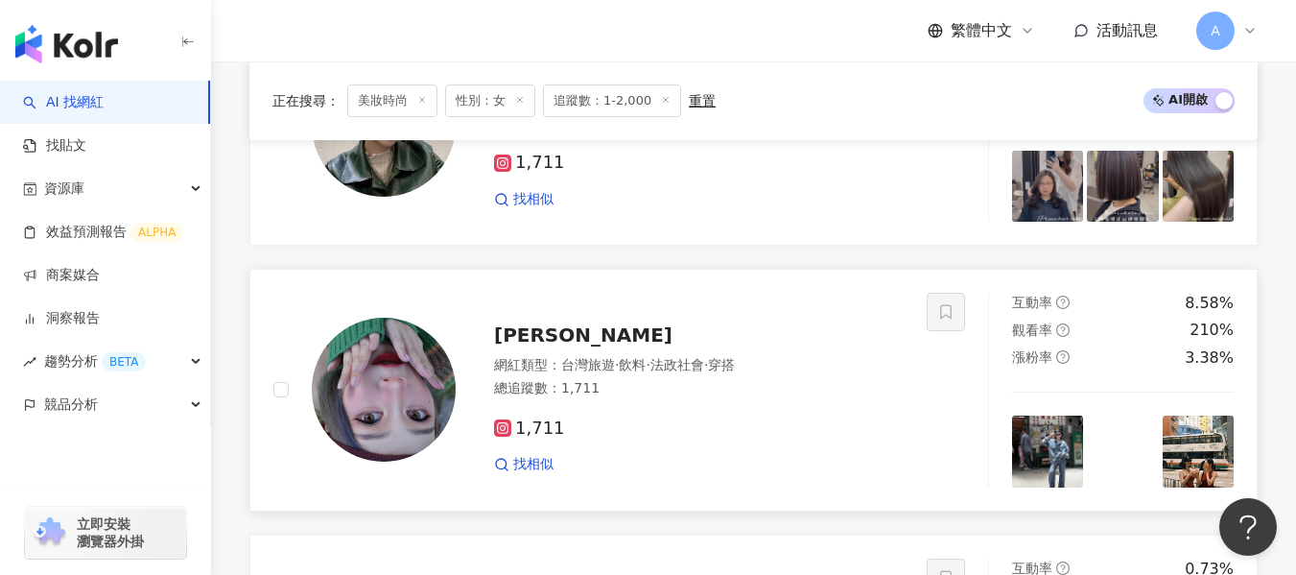
scroll to position [1265, 0]
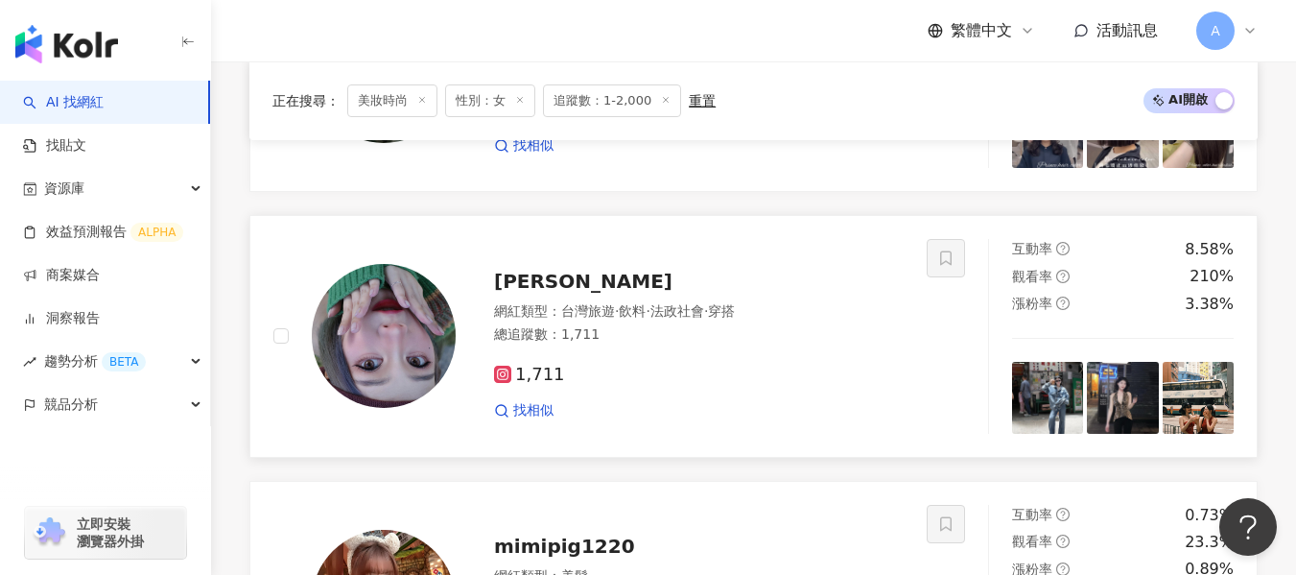
click at [790, 281] on div "蓉蓉" at bounding box center [699, 281] width 410 height 27
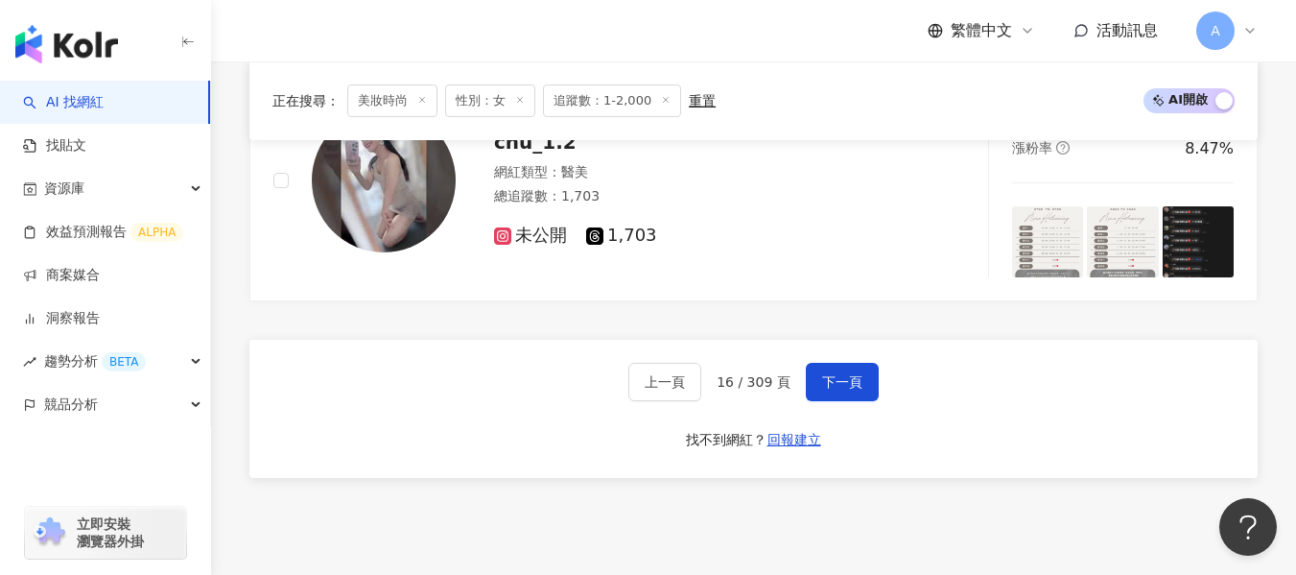
scroll to position [3280, 0]
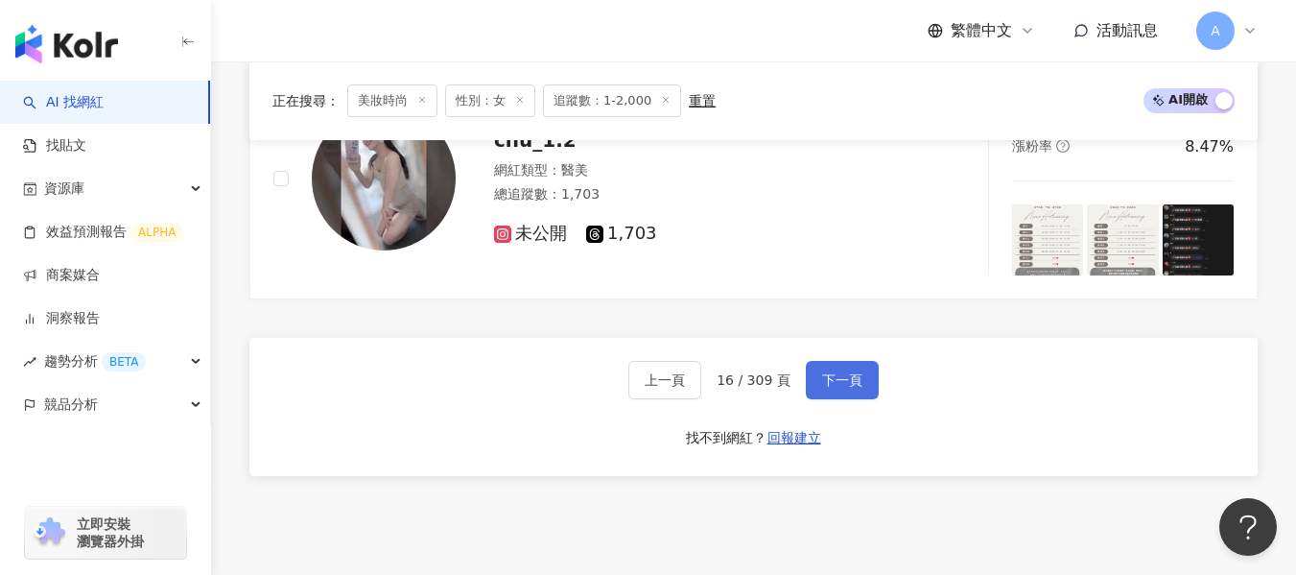
click at [873, 384] on button "下一頁" at bounding box center [842, 380] width 73 height 38
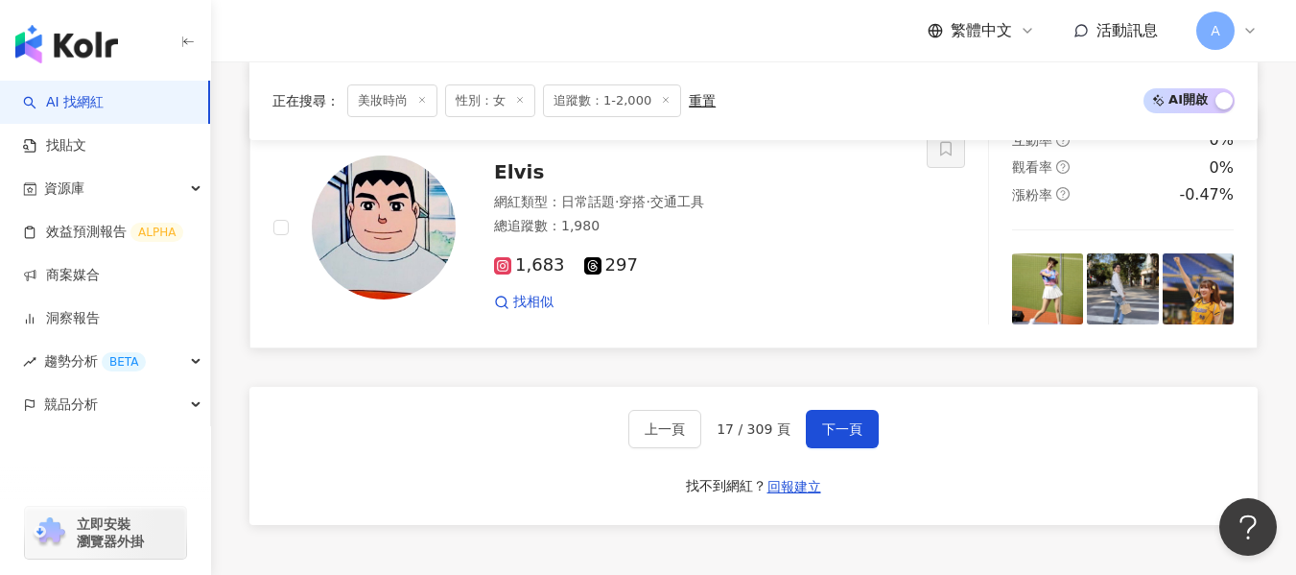
scroll to position [3246, 0]
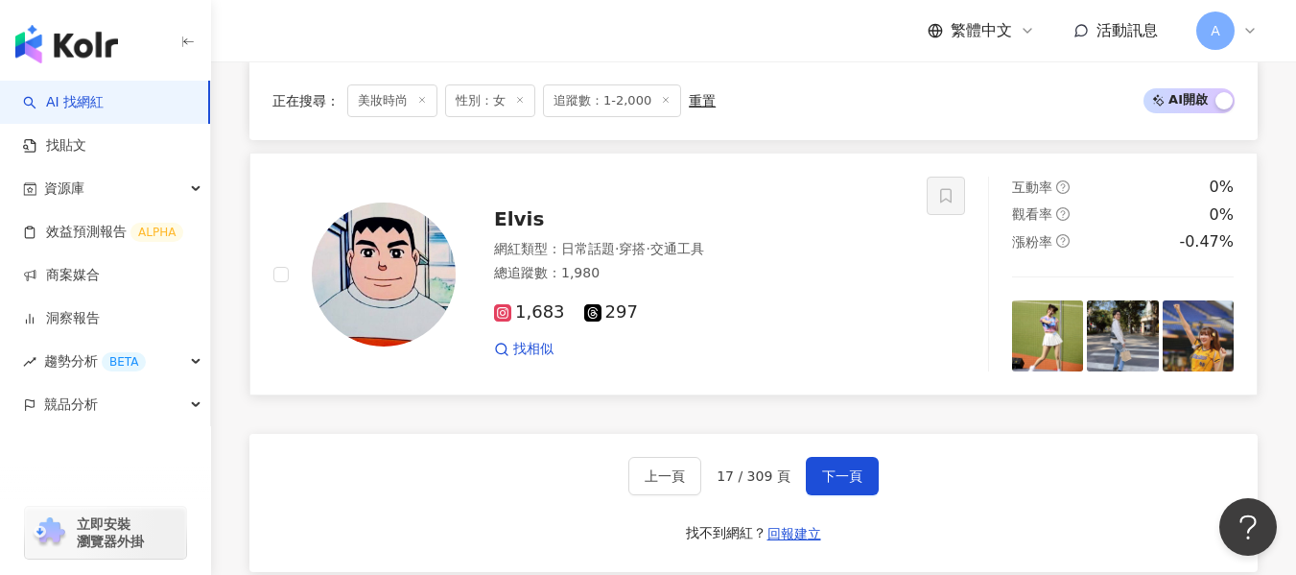
click at [808, 225] on div "Elvis" at bounding box center [699, 218] width 410 height 27
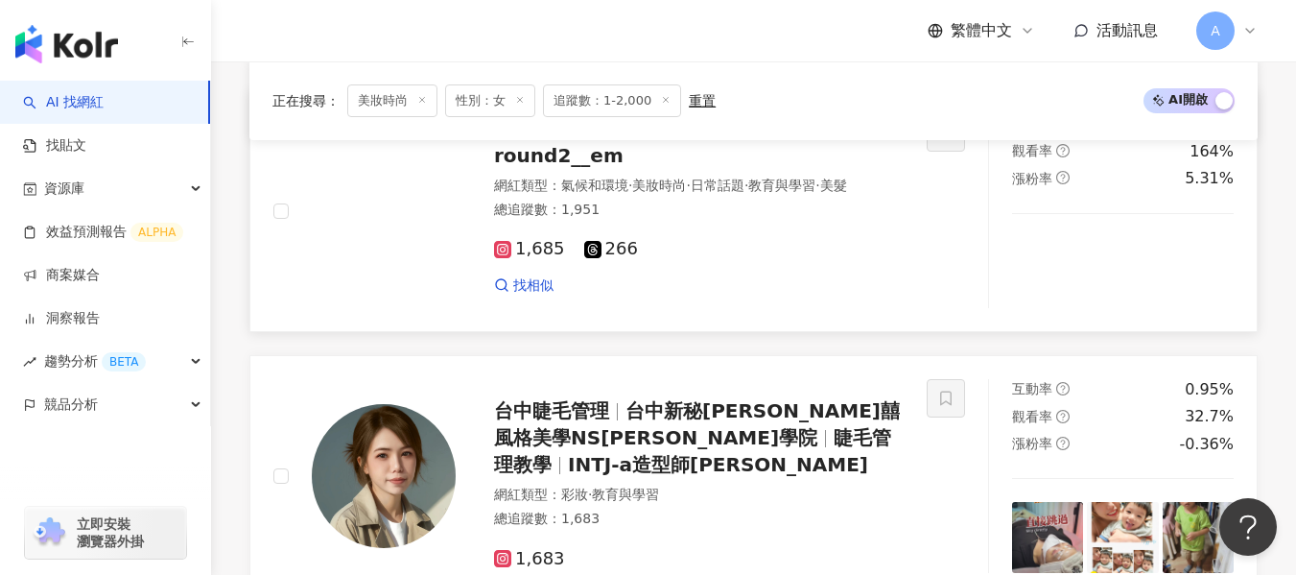
scroll to position [2767, 0]
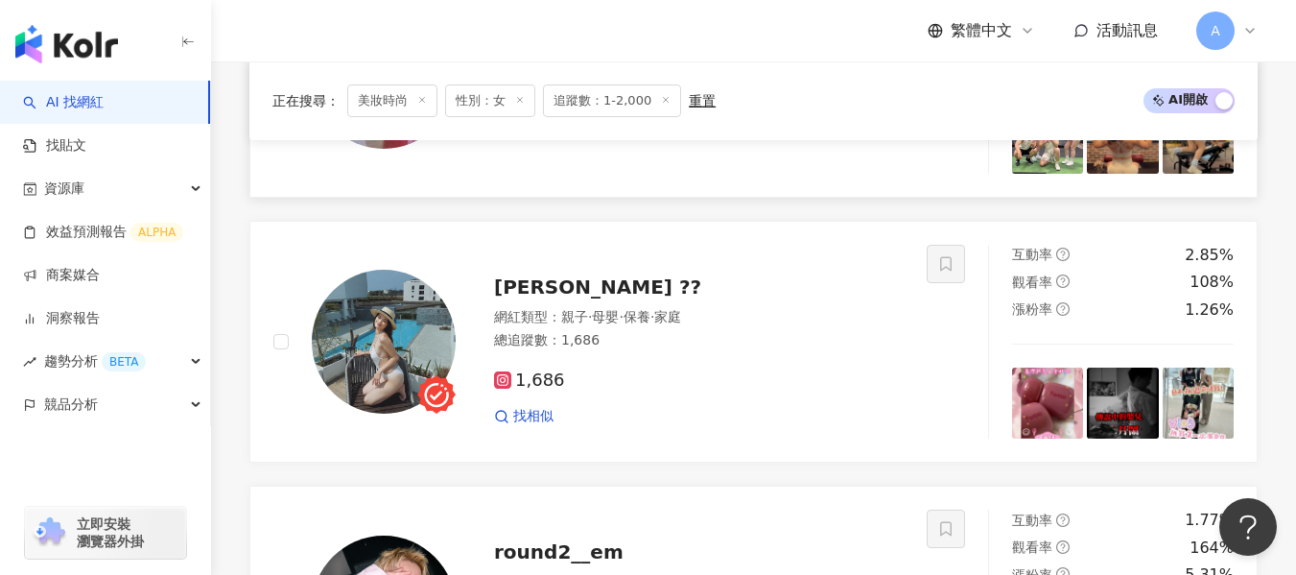
scroll to position [2095, 0]
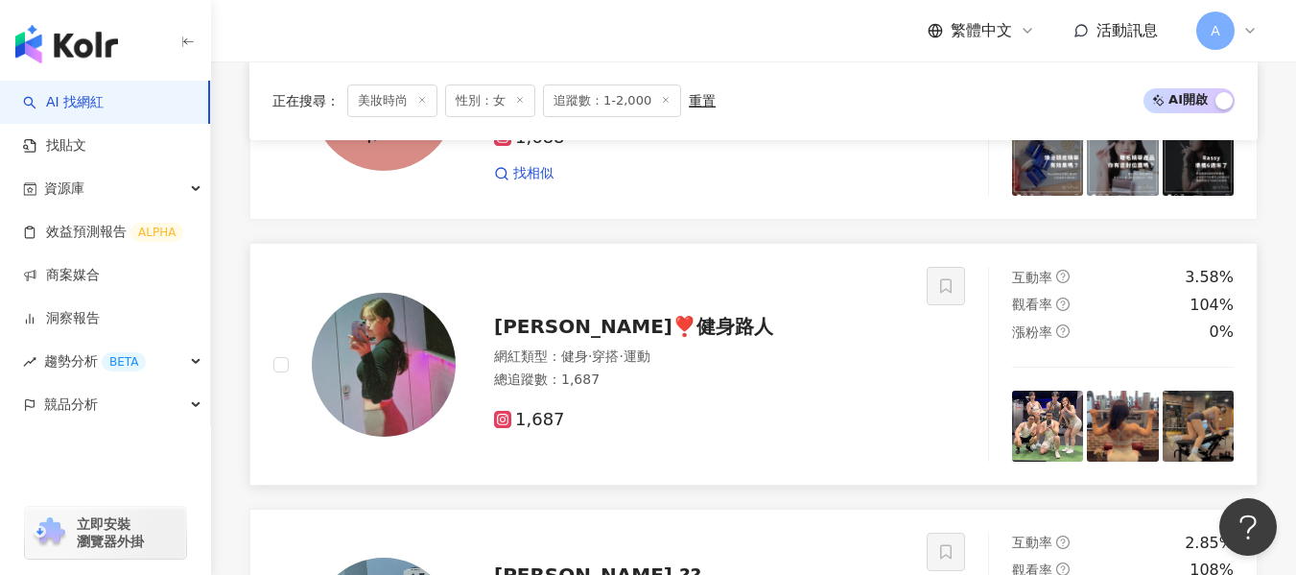
click at [800, 321] on div "漢娜❣️健身路人" at bounding box center [699, 326] width 410 height 27
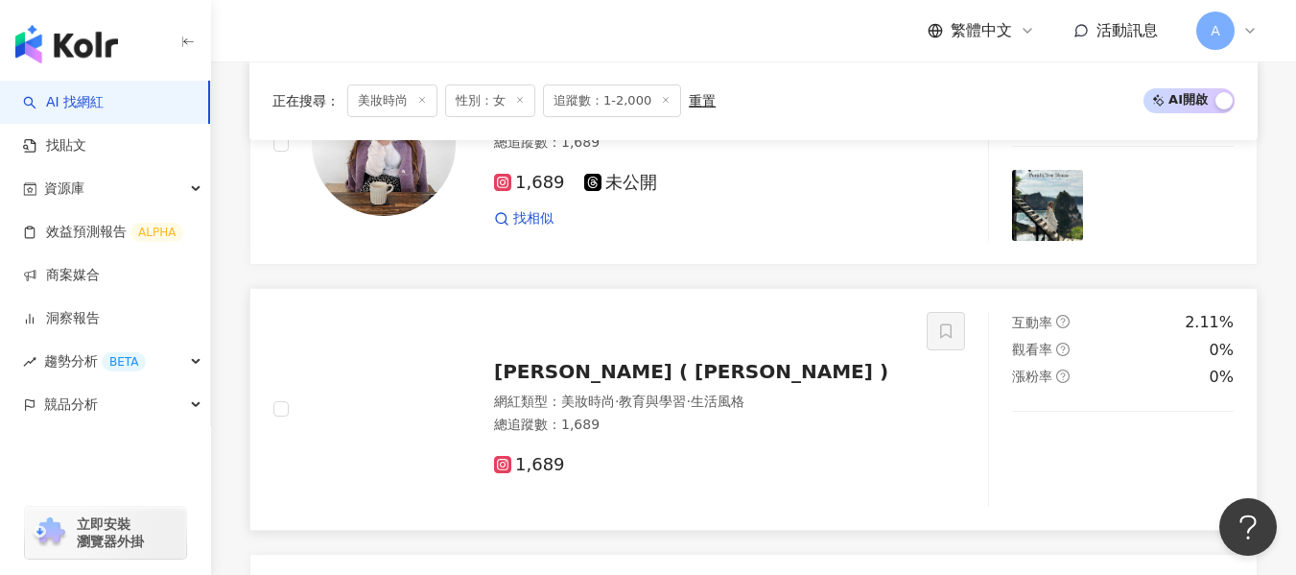
scroll to position [1328, 0]
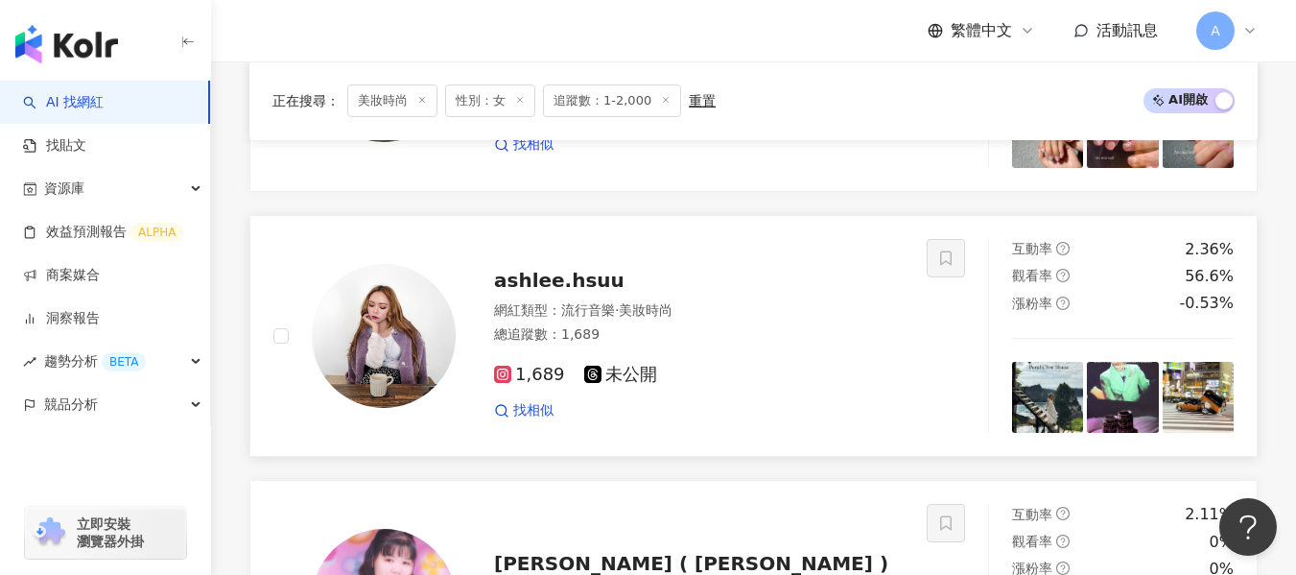
click at [776, 321] on div "網紅類型 ： 流行音樂 · 美妝時尚 總追蹤數 ： 1,689" at bounding box center [699, 324] width 410 height 47
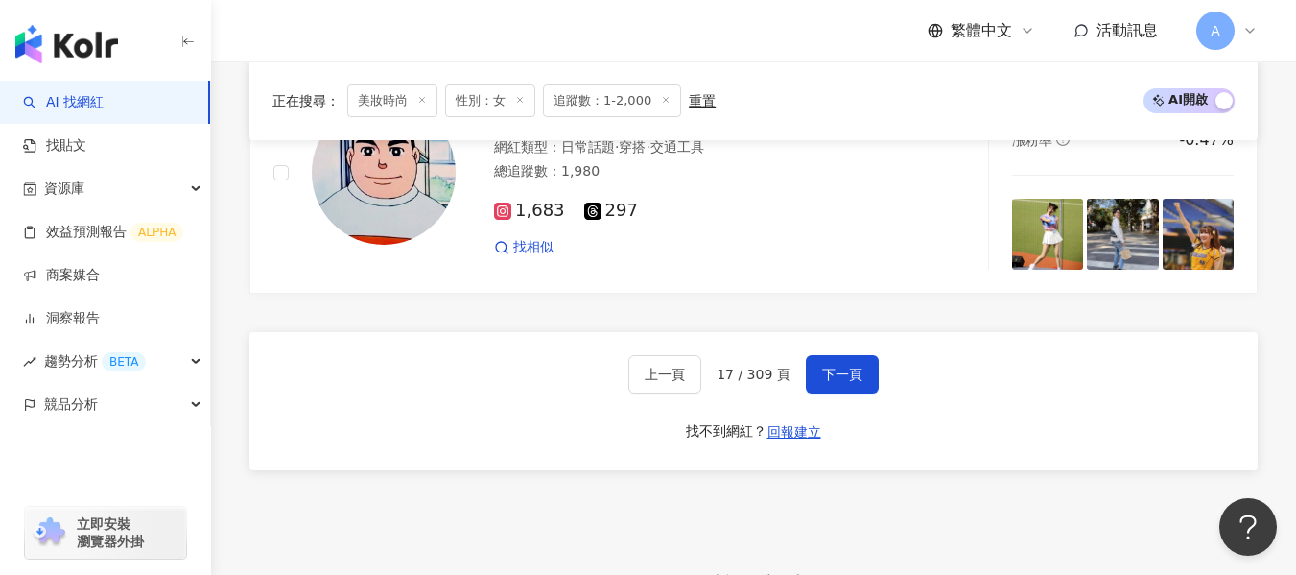
scroll to position [3358, 0]
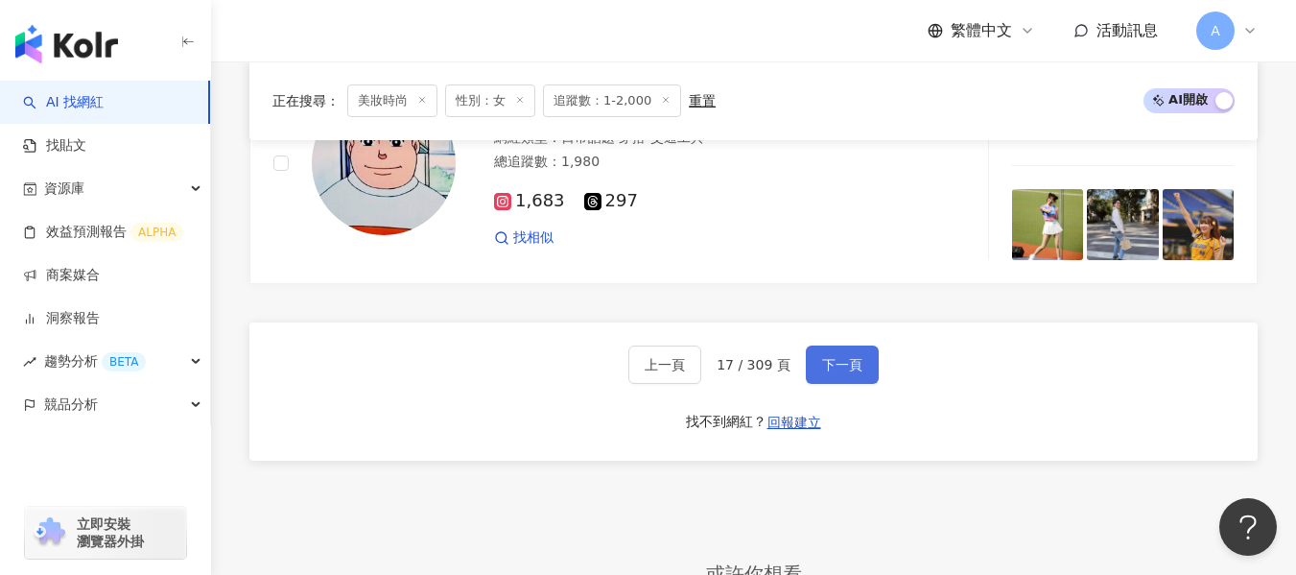
click at [822, 362] on span "下一頁" at bounding box center [842, 364] width 40 height 15
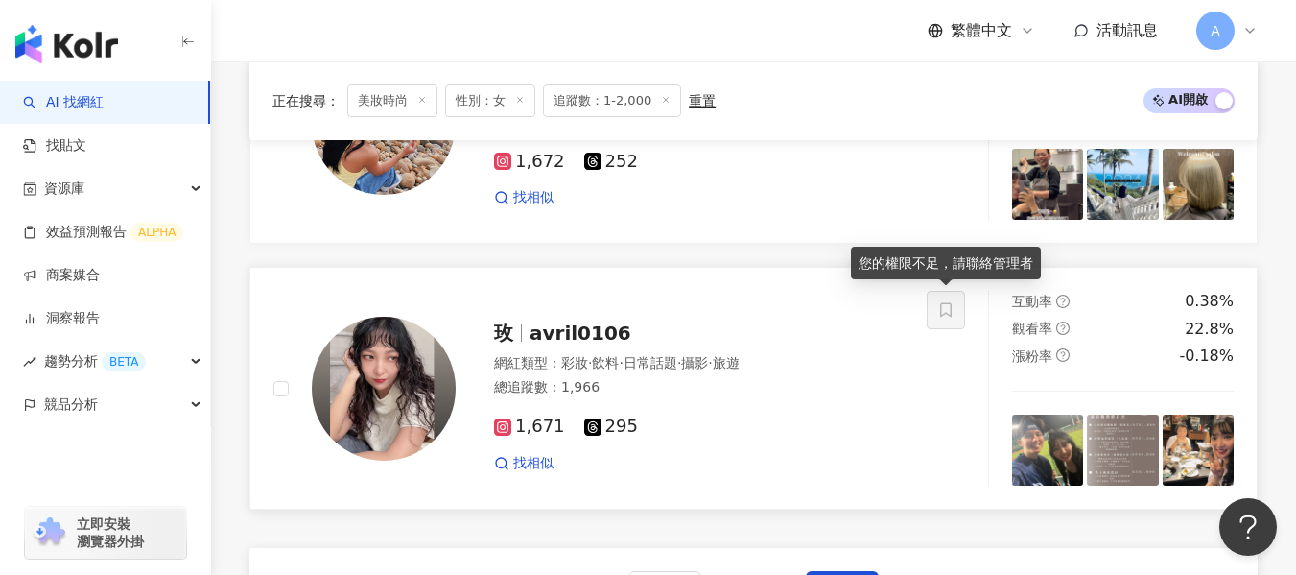
scroll to position [3254, 0]
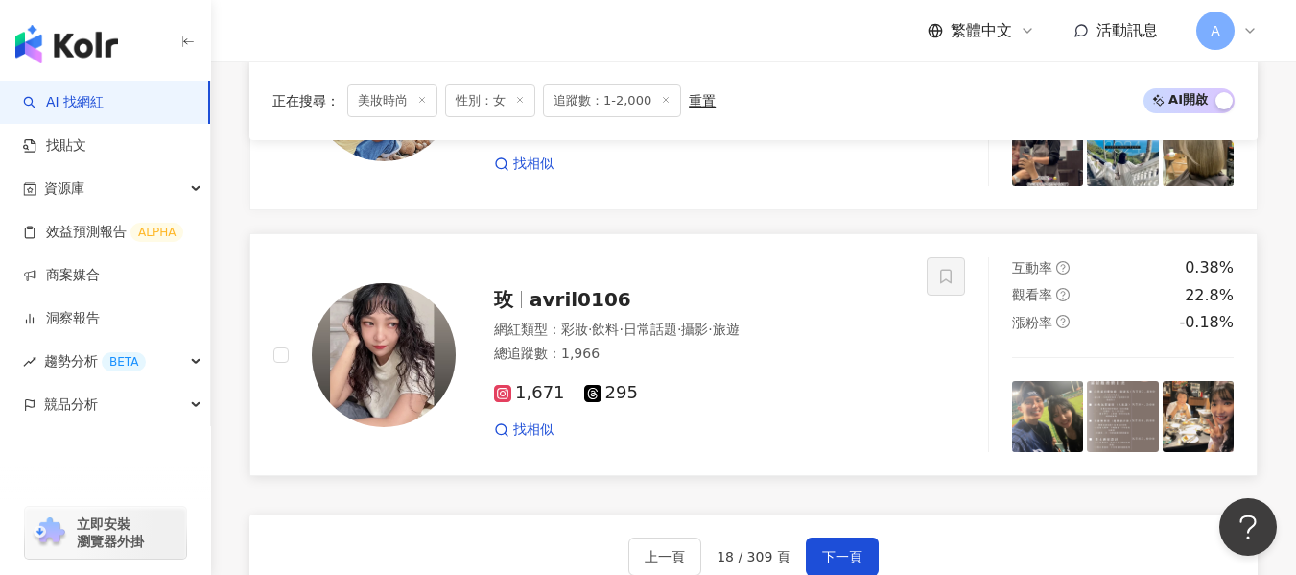
click at [760, 410] on div "1,671 295 找相似" at bounding box center [699, 402] width 410 height 71
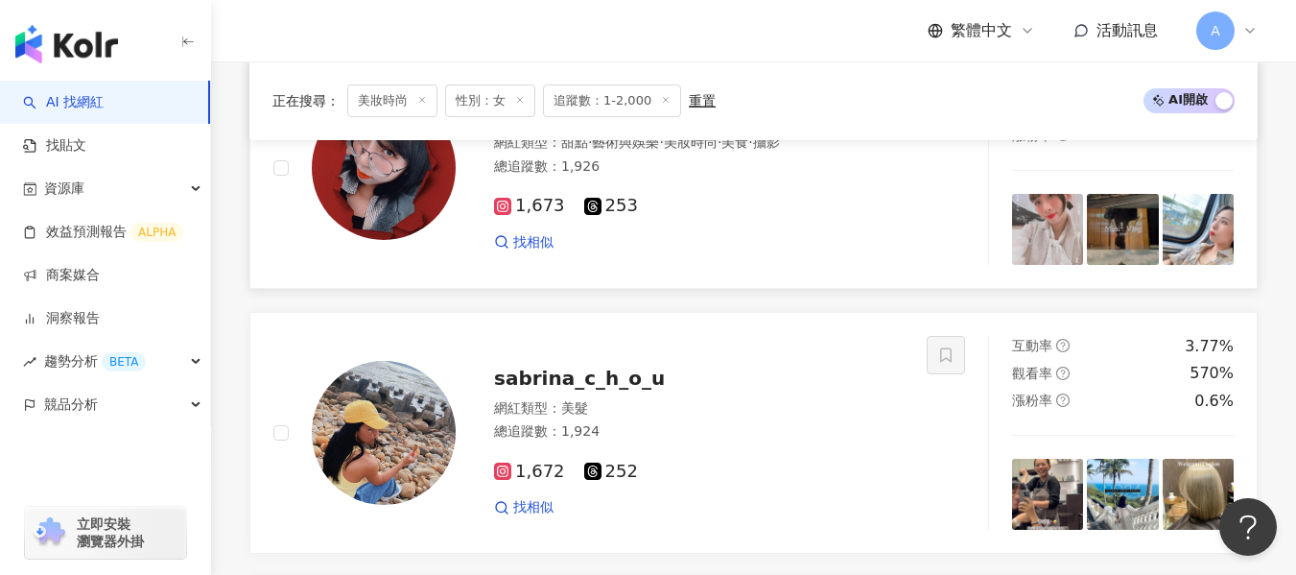
scroll to position [2678, 0]
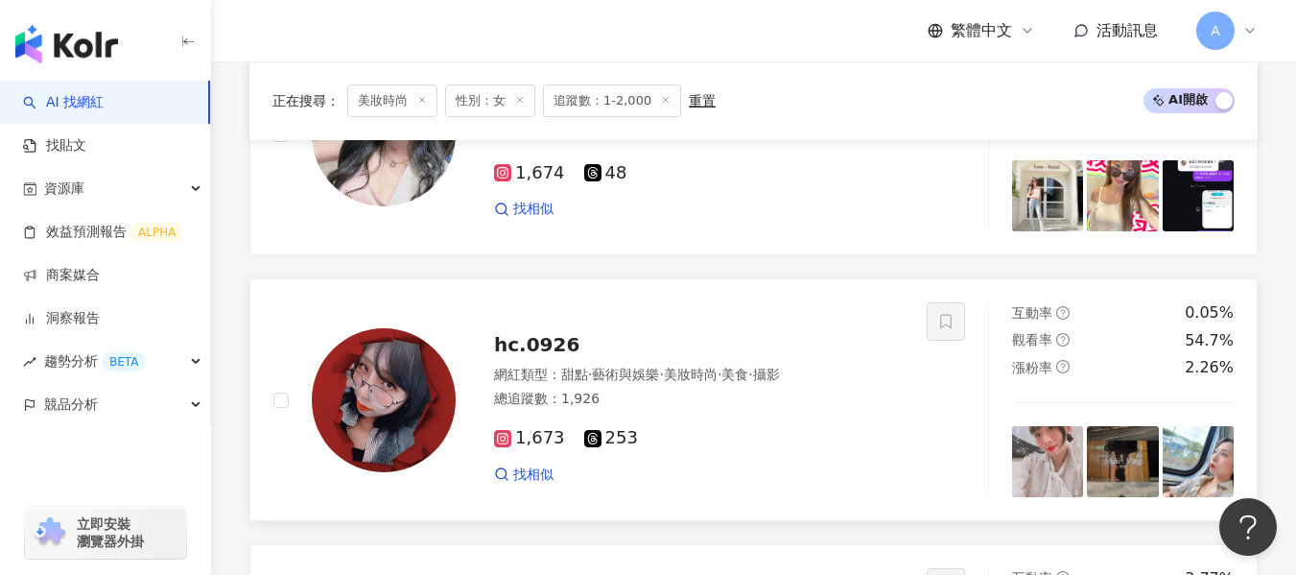
click at [822, 394] on div "總追蹤數 ： 1,926" at bounding box center [699, 398] width 410 height 19
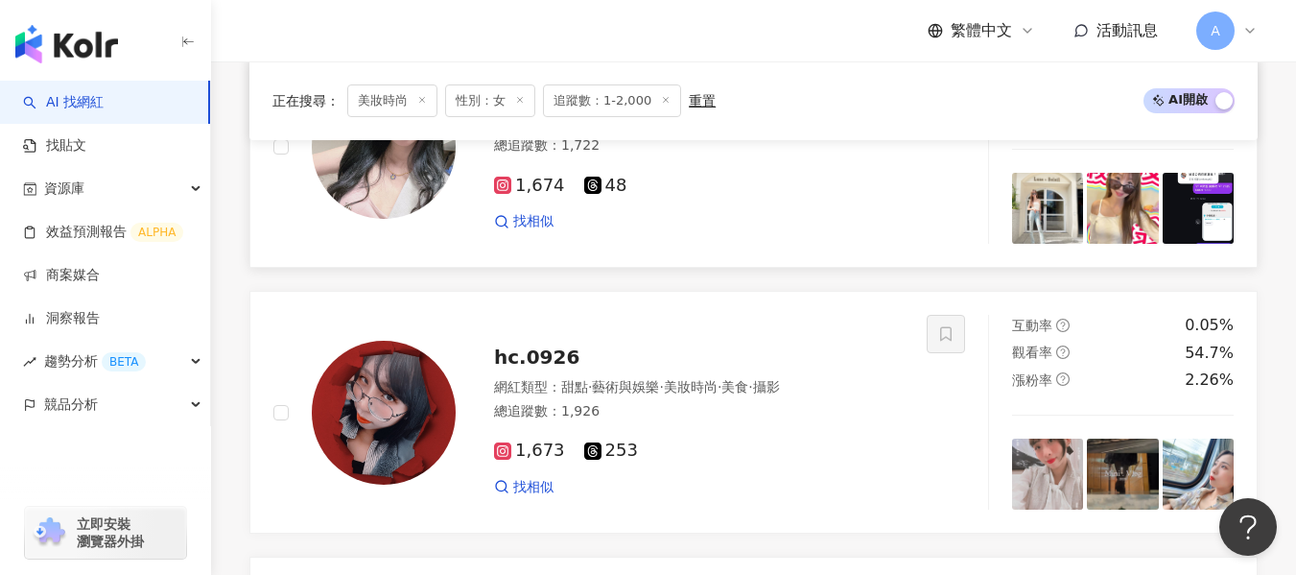
scroll to position [2487, 0]
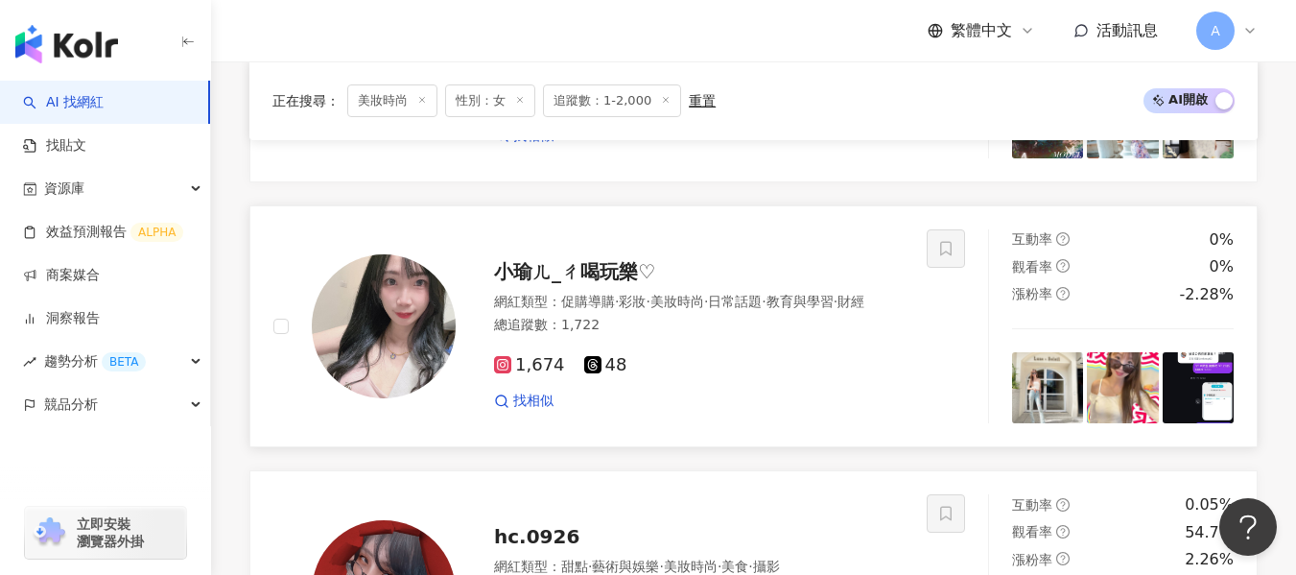
click at [762, 299] on span "日常話題" at bounding box center [735, 301] width 54 height 15
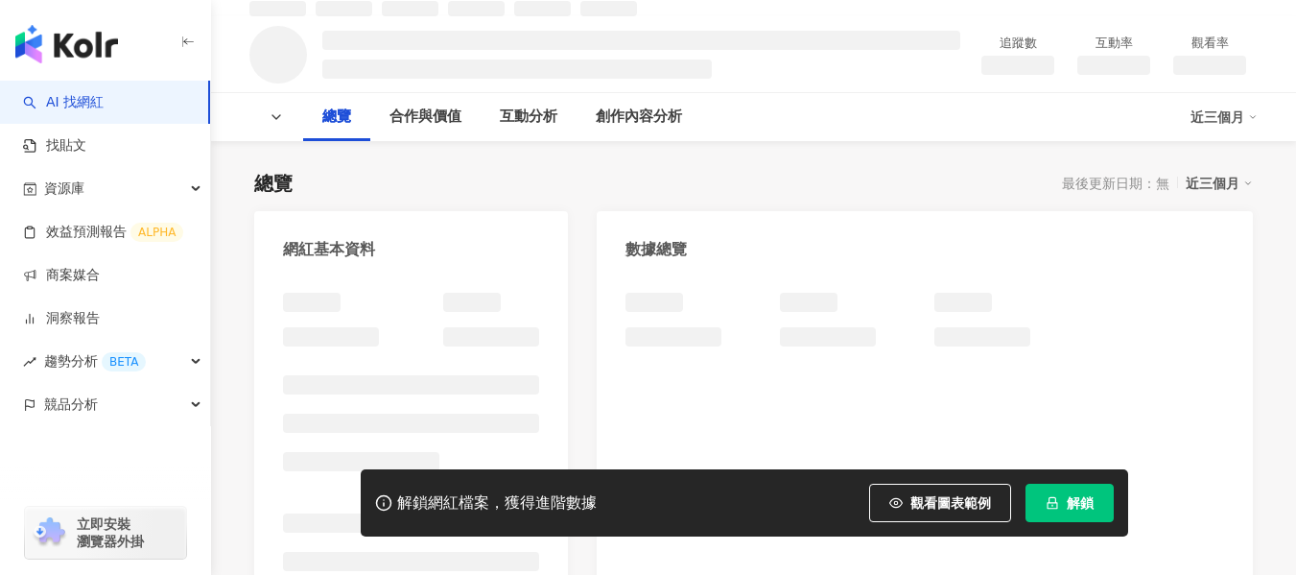
scroll to position [192, 0]
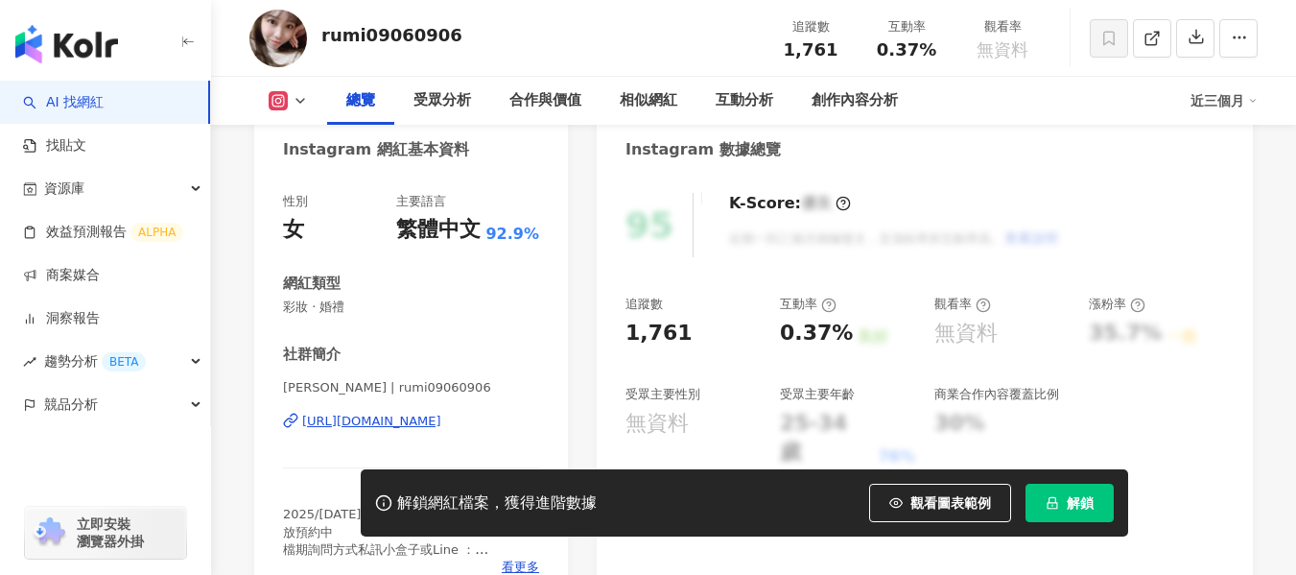
click at [437, 412] on div "https://www.instagram.com/rumi09060906/" at bounding box center [371, 420] width 139 height 17
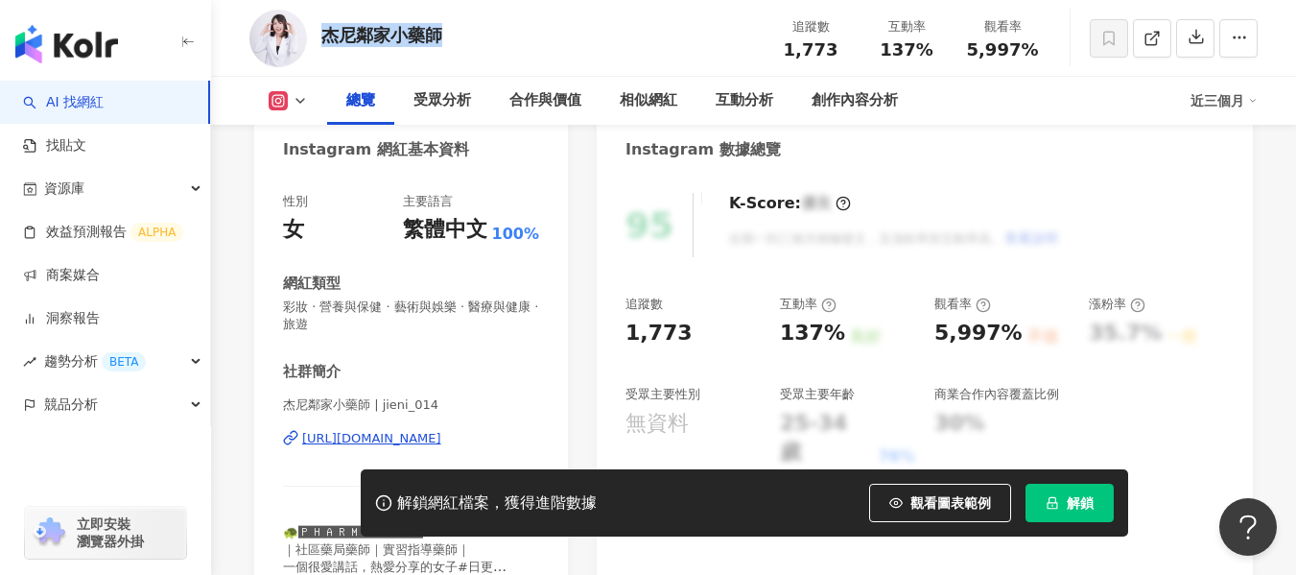
scroll to position [192, 0]
click at [441, 434] on div "[URL][DOMAIN_NAME]" at bounding box center [371, 438] width 139 height 17
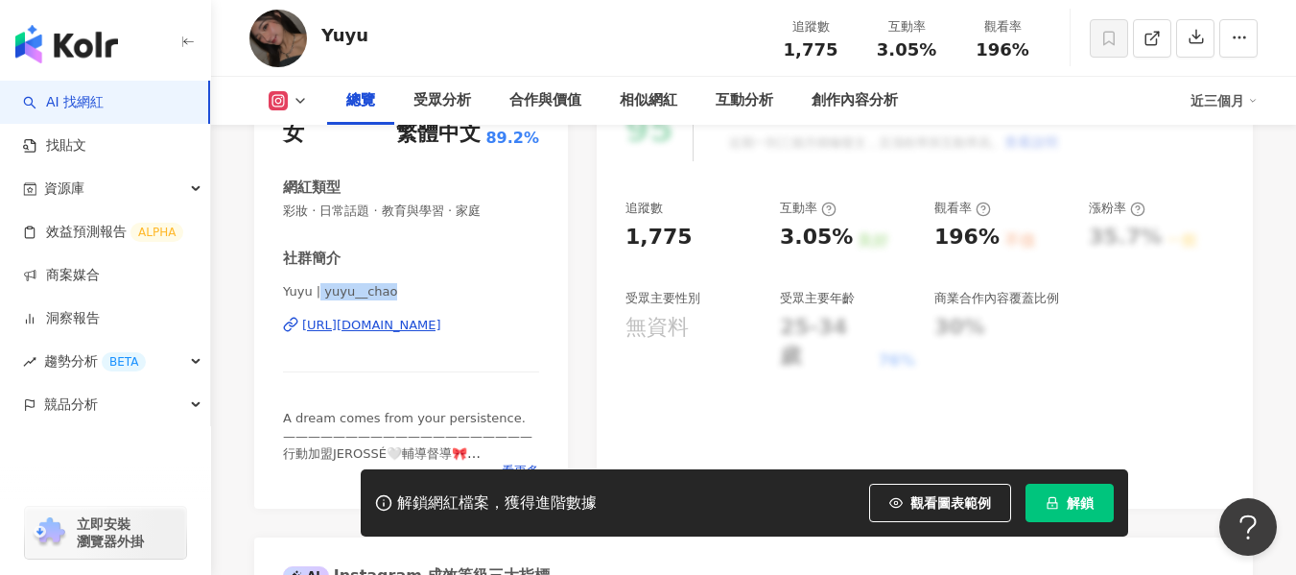
click at [438, 328] on div "[URL][DOMAIN_NAME]" at bounding box center [371, 325] width 139 height 17
click at [427, 326] on div "https://www.instagram.com/yuyu__chao/" at bounding box center [371, 325] width 139 height 17
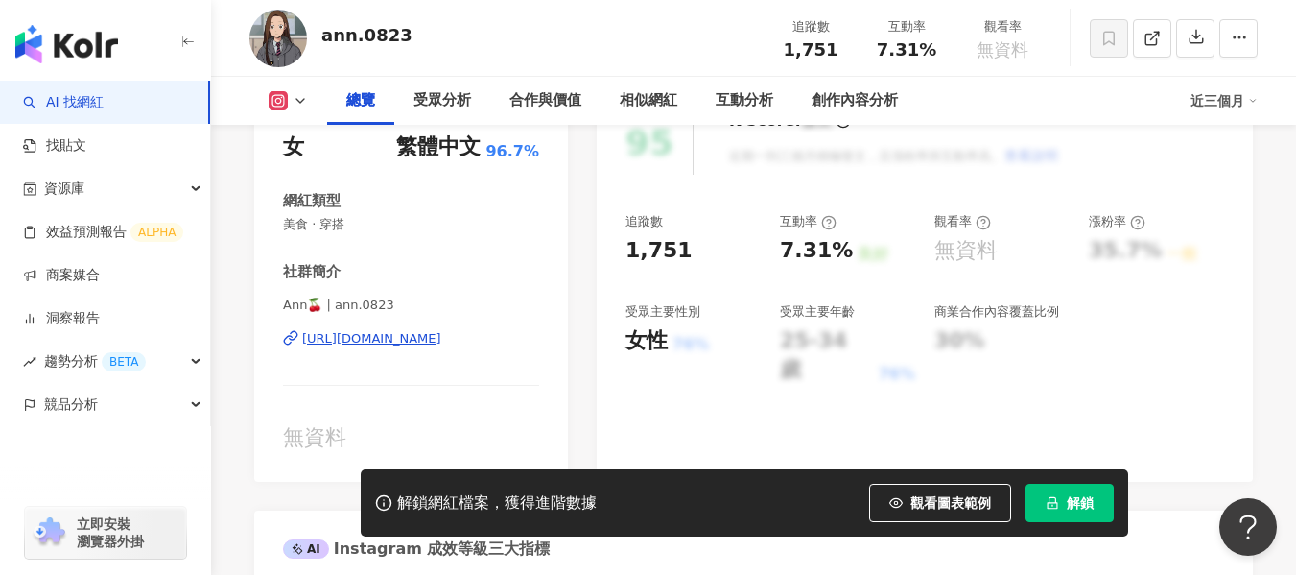
scroll to position [288, 0]
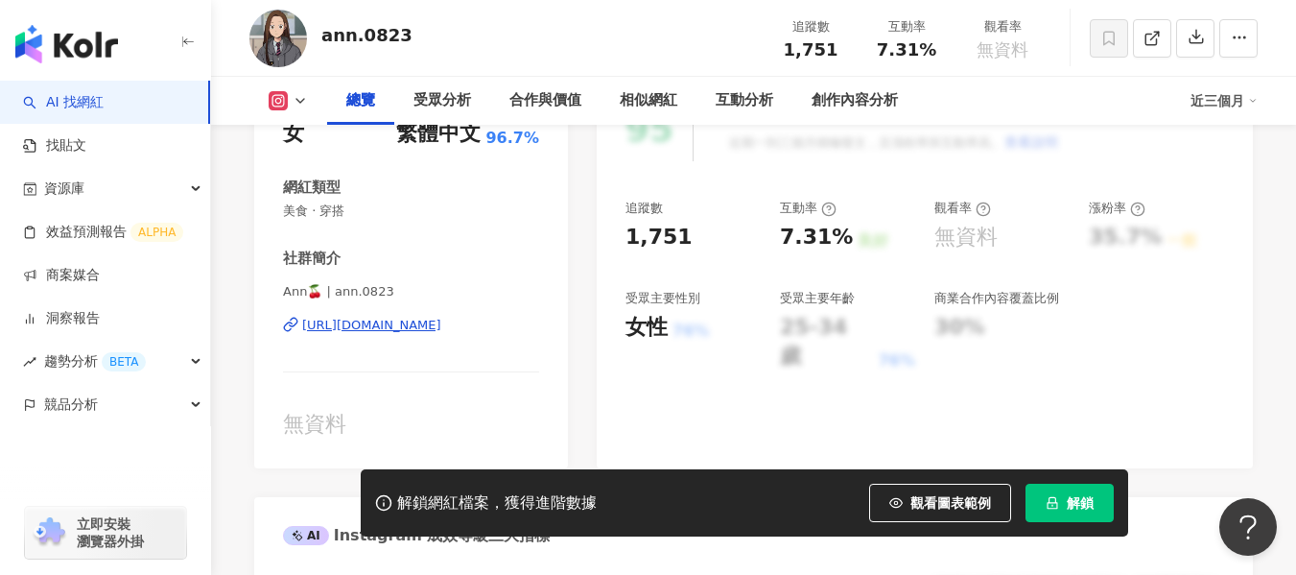
click at [415, 325] on div "https://www.instagram.com/ann.0823/" at bounding box center [371, 325] width 139 height 17
click at [347, 319] on div "https://www.instagram.com/ann.0823/" at bounding box center [371, 325] width 139 height 17
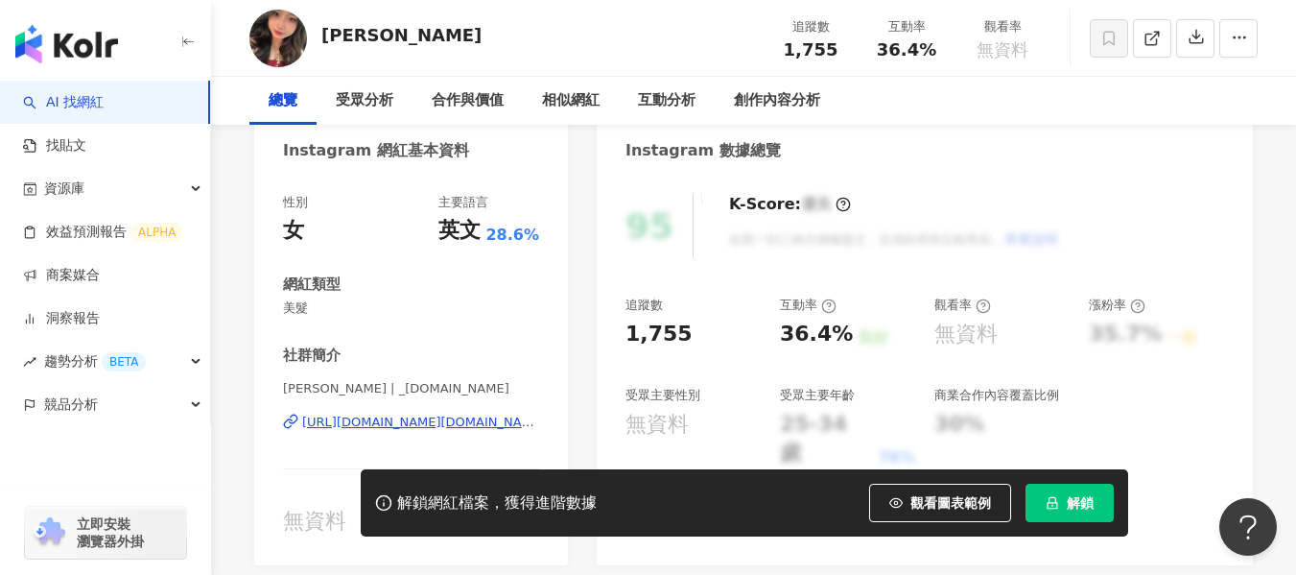
scroll to position [192, 0]
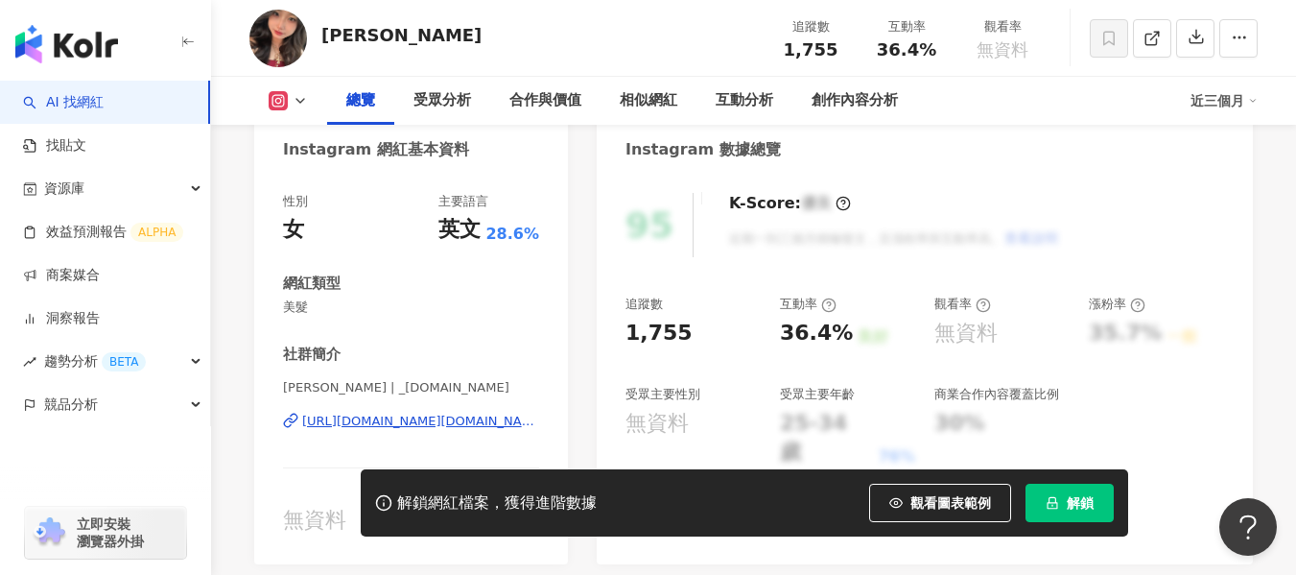
click at [370, 419] on div "https://www.instagram.com/_em.tt/" at bounding box center [420, 420] width 237 height 17
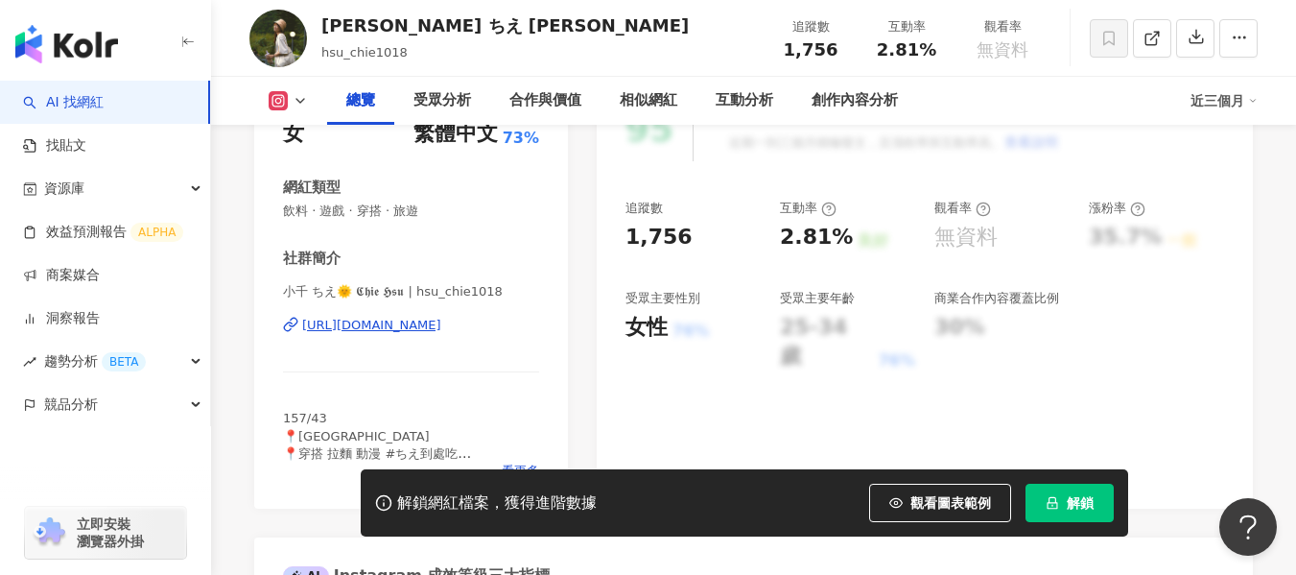
click at [427, 322] on div "https://www.instagram.com/hsu_chie1018/" at bounding box center [371, 325] width 139 height 17
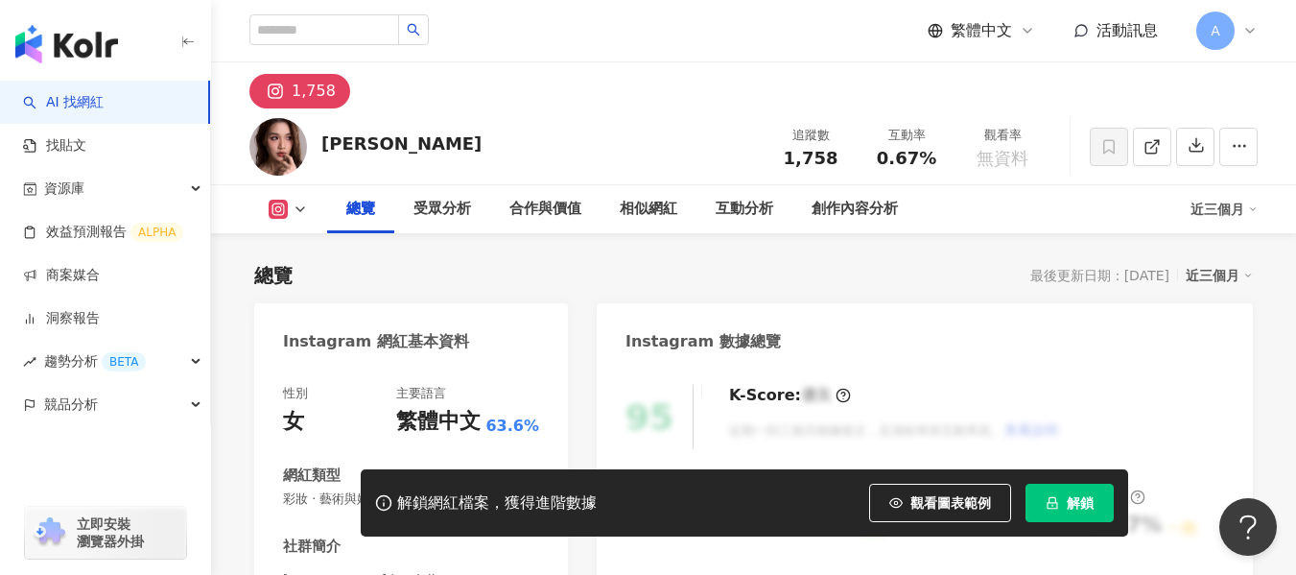
scroll to position [192, 0]
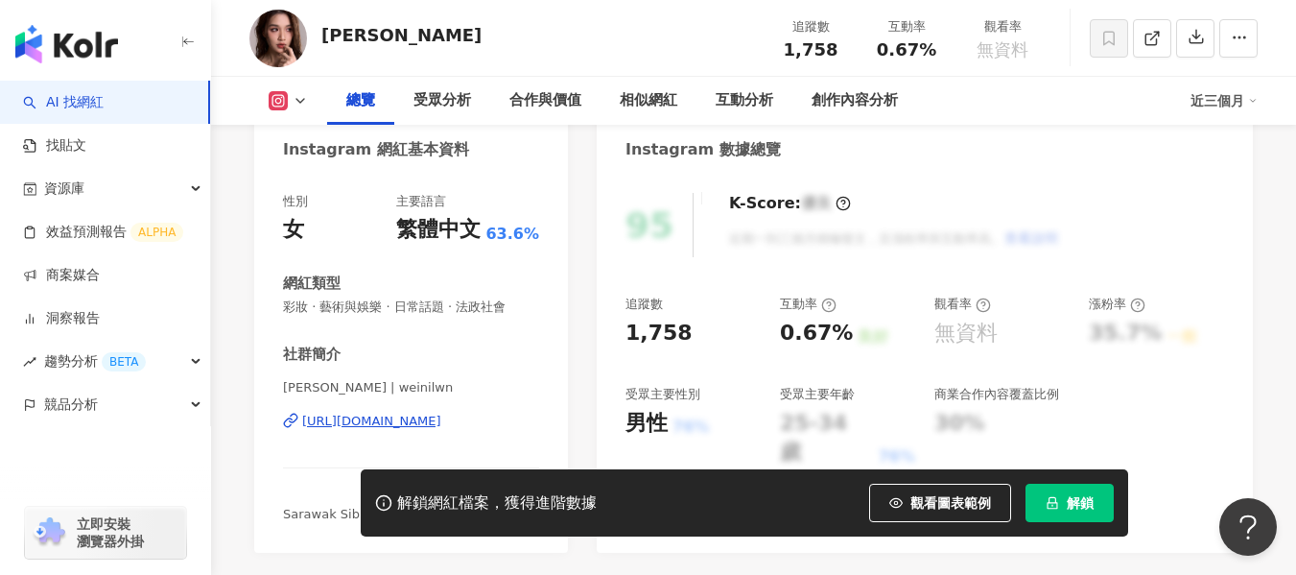
click at [387, 423] on div "https://www.instagram.com/weinilwn/" at bounding box center [371, 420] width 139 height 17
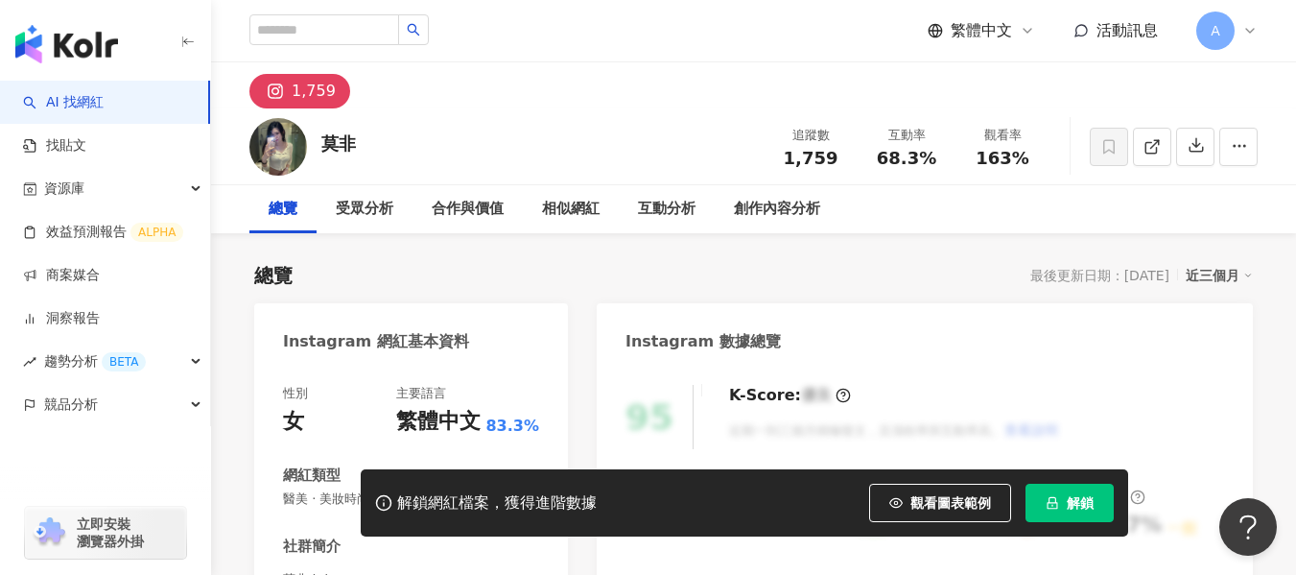
scroll to position [192, 0]
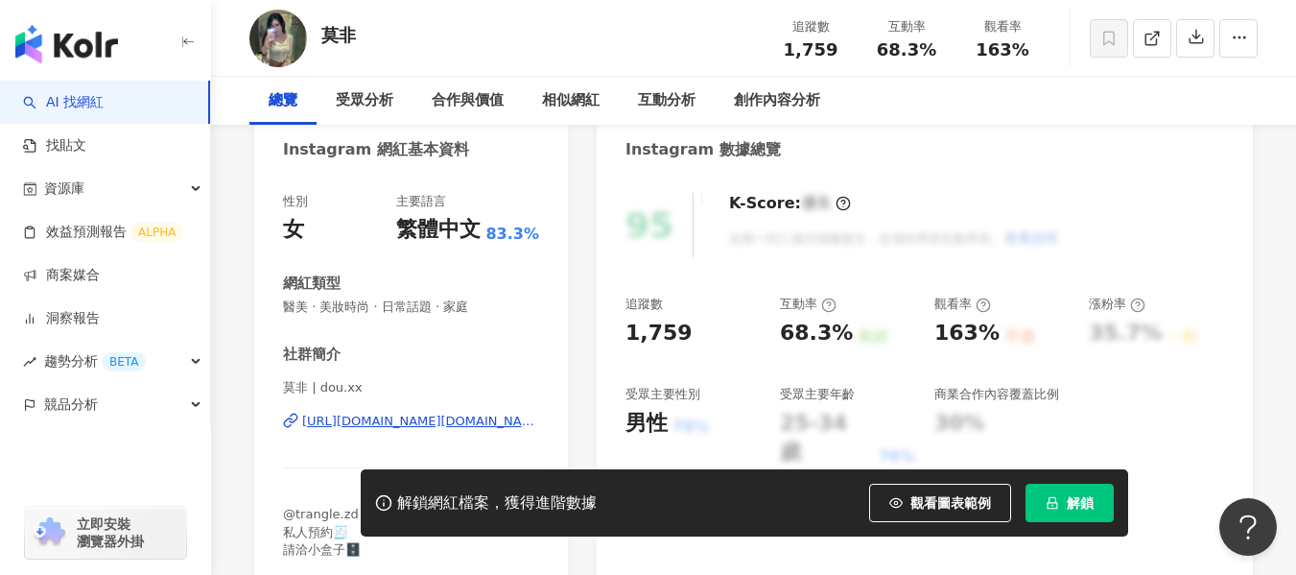
click at [411, 419] on div "https://www.instagram.com/dou.xx/" at bounding box center [420, 420] width 237 height 17
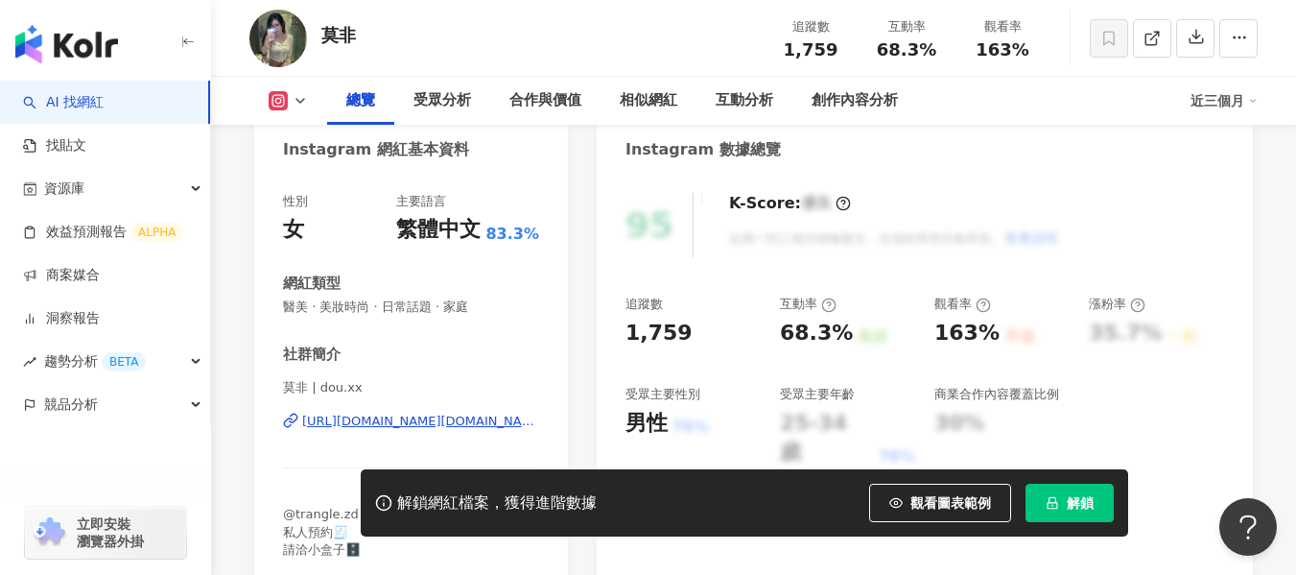
click at [520, 295] on div "網紅類型 醫美 · 美妝時尚 · 日常話題 · 家庭" at bounding box center [411, 294] width 256 height 42
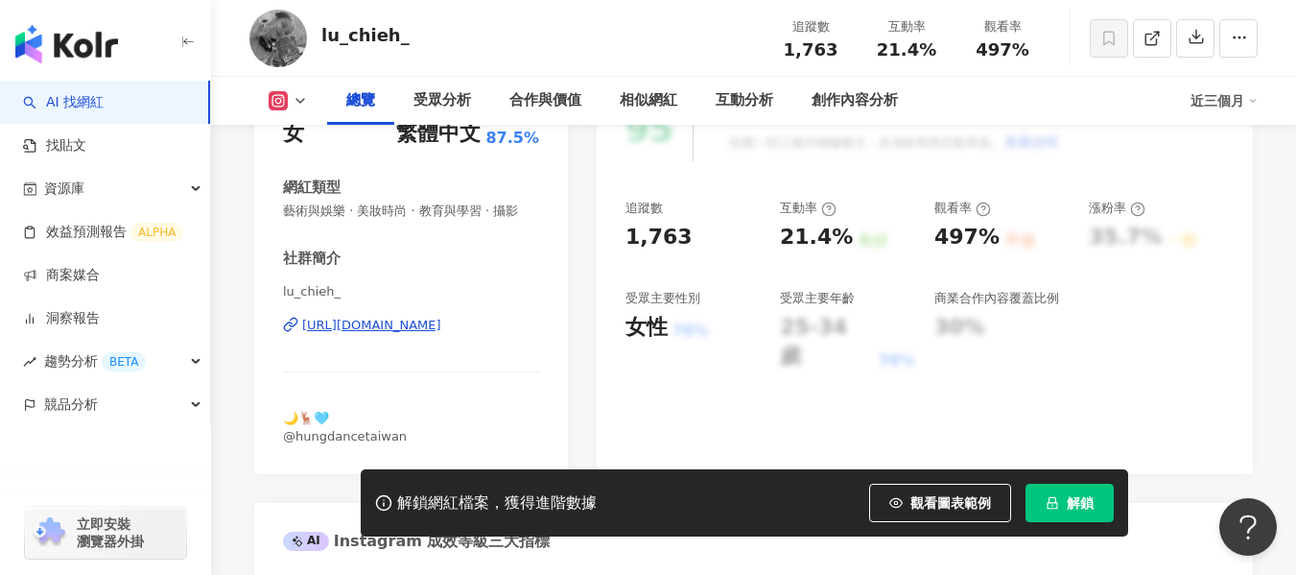
click at [374, 328] on div "[URL][DOMAIN_NAME]" at bounding box center [371, 325] width 139 height 17
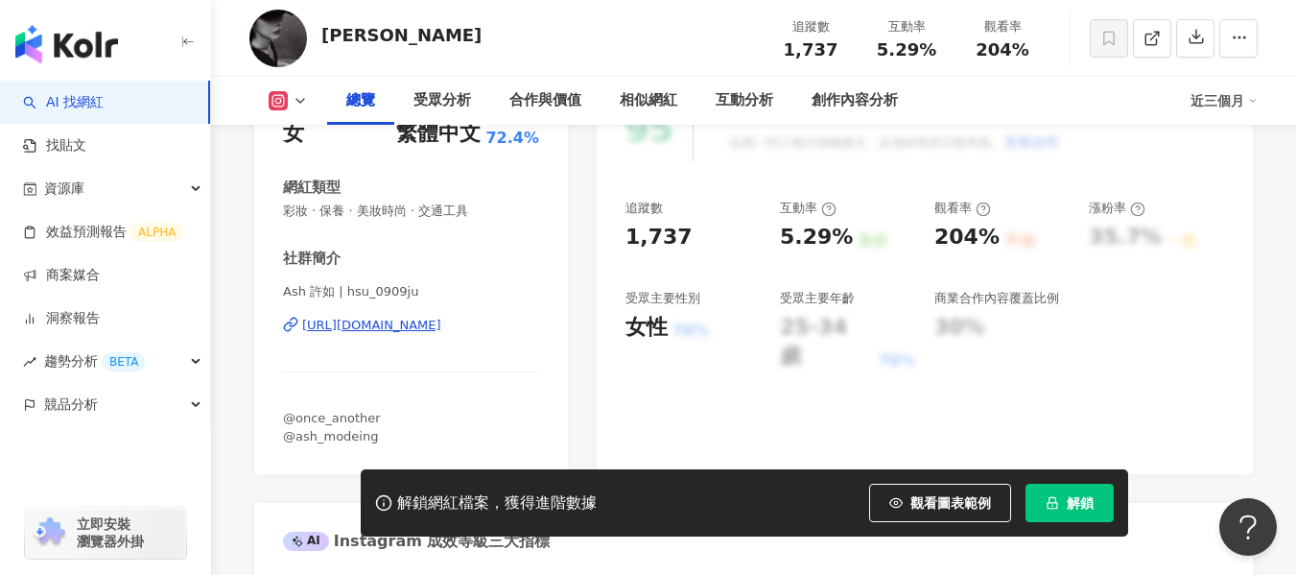
click at [414, 327] on div "[URL][DOMAIN_NAME]" at bounding box center [371, 325] width 139 height 17
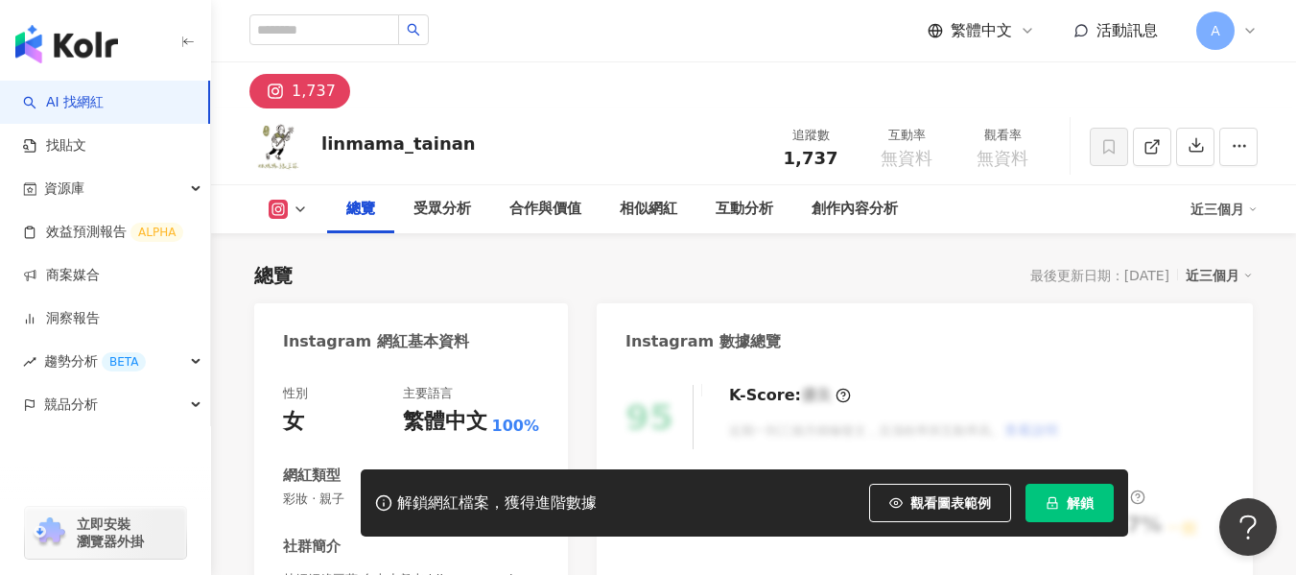
scroll to position [384, 0]
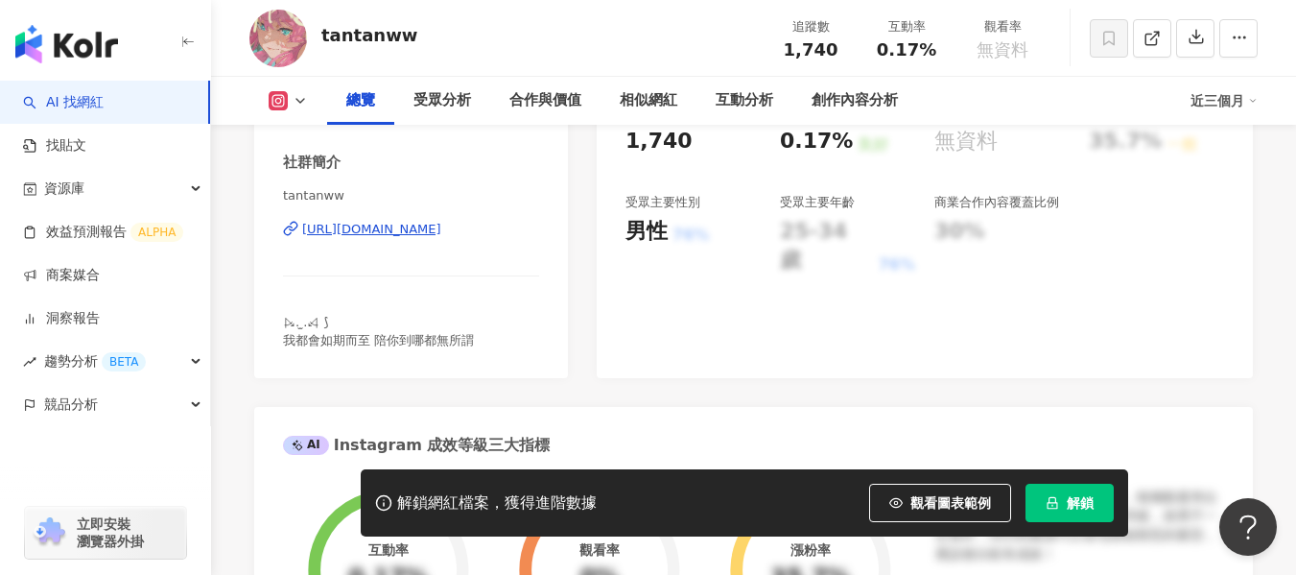
click at [361, 232] on div "https://www.instagram.com/tantanww/" at bounding box center [371, 229] width 139 height 17
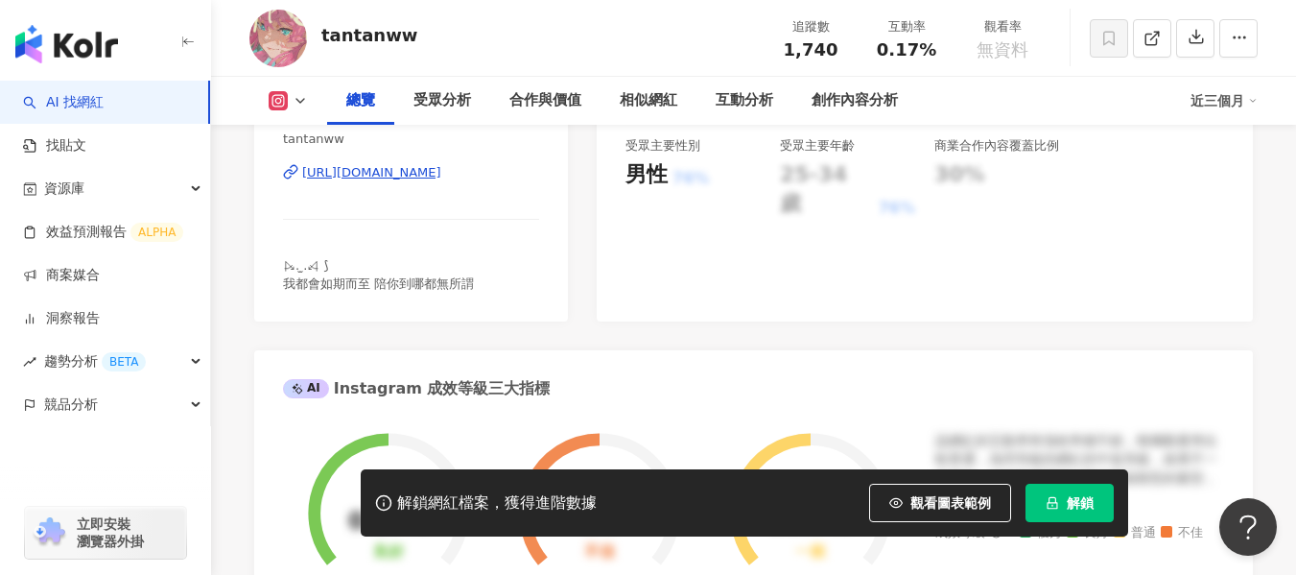
scroll to position [288, 0]
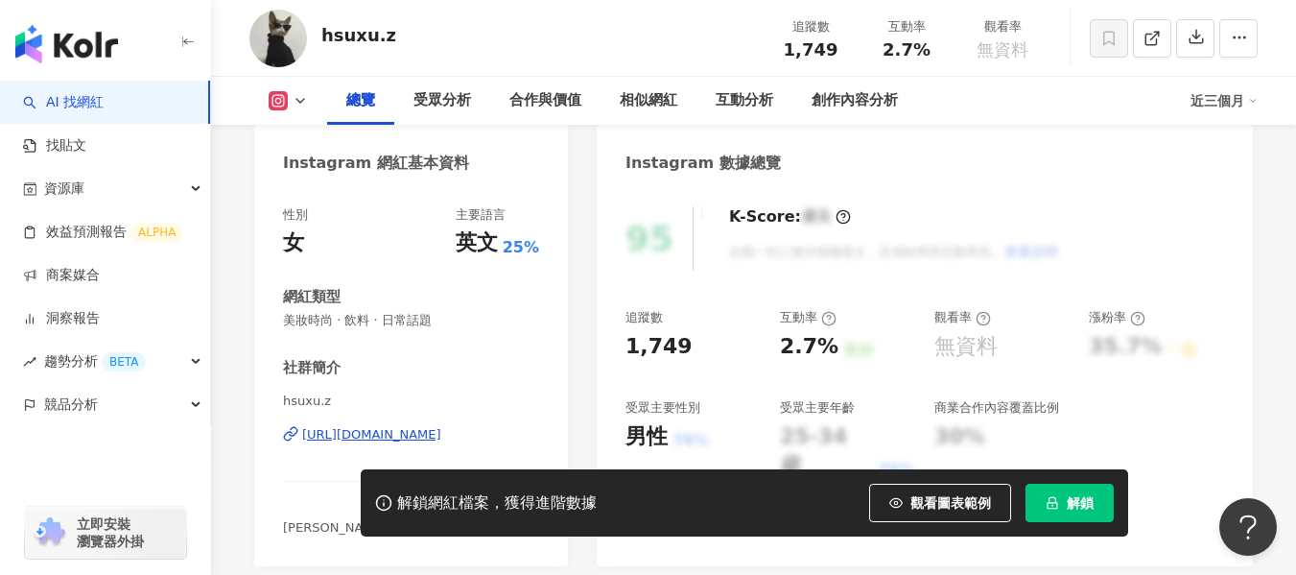
scroll to position [192, 0]
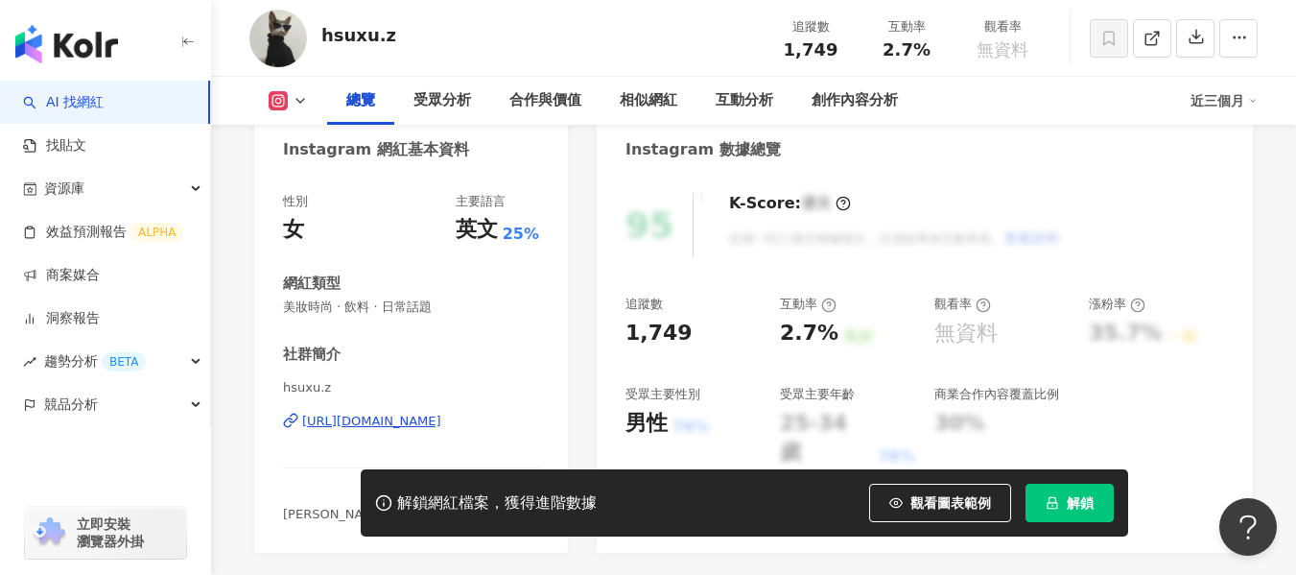
click at [329, 424] on div "https://www.instagram.com/hsuxu.z/" at bounding box center [371, 420] width 139 height 17
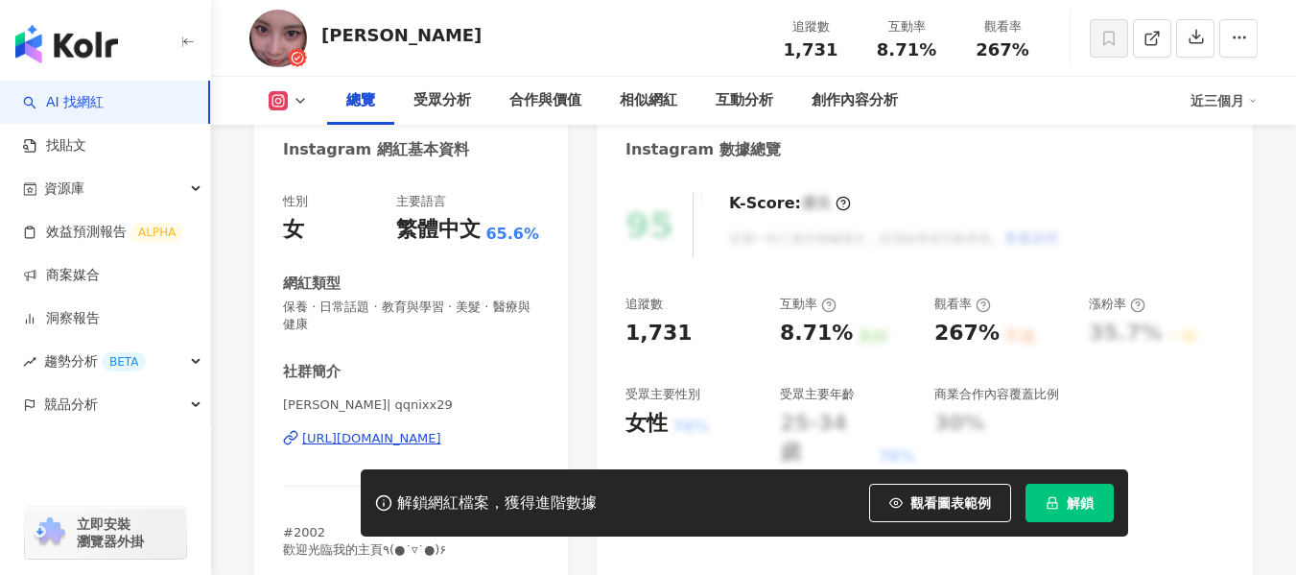
click at [433, 439] on div "https://www.instagram.com/qqnixx29/" at bounding box center [371, 438] width 139 height 17
click at [392, 437] on div "https://www.instagram.com/qqnixx29/" at bounding box center [371, 438] width 139 height 17
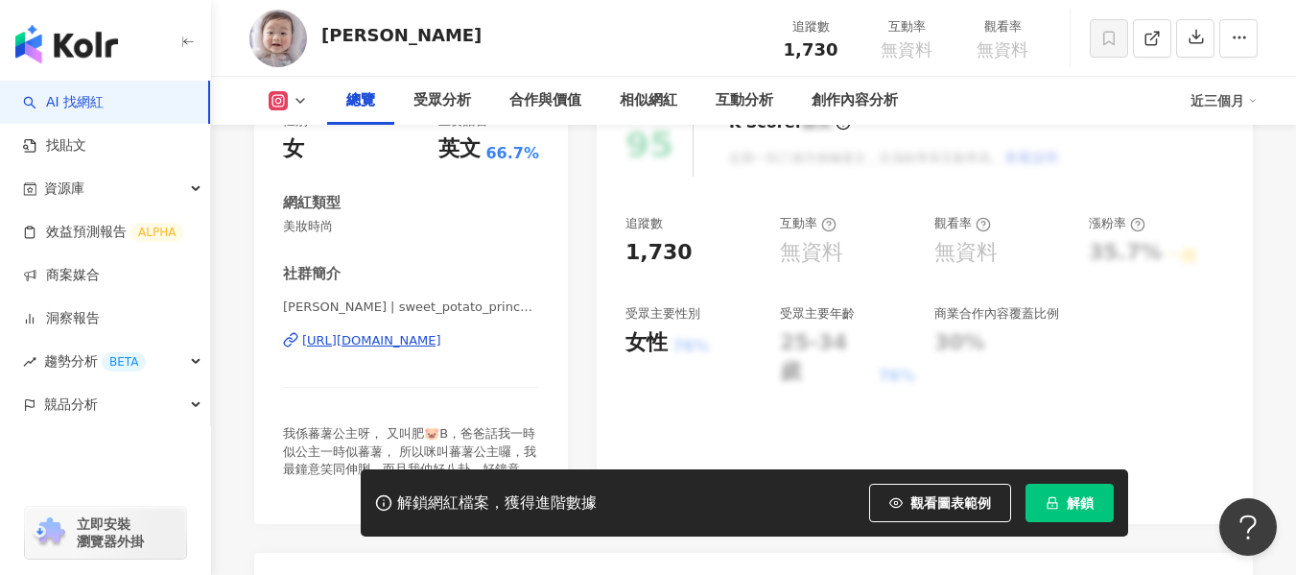
scroll to position [288, 0]
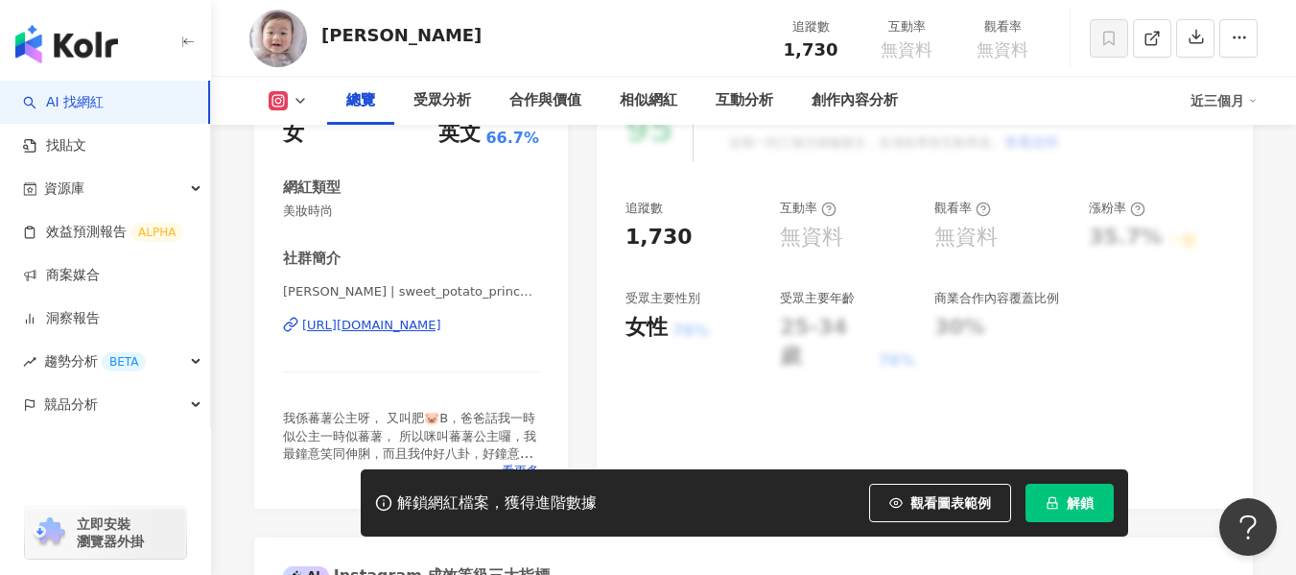
click at [440, 327] on div "[URL][DOMAIN_NAME]" at bounding box center [371, 325] width 139 height 17
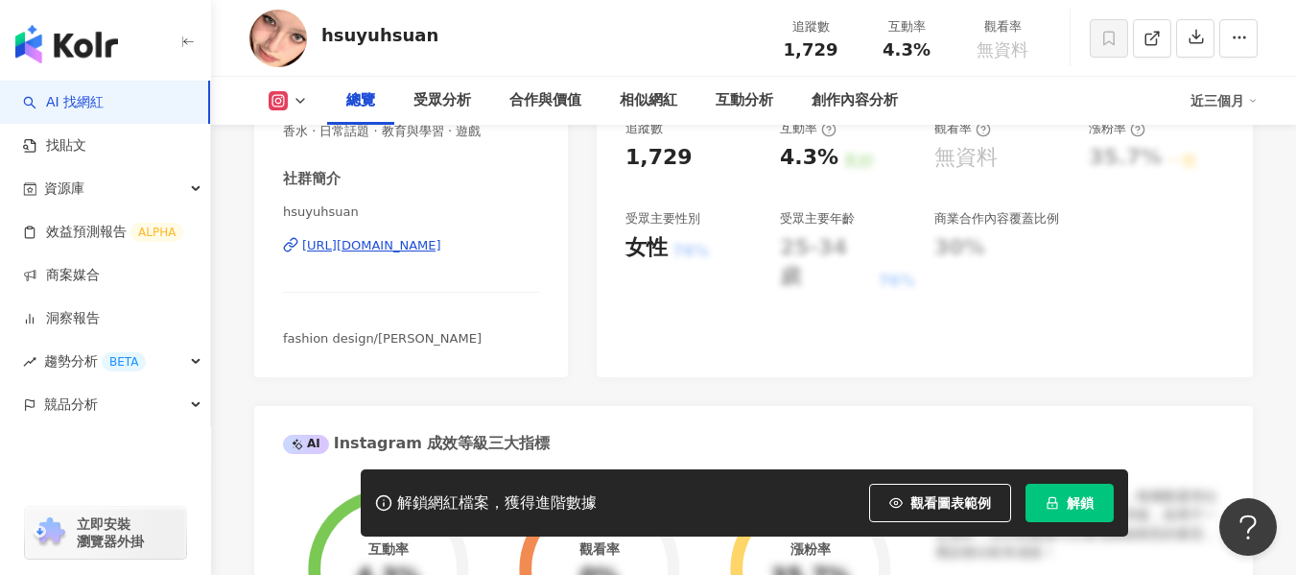
scroll to position [384, 0]
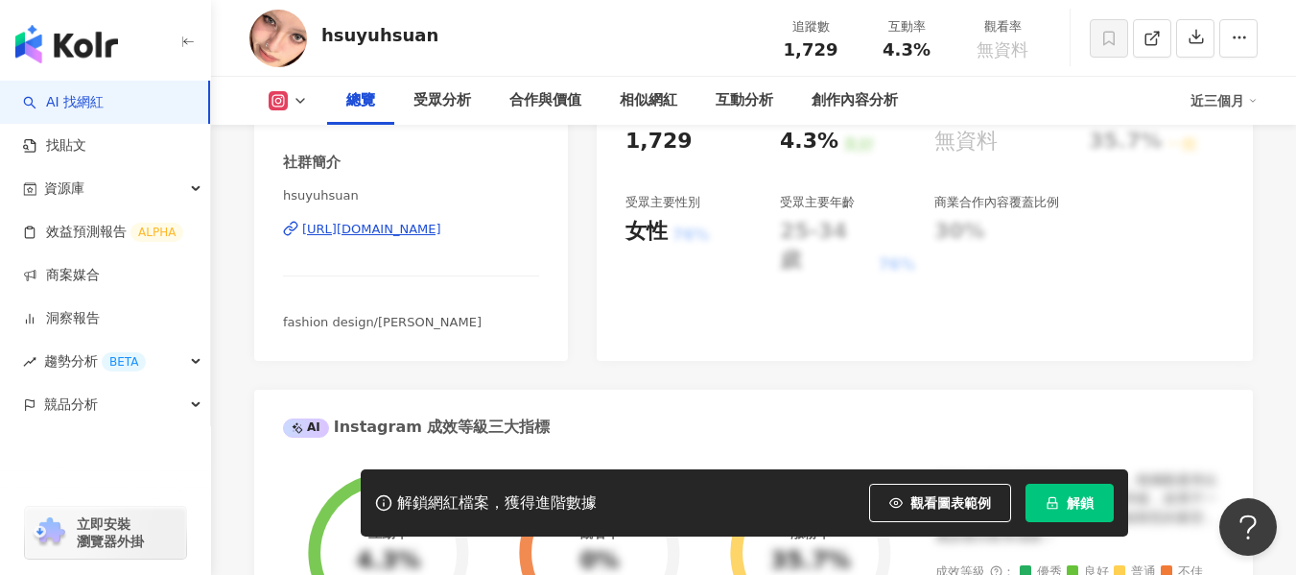
click at [441, 229] on div "https://www.instagram.com/hsuyuhsuan/" at bounding box center [371, 229] width 139 height 17
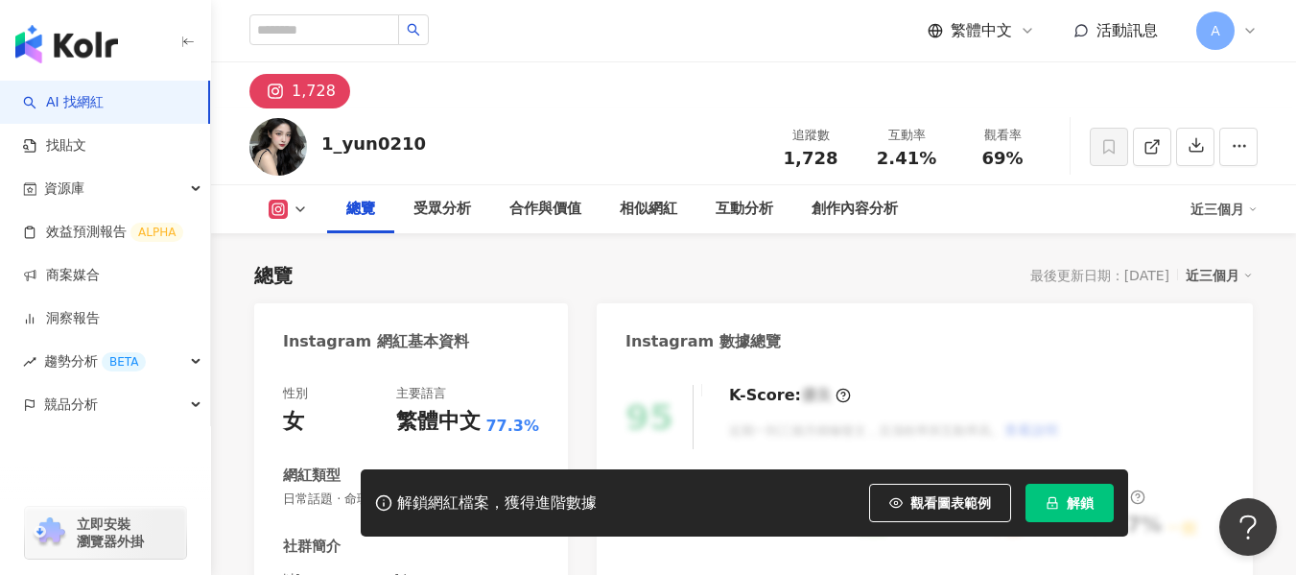
scroll to position [192, 0]
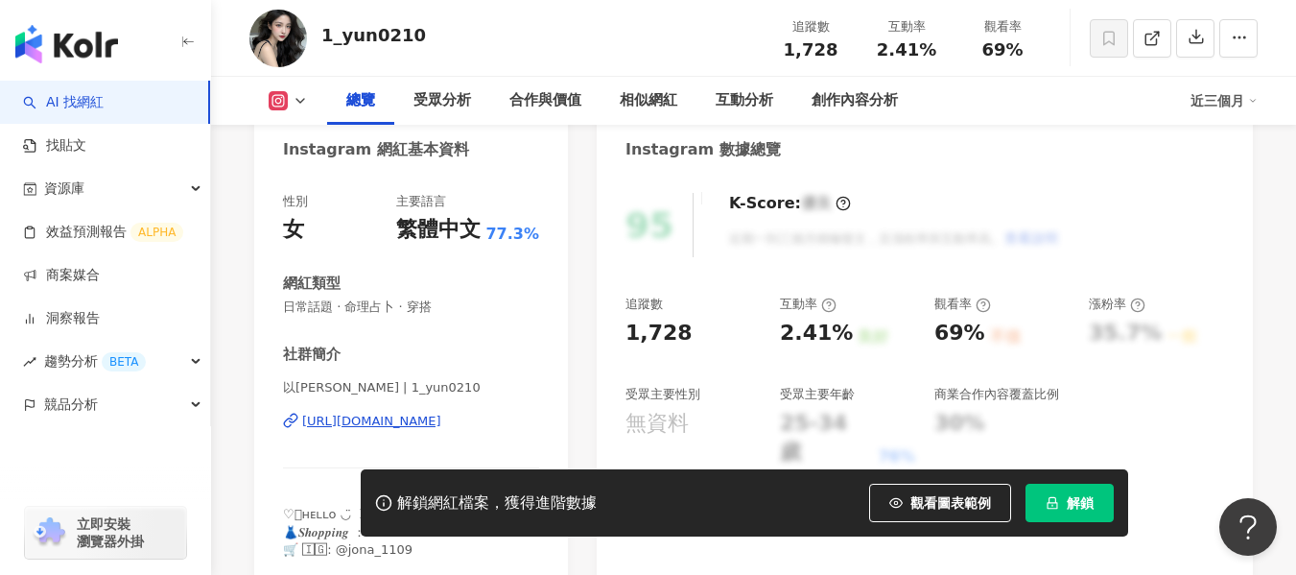
click at [441, 426] on div "https://www.instagram.com/1_yun0210/" at bounding box center [371, 420] width 139 height 17
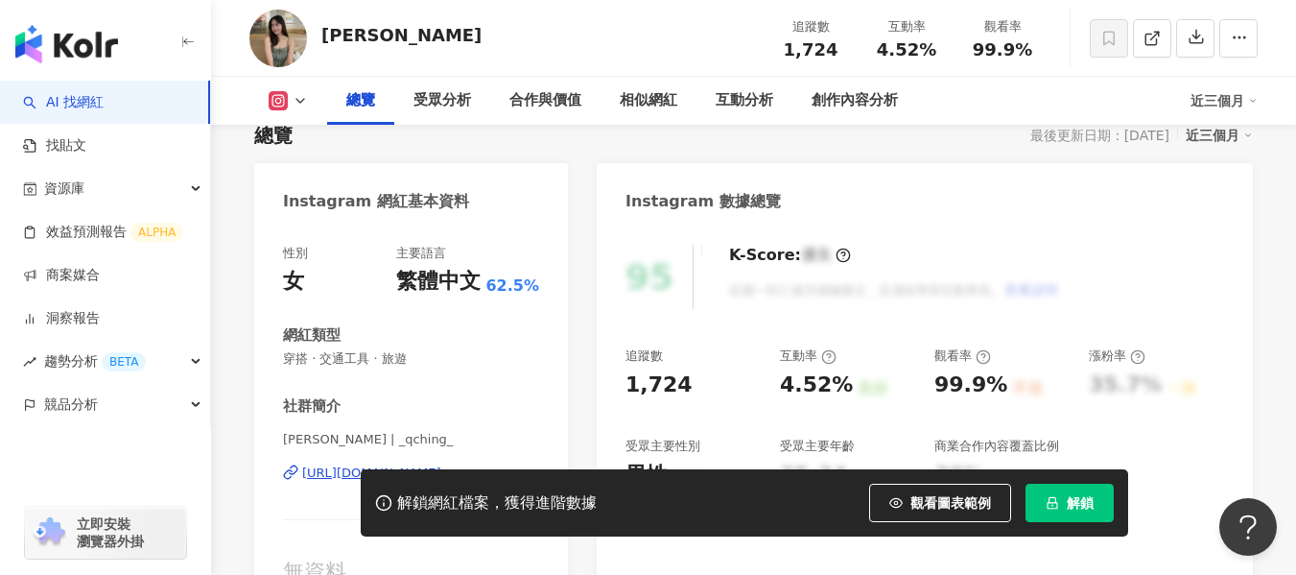
scroll to position [288, 0]
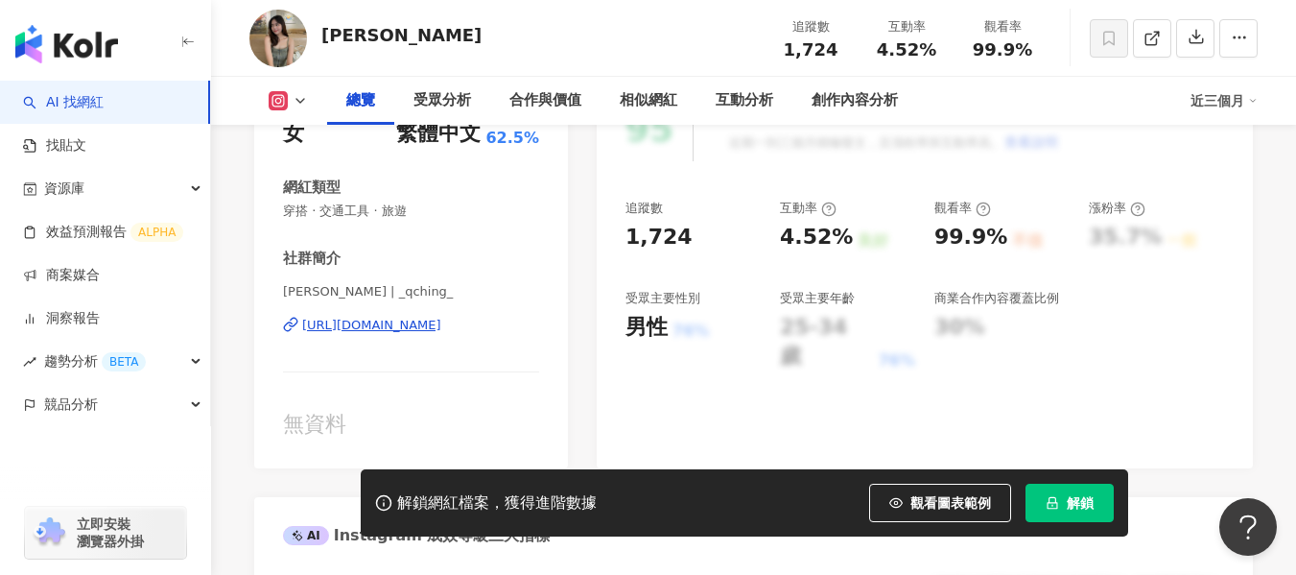
click at [430, 321] on div "https://www.instagram.com/_qching_/" at bounding box center [371, 325] width 139 height 17
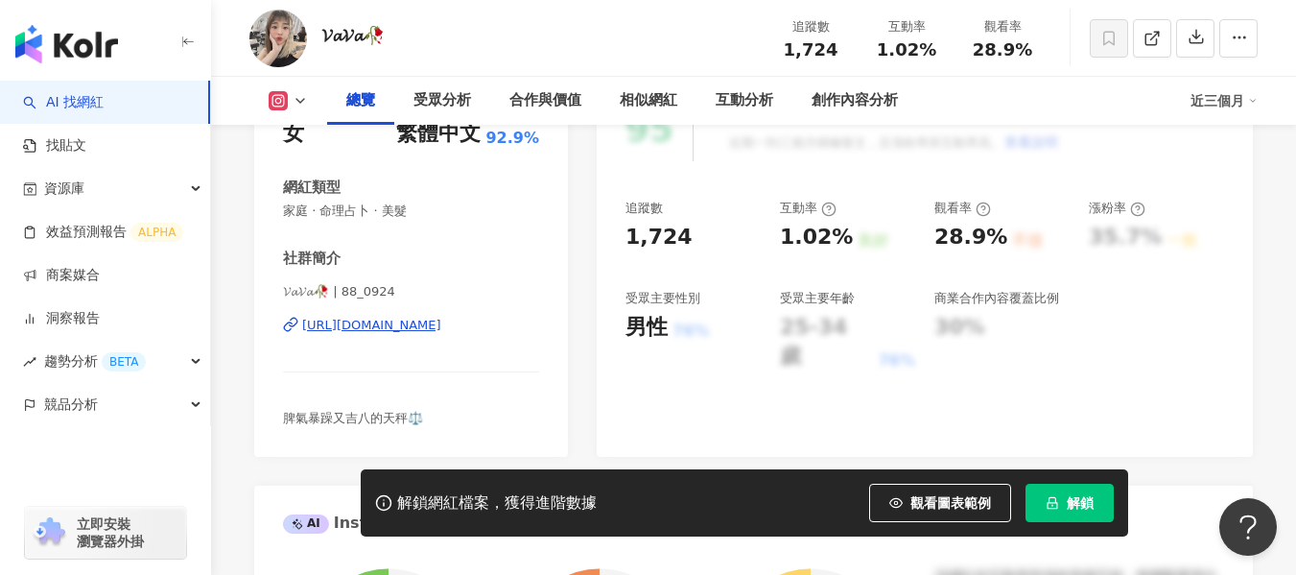
click at [418, 322] on div "https://www.instagram.com/88_0924/" at bounding box center [371, 325] width 139 height 17
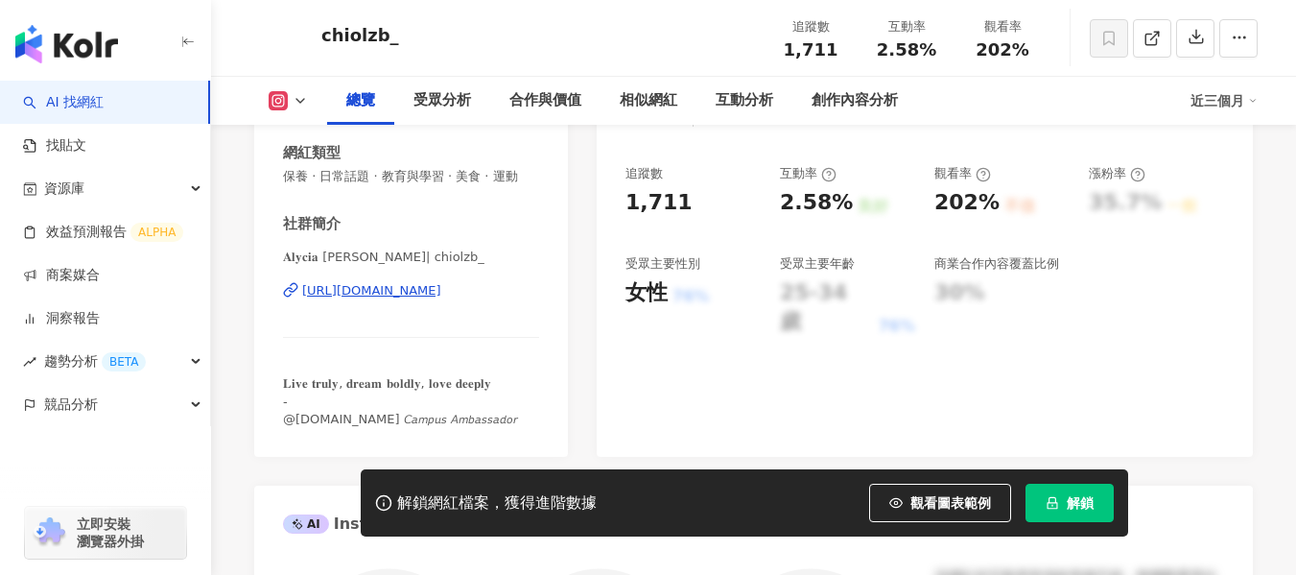
scroll to position [384, 0]
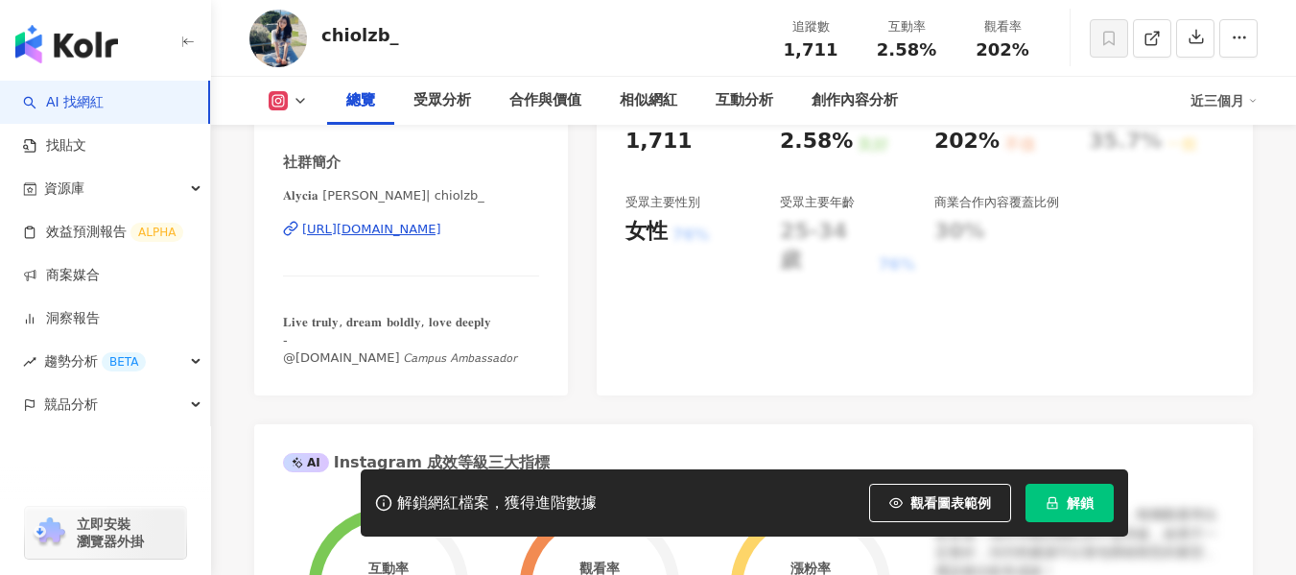
click at [441, 238] on div "https://www.instagram.com/chiolzb_/" at bounding box center [371, 229] width 139 height 17
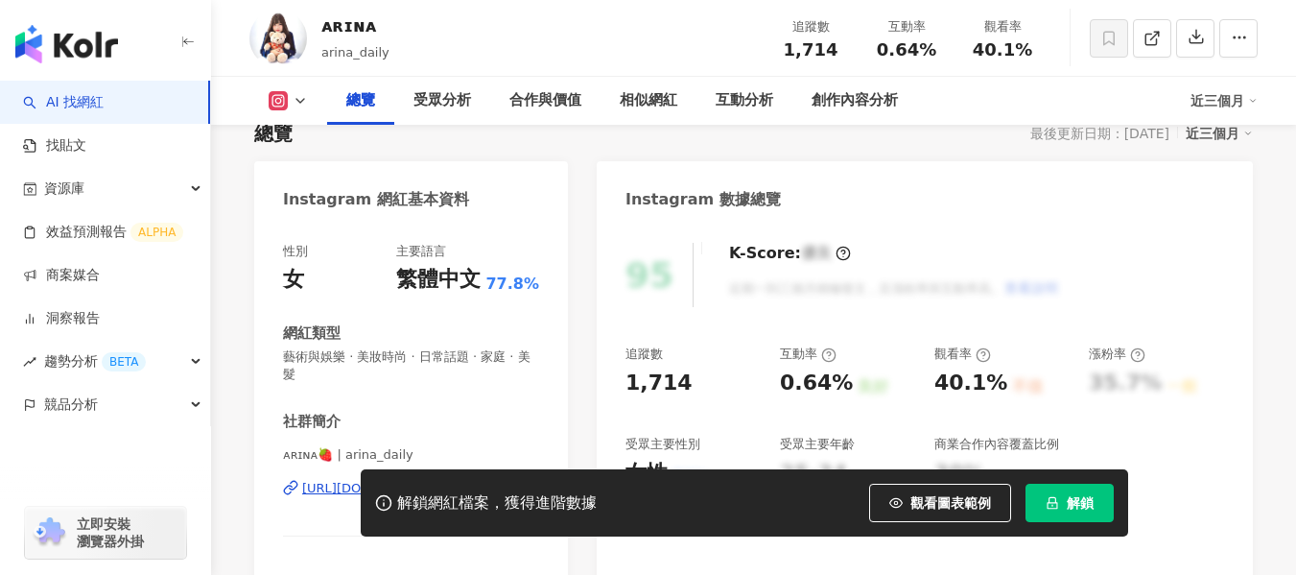
scroll to position [288, 0]
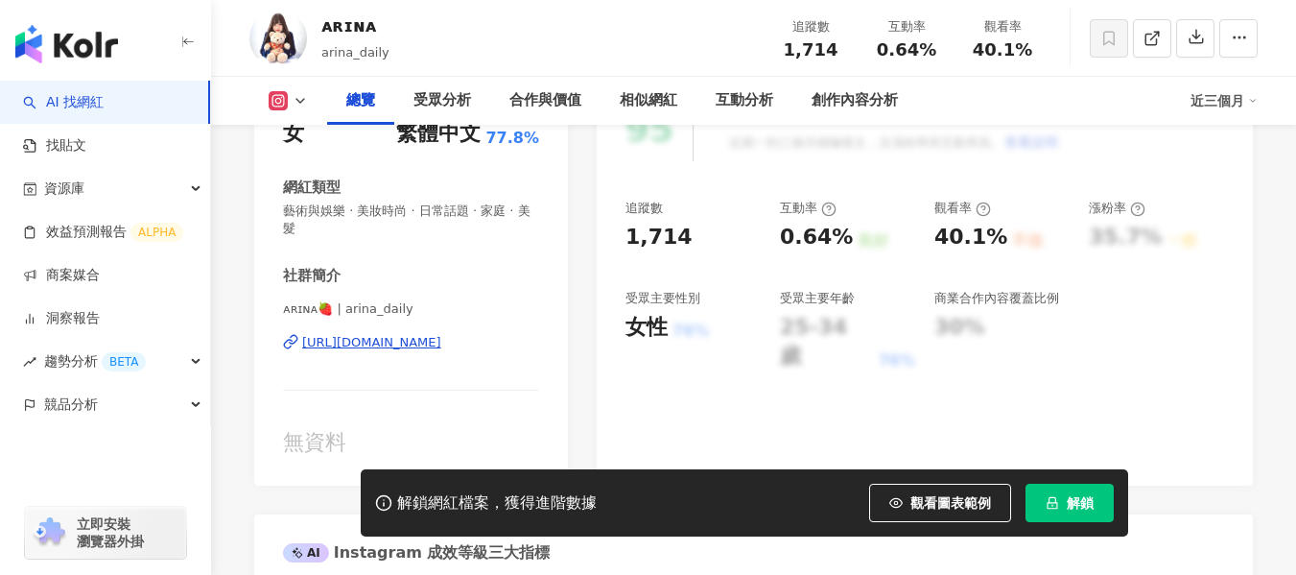
click at [407, 345] on div "[URL][DOMAIN_NAME]" at bounding box center [371, 342] width 139 height 17
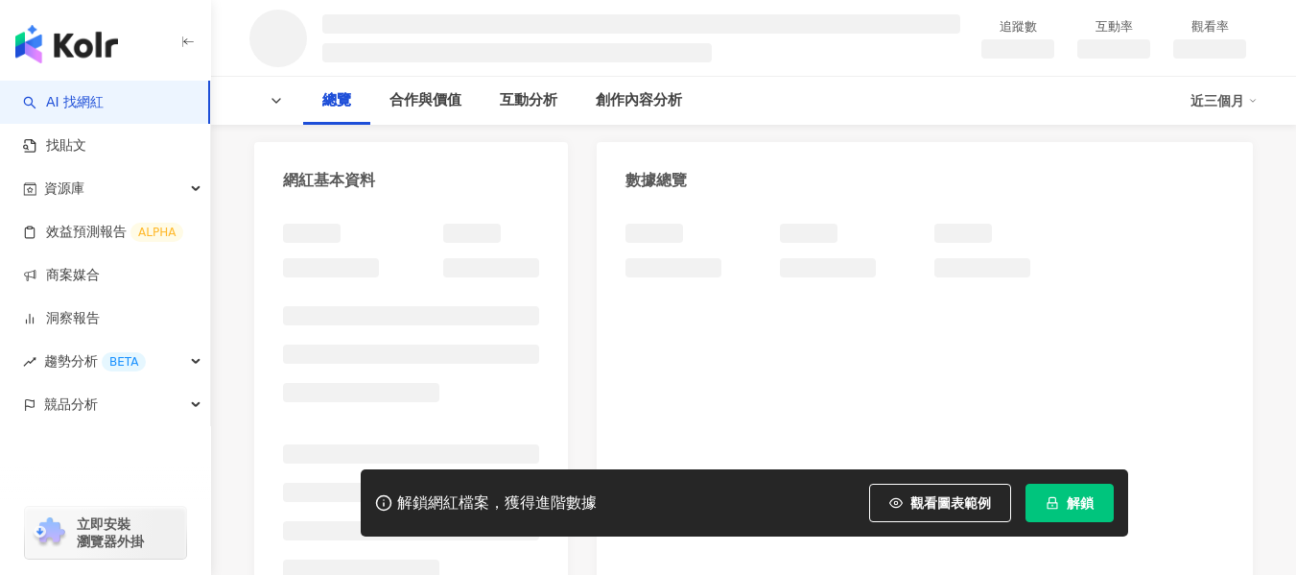
scroll to position [192, 0]
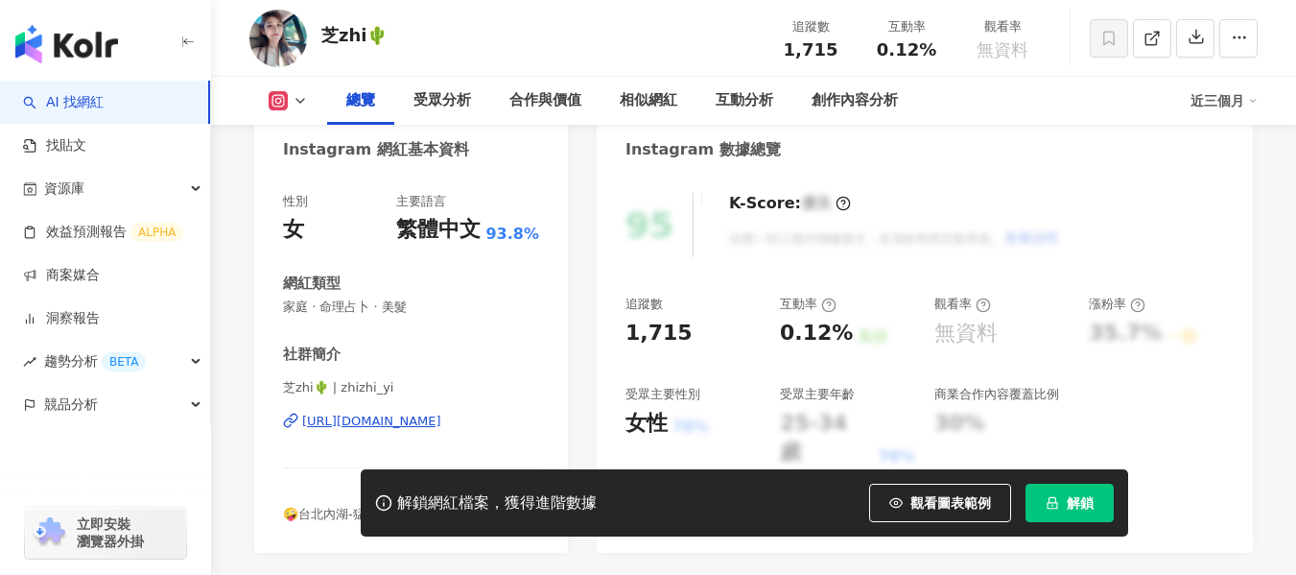
drag, startPoint x: 447, startPoint y: 342, endPoint x: 316, endPoint y: 4, distance: 363.2
click at [445, 344] on div "社群簡介 芝zhi🌵 | zhizhi_yi https://www.instagram.com/zhizhi_yi/ 🤪台北內湖-猛健樂諮詢" at bounding box center [411, 433] width 256 height 178
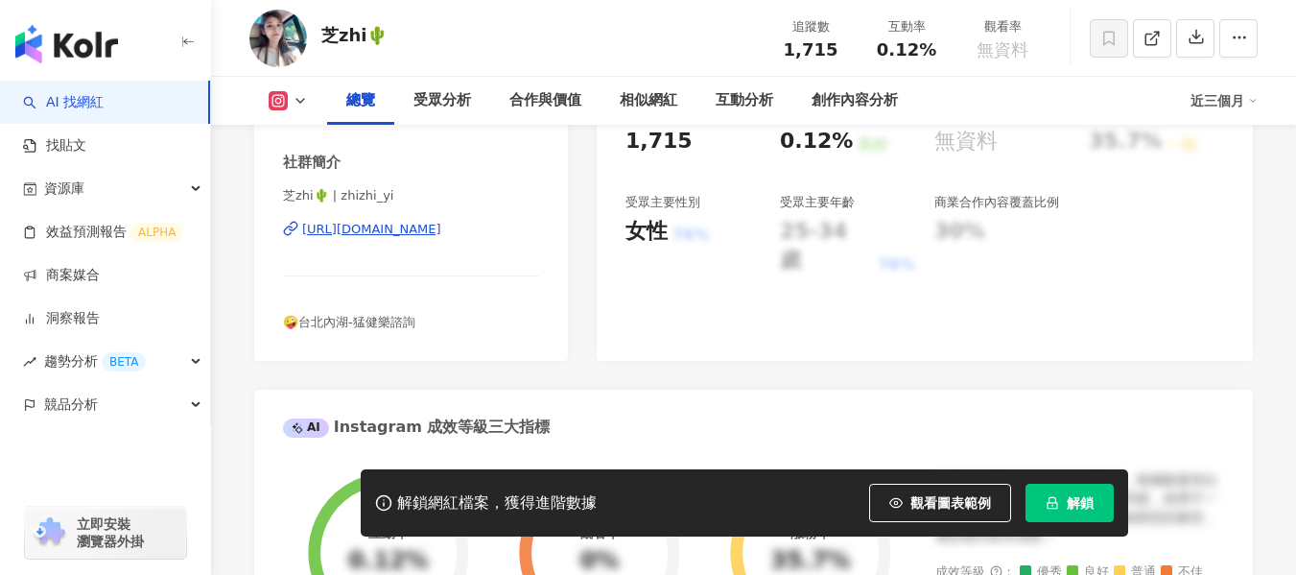
click at [430, 227] on div "https://www.instagram.com/zhizhi_yi/" at bounding box center [371, 229] width 139 height 17
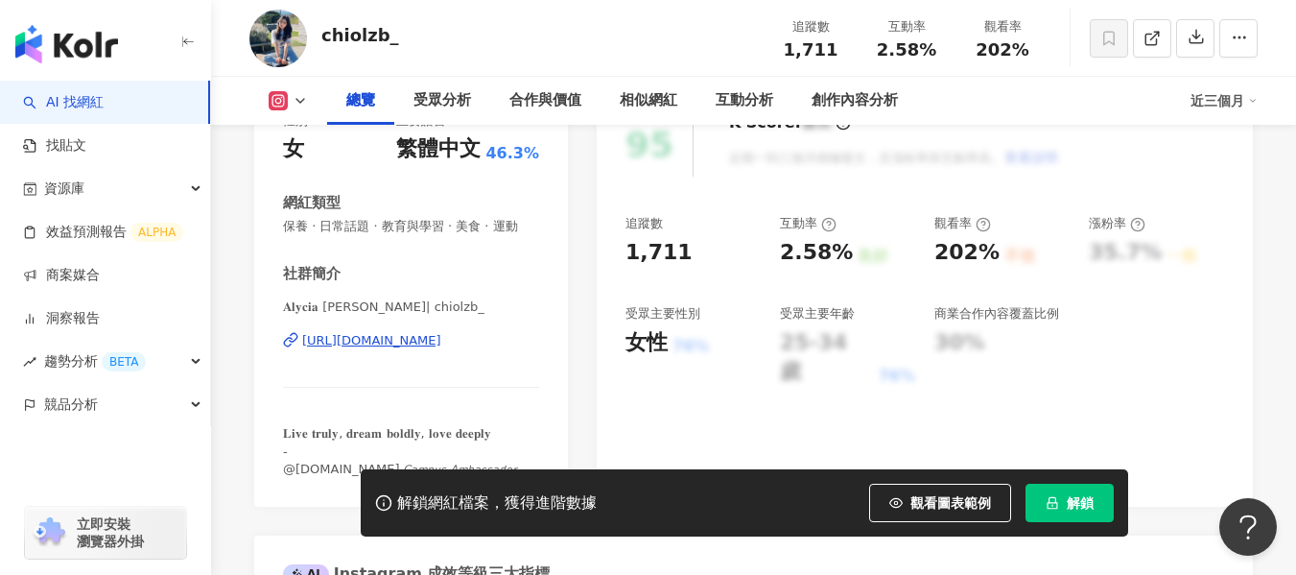
scroll to position [384, 0]
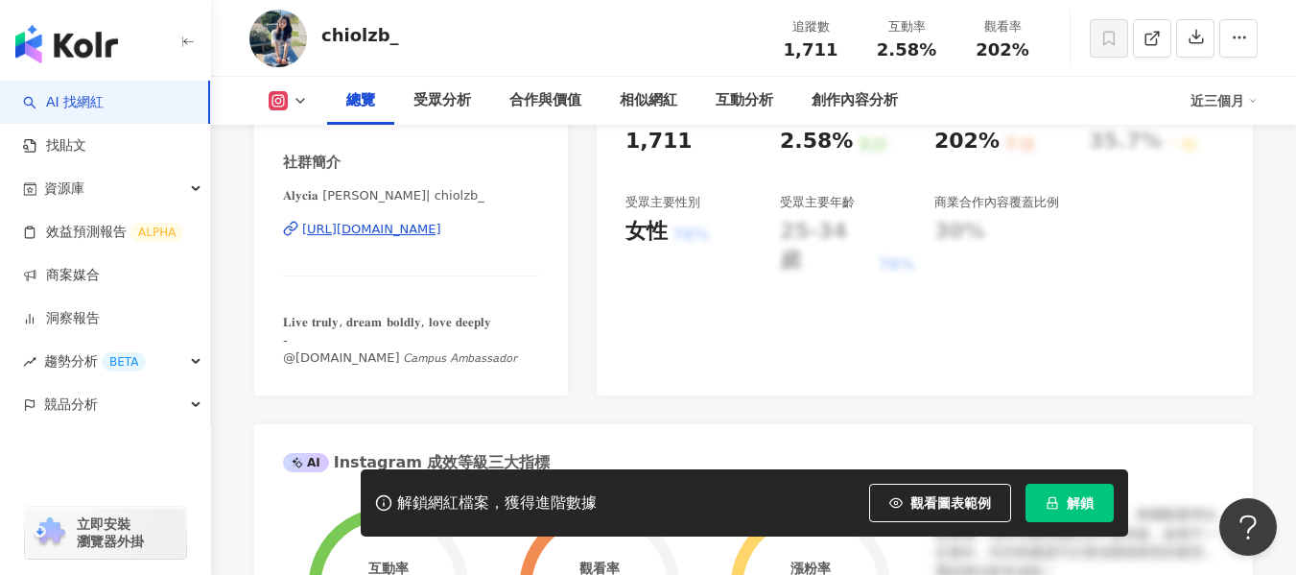
click at [441, 238] on div "[URL][DOMAIN_NAME]" at bounding box center [371, 229] width 139 height 17
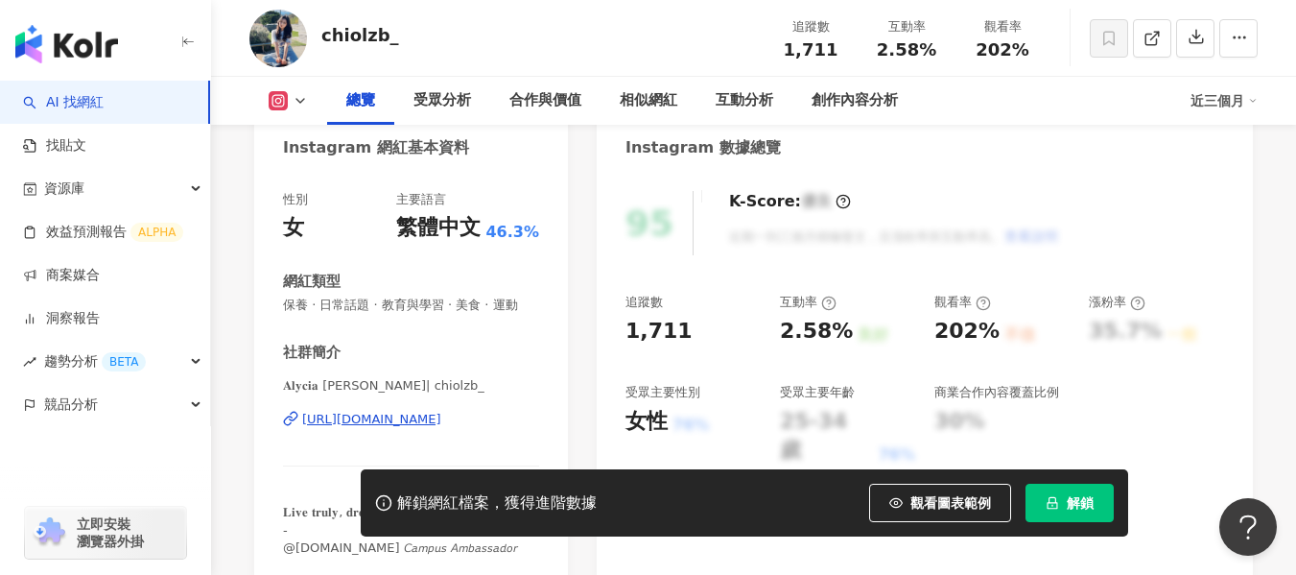
scroll to position [192, 0]
click at [327, 430] on div "https://www.instagram.com/chiolzb_/" at bounding box center [371, 420] width 139 height 17
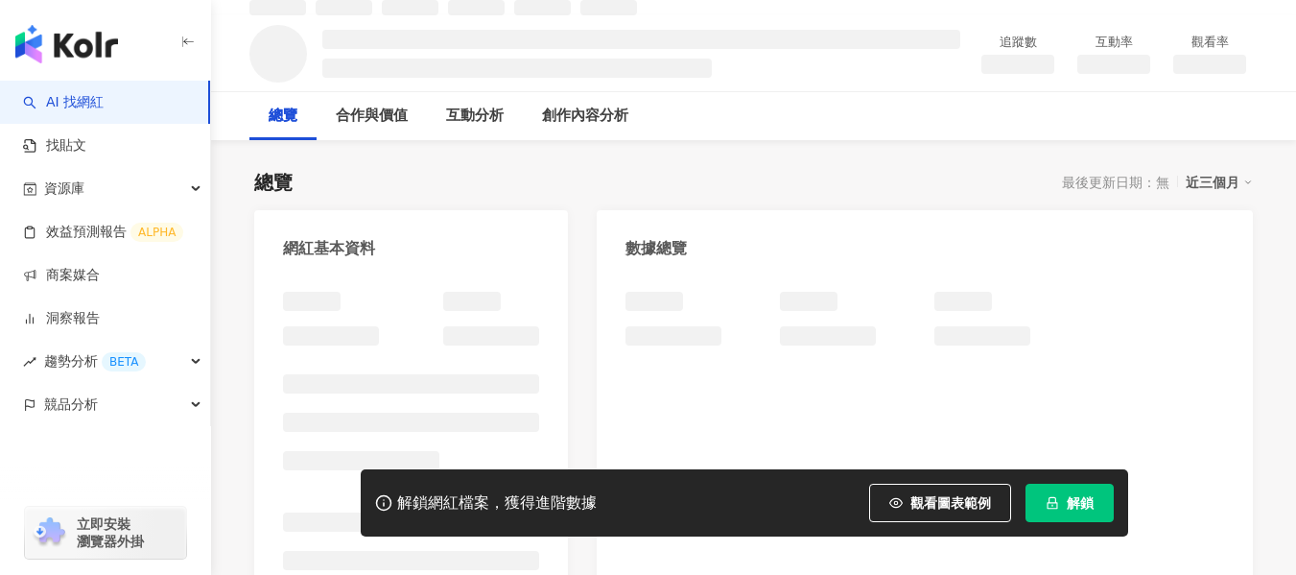
scroll to position [96, 0]
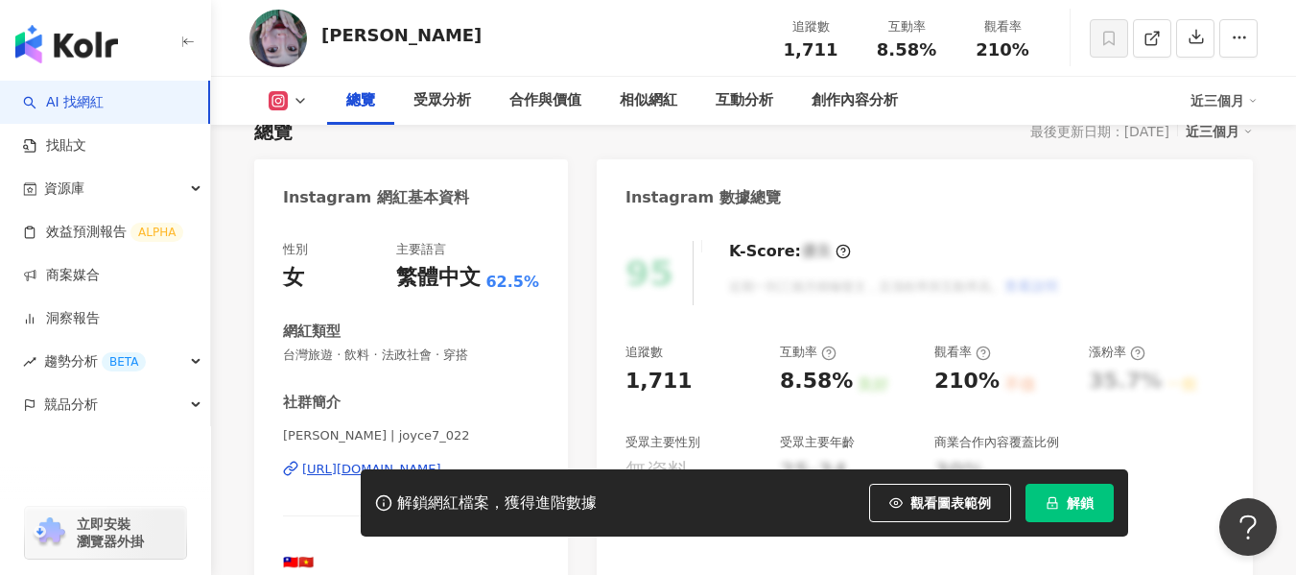
scroll to position [288, 0]
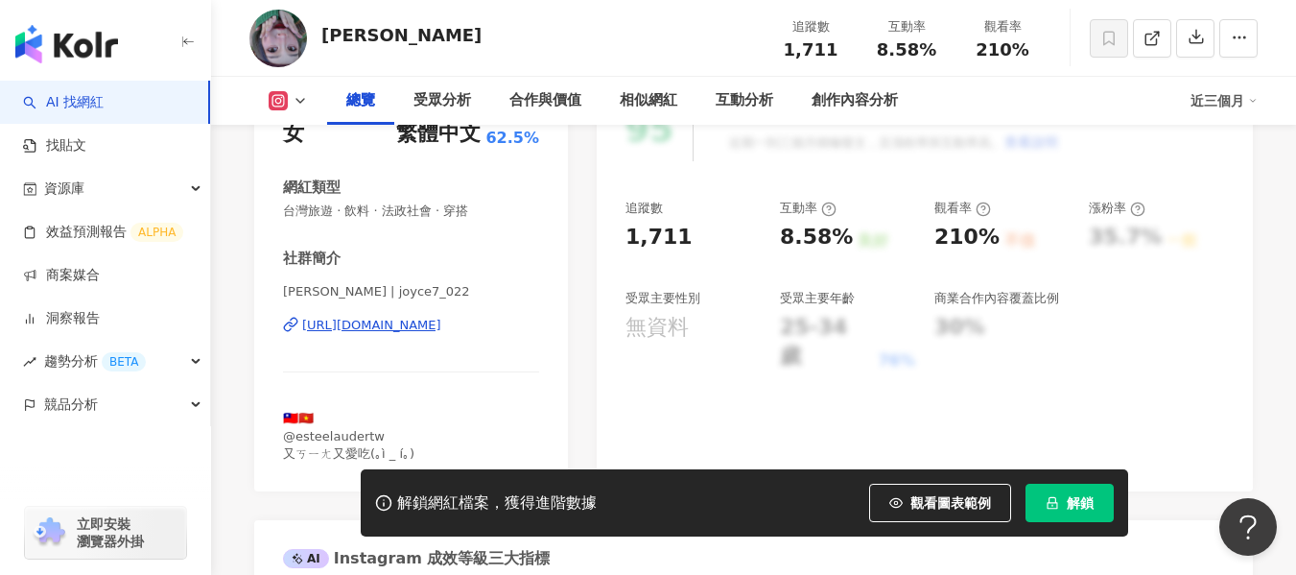
click at [436, 331] on div "[URL][DOMAIN_NAME]" at bounding box center [371, 325] width 139 height 17
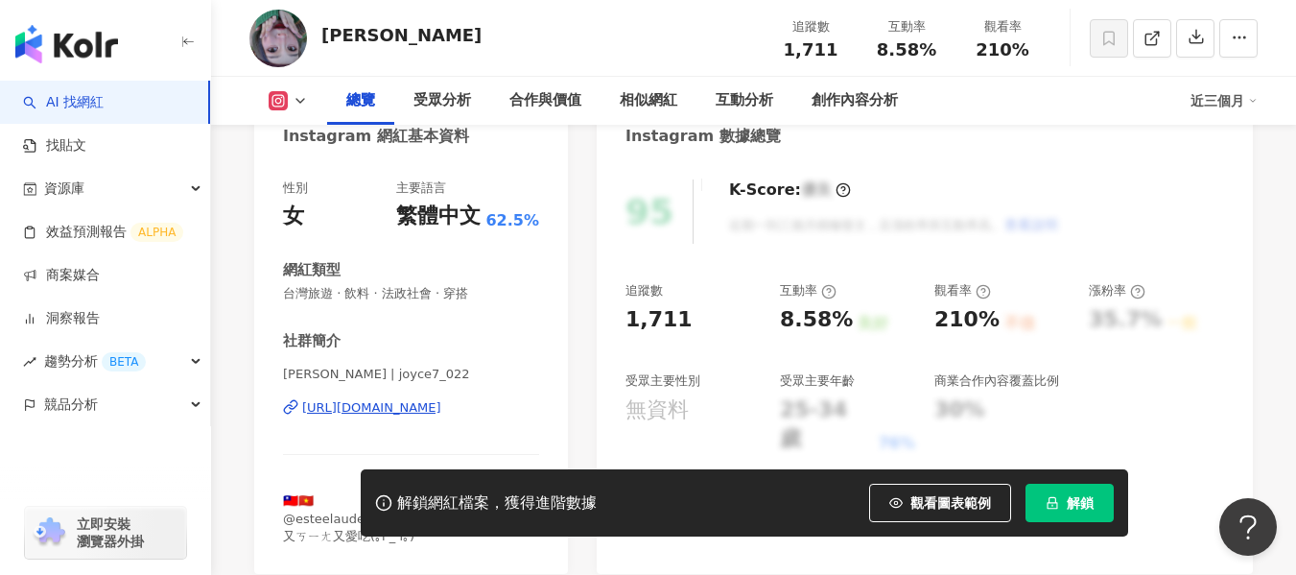
scroll to position [192, 0]
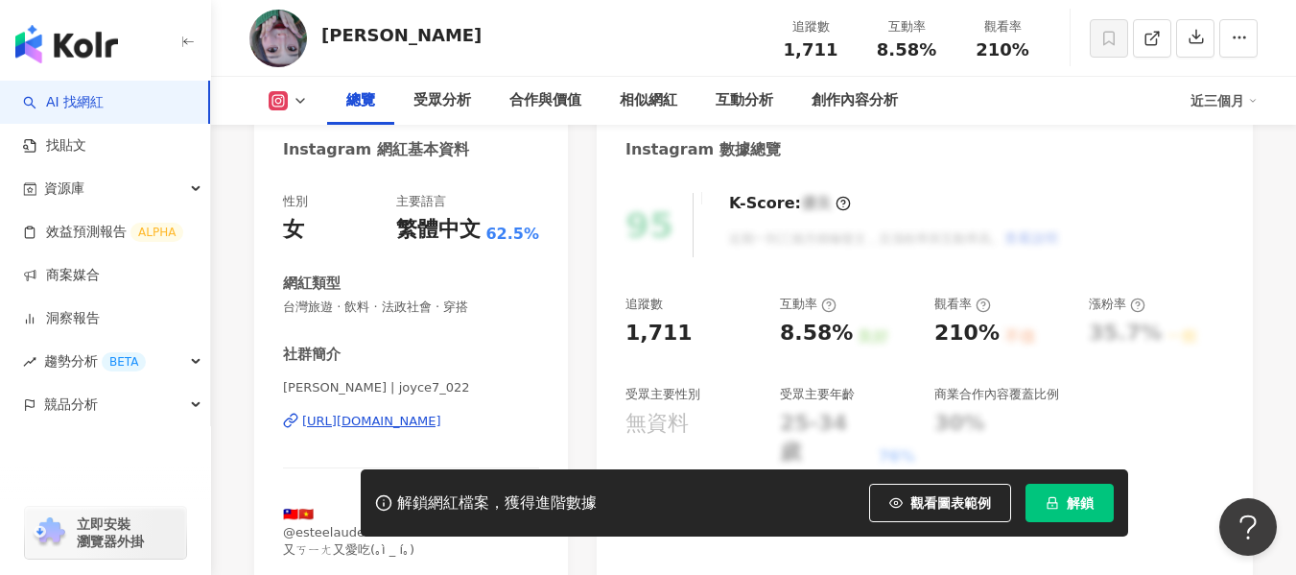
click at [404, 425] on div "https://www.instagram.com/joyce7_022/" at bounding box center [371, 420] width 139 height 17
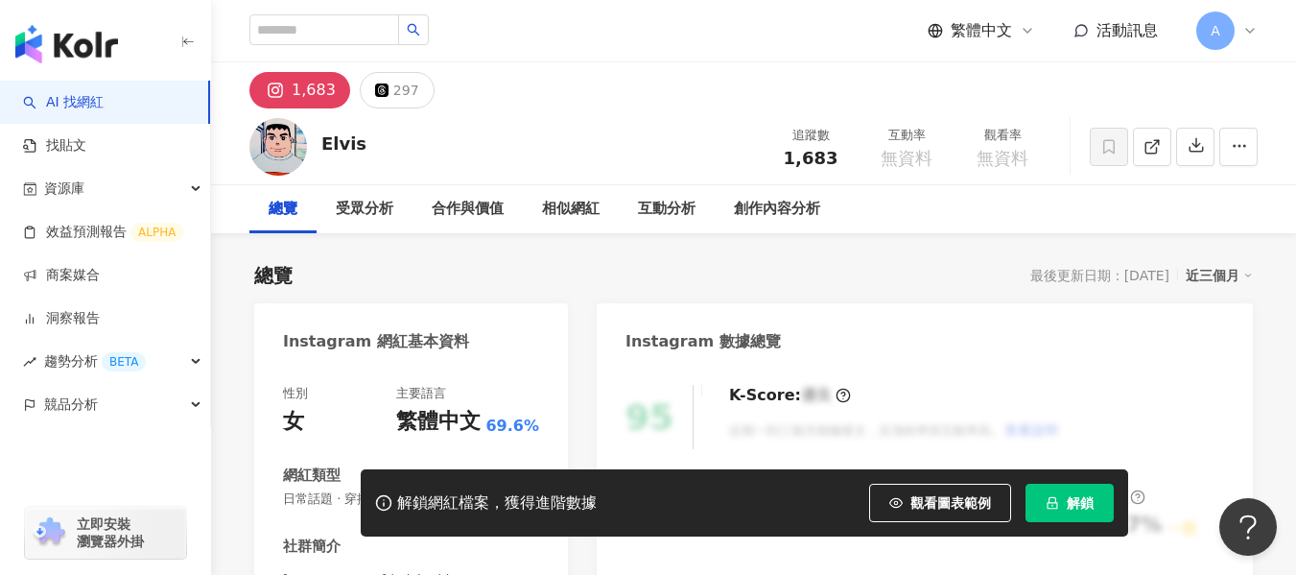
scroll to position [384, 0]
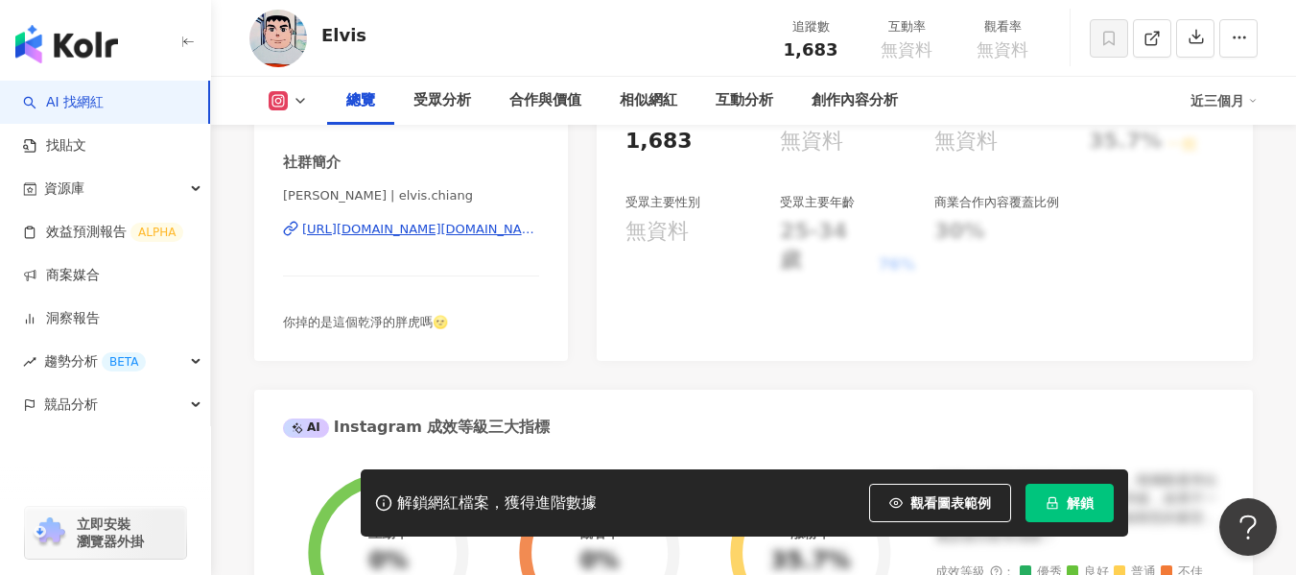
click at [471, 233] on div "https://www.instagram.com/elvis.chiang/" at bounding box center [420, 229] width 237 height 17
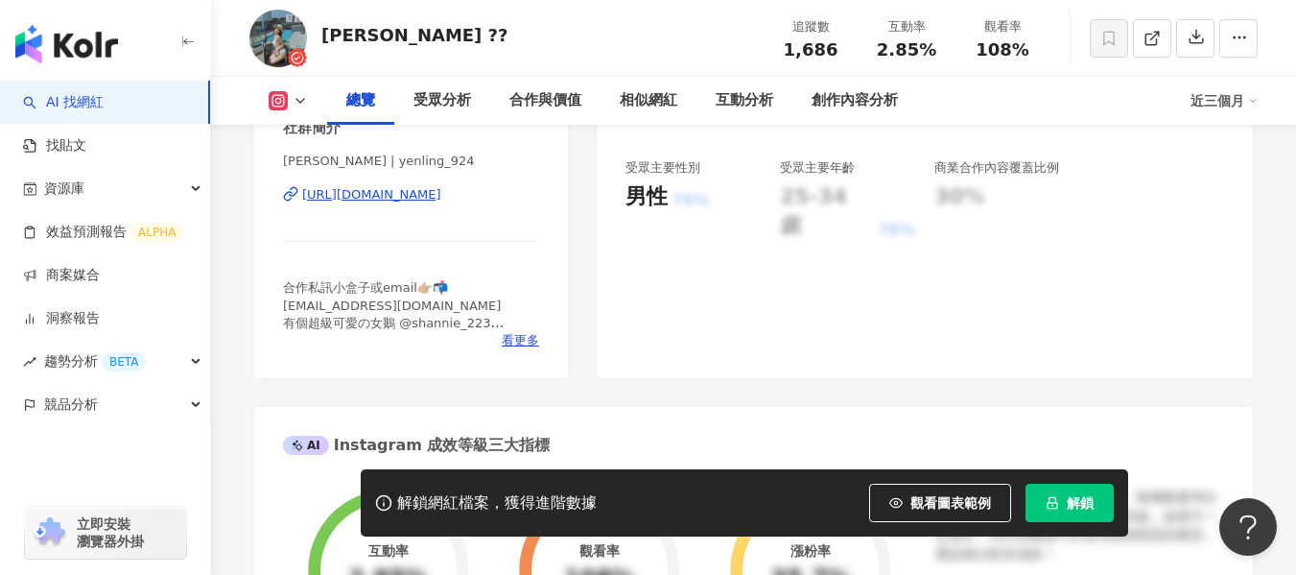
scroll to position [384, 0]
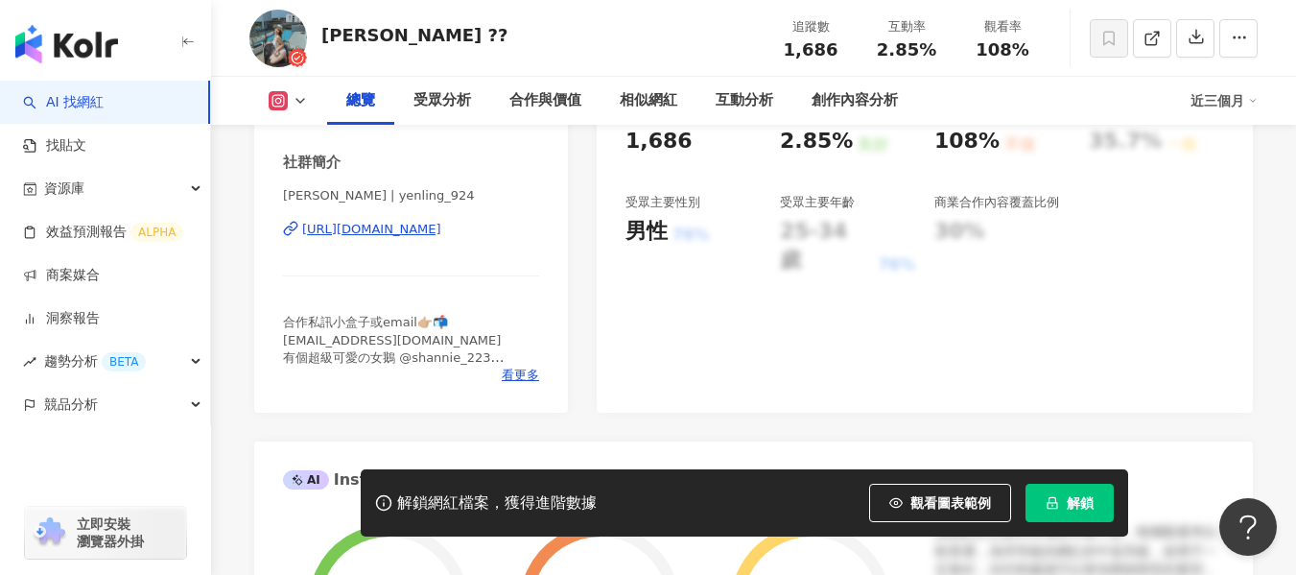
click at [441, 225] on div "https://www.instagram.com/yenling_924/" at bounding box center [371, 229] width 139 height 17
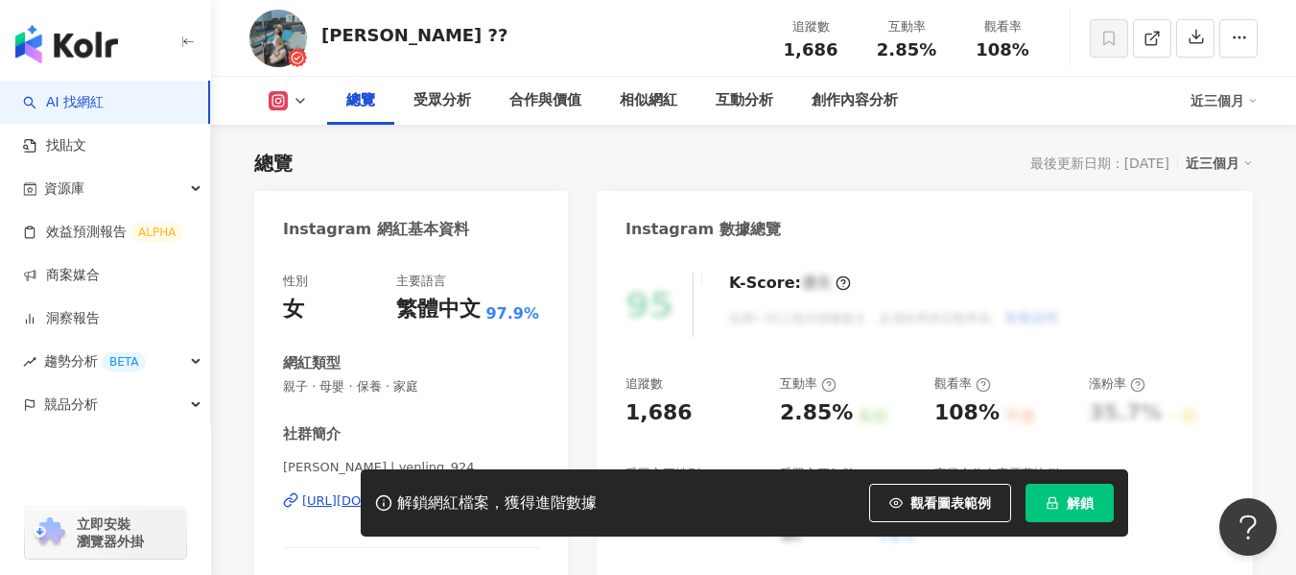
scroll to position [288, 0]
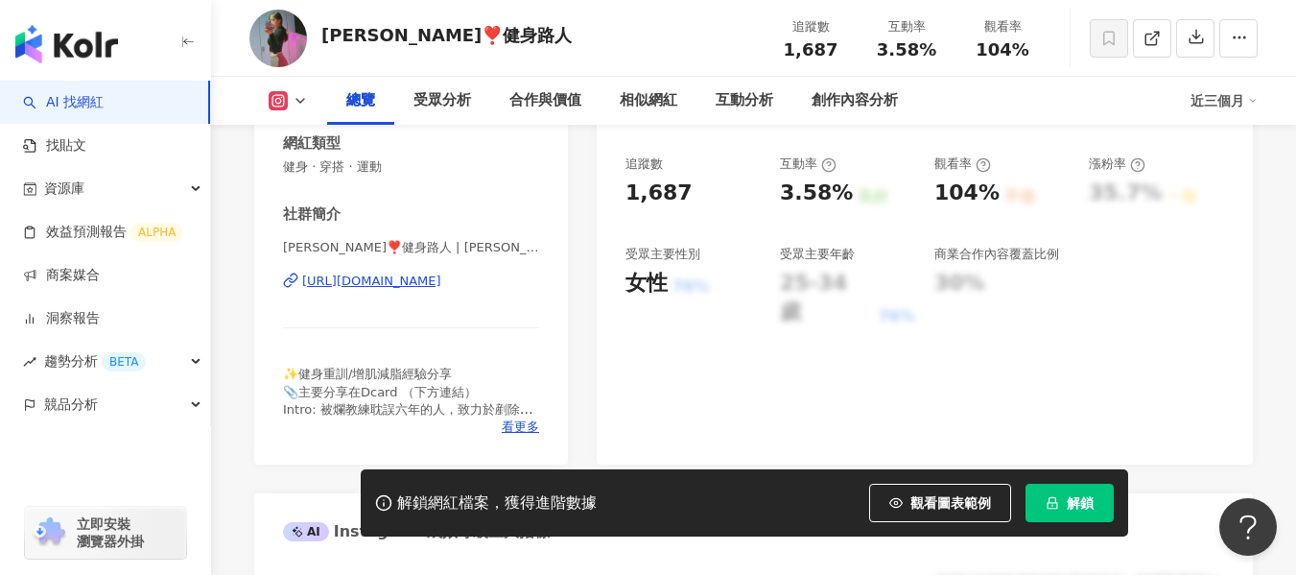
scroll to position [384, 0]
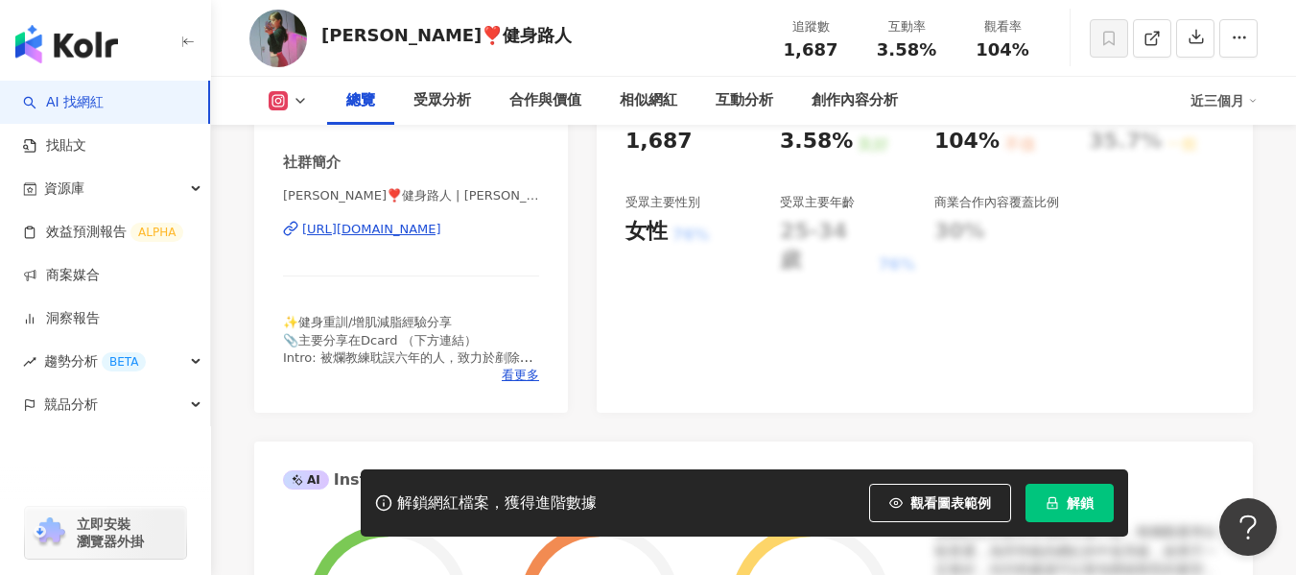
click at [441, 233] on div "https://www.instagram.com/hannah_haha__/" at bounding box center [371, 229] width 139 height 17
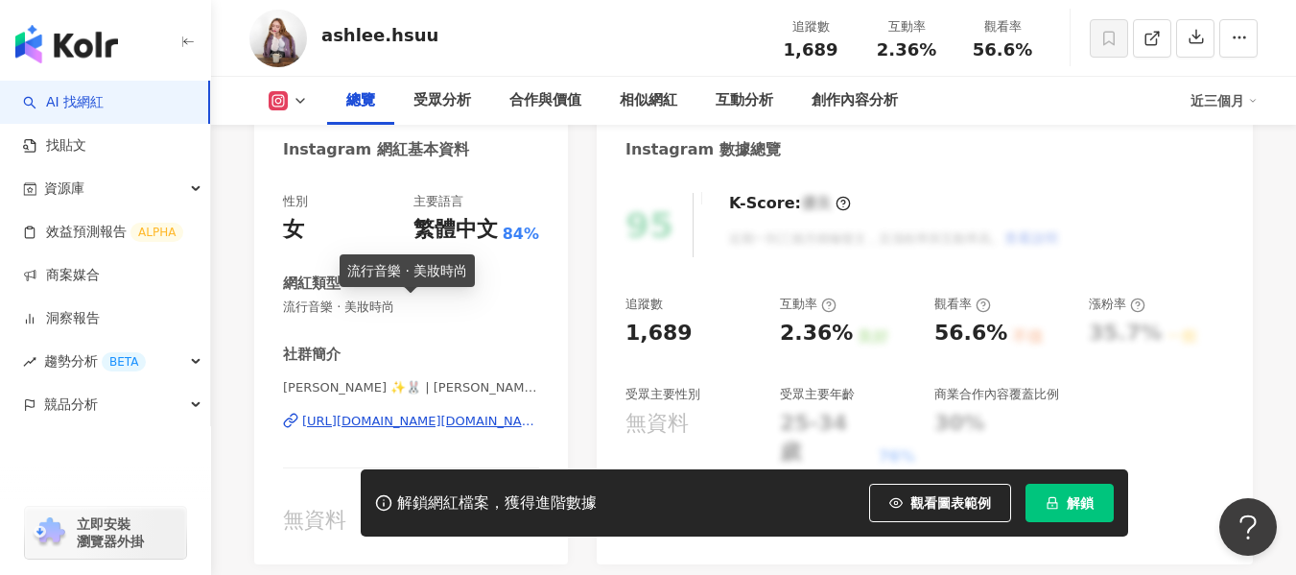
scroll to position [288, 0]
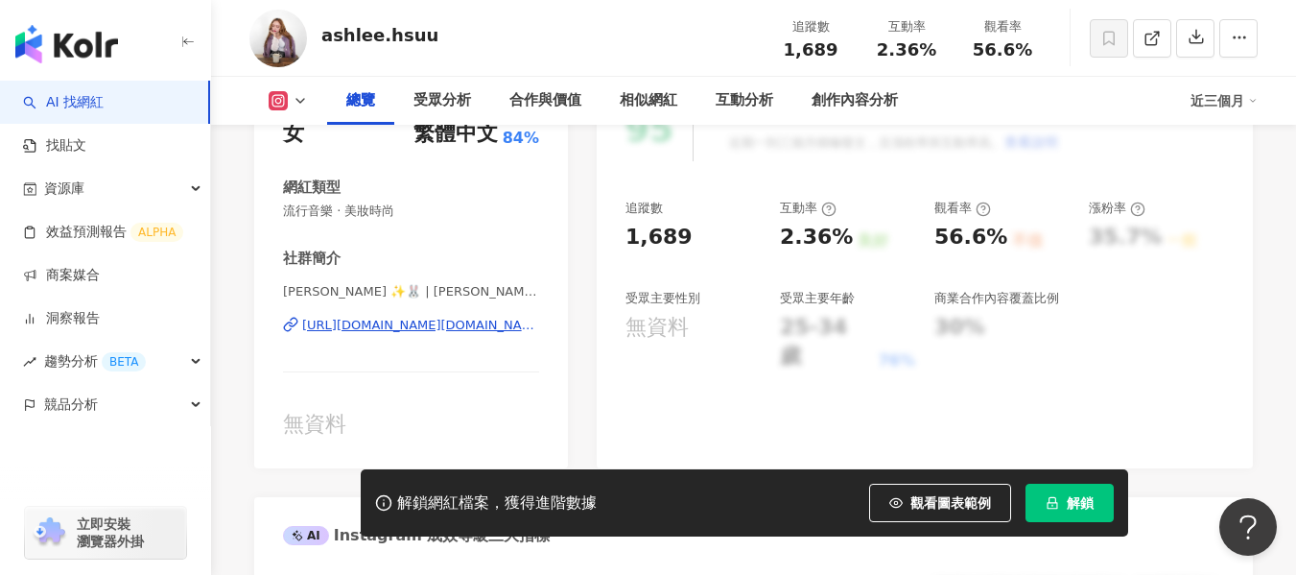
click at [471, 322] on div "https://www.instagram.com/ashlee.hsuu/" at bounding box center [420, 325] width 237 height 17
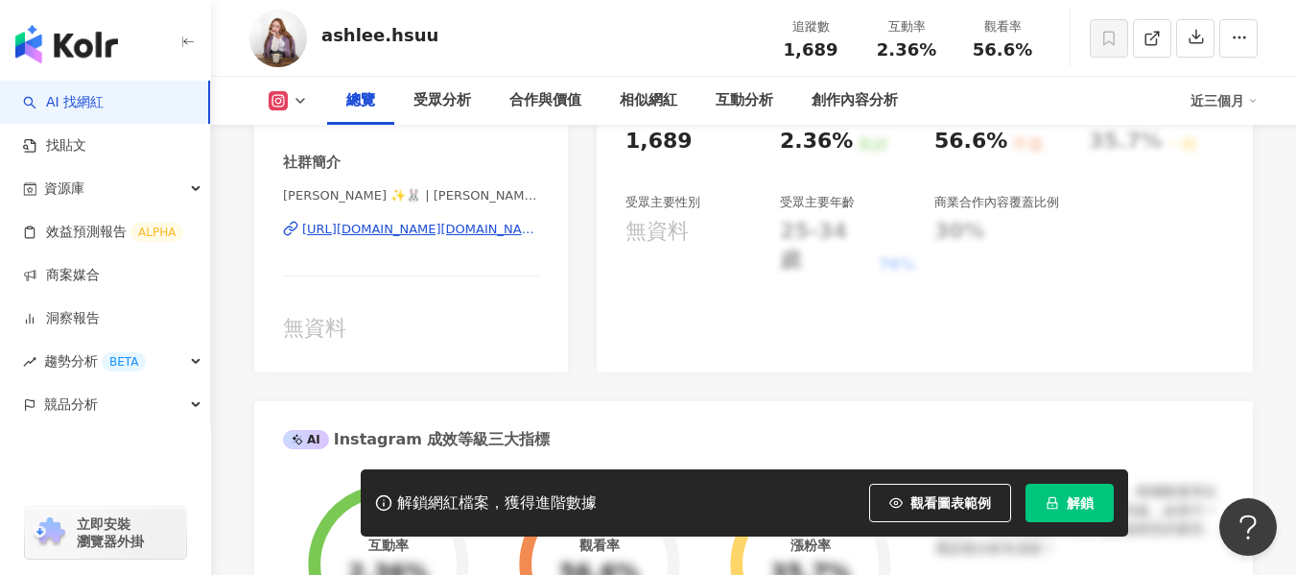
scroll to position [0, 0]
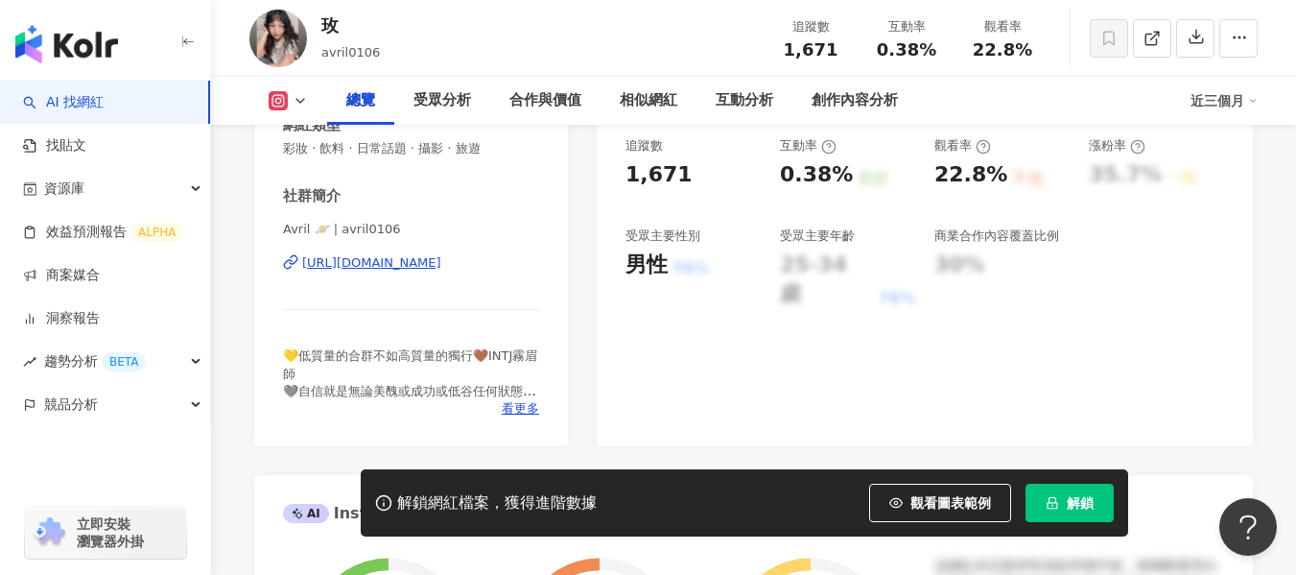
scroll to position [384, 0]
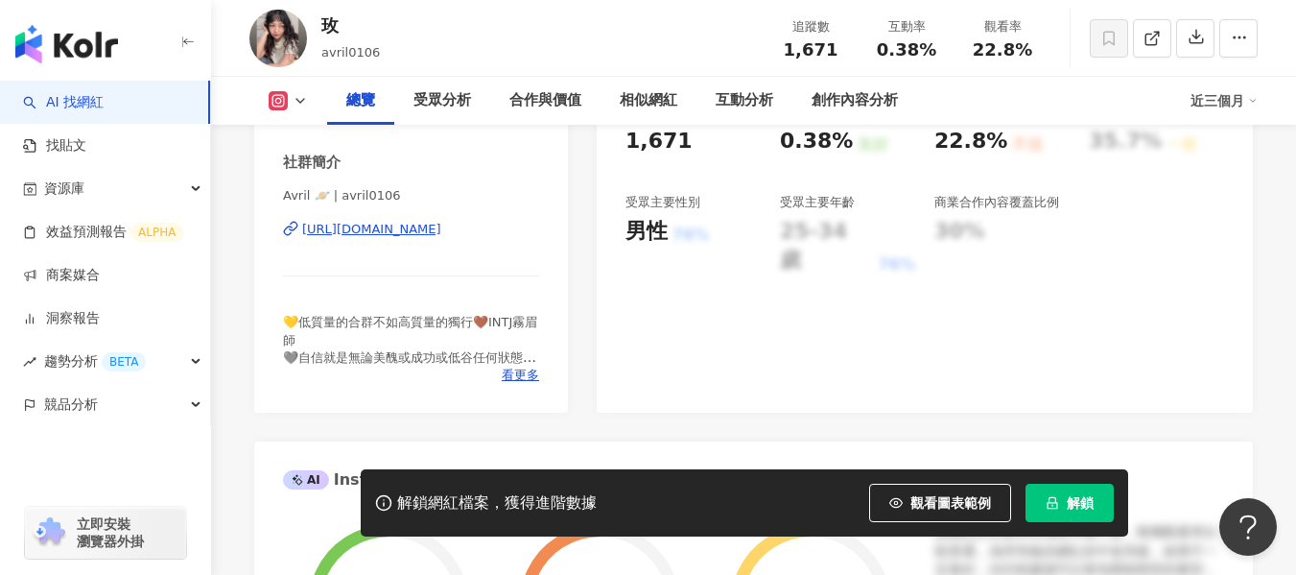
click at [441, 231] on div "https://www.instagram.com/avril0106/" at bounding box center [371, 229] width 139 height 17
click at [441, 229] on div "https://www.instagram.com/avril0106/" at bounding box center [371, 229] width 139 height 17
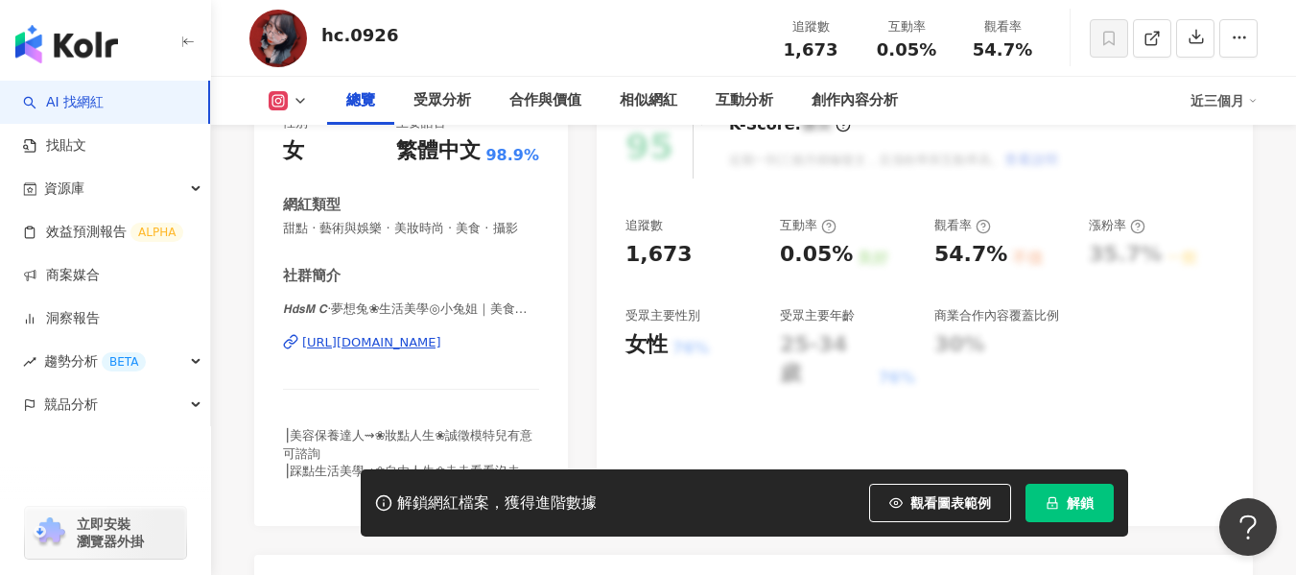
scroll to position [288, 0]
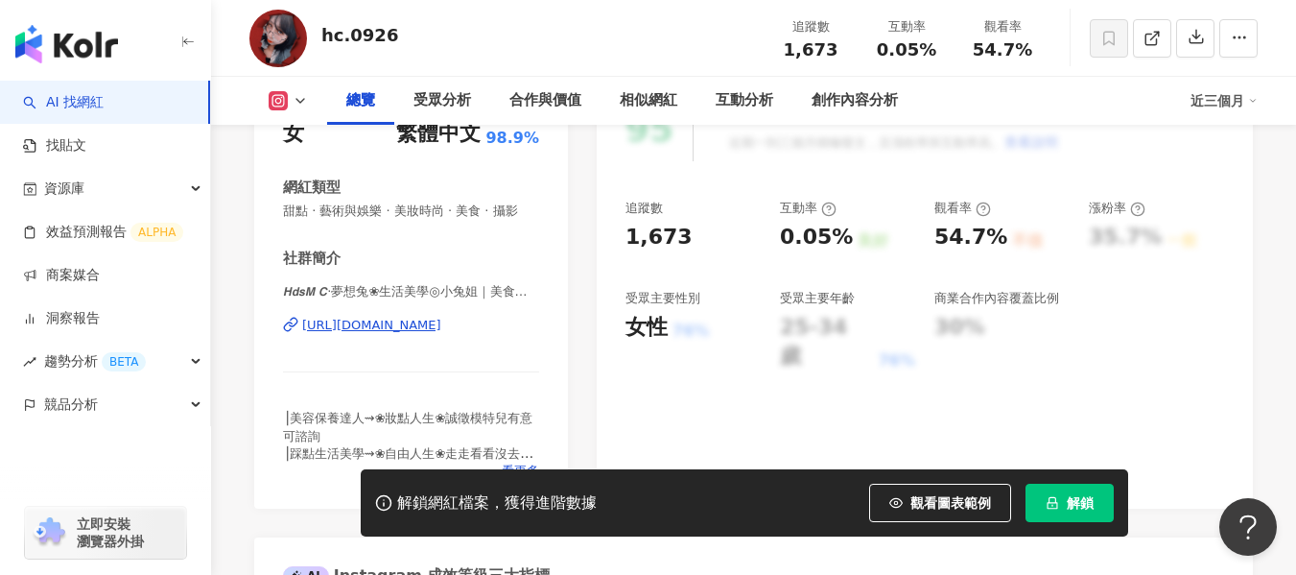
click at [386, 334] on div "[URL][DOMAIN_NAME]" at bounding box center [371, 325] width 139 height 17
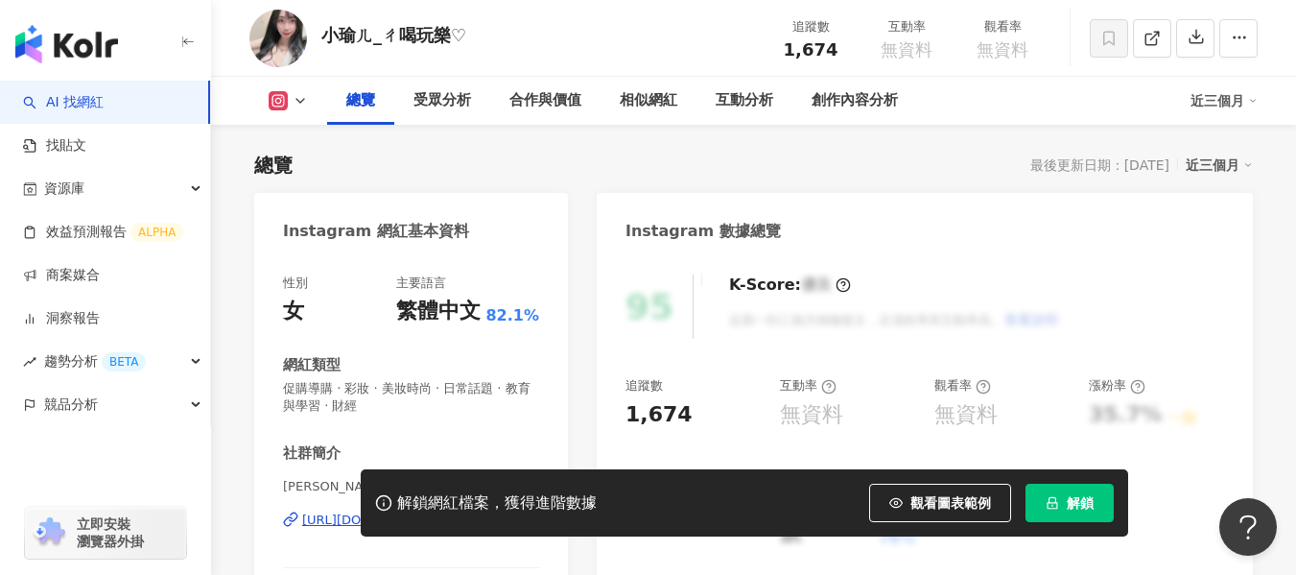
scroll to position [384, 0]
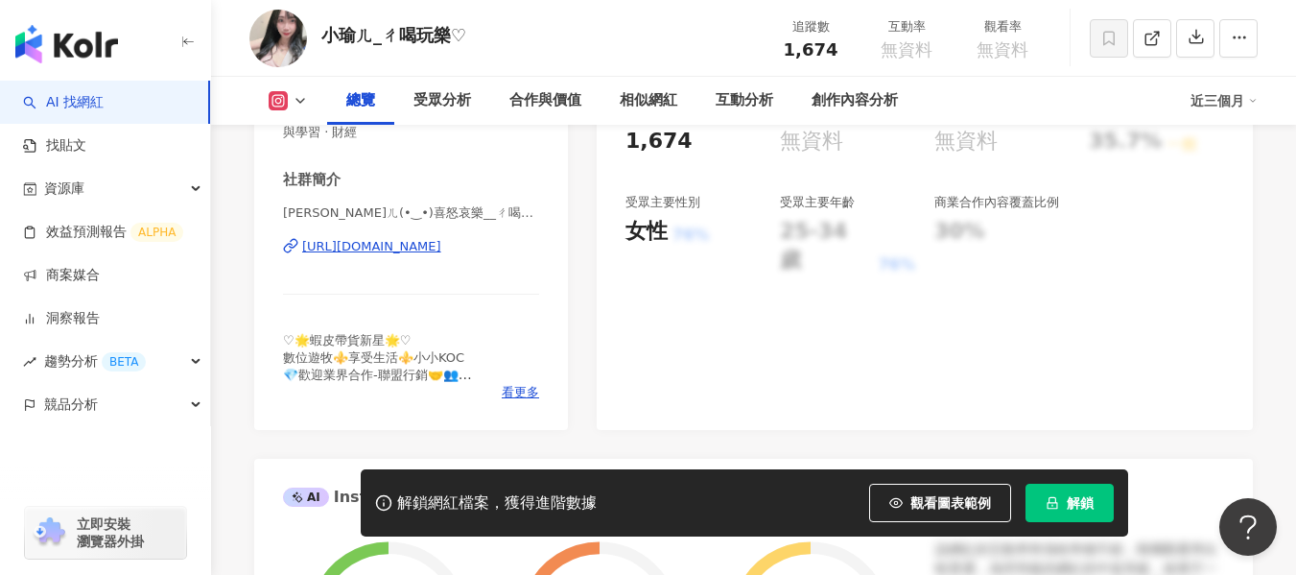
click at [415, 242] on div "https://www.instagram.com/yuyu__907/" at bounding box center [371, 246] width 139 height 17
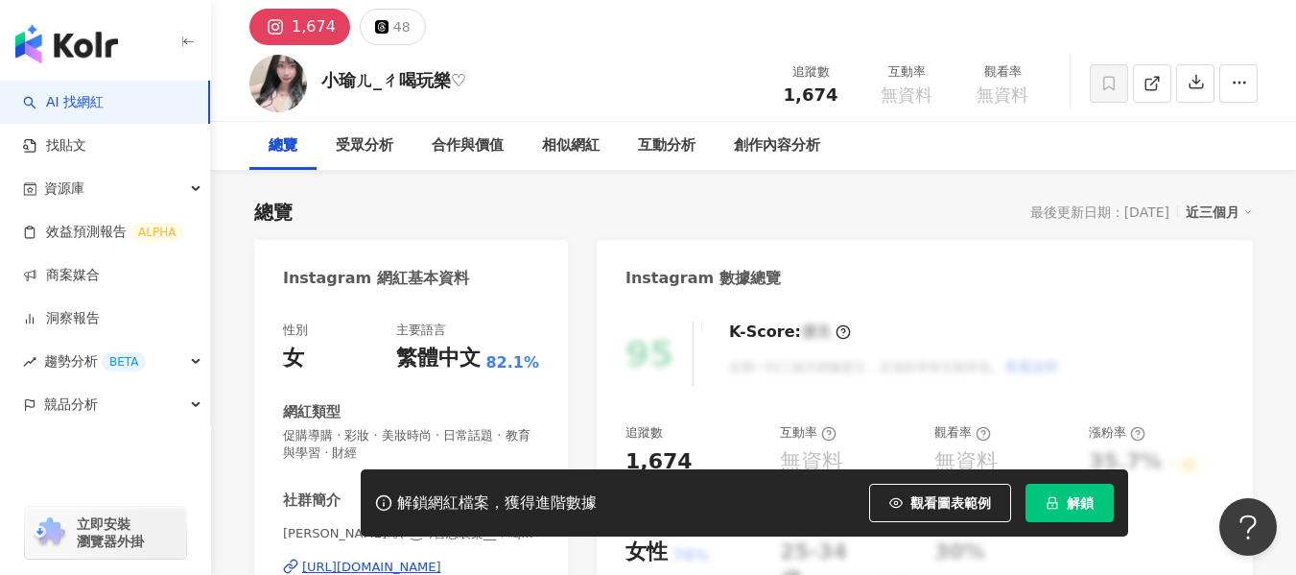
scroll to position [96, 0]
